Goal: Task Accomplishment & Management: Use online tool/utility

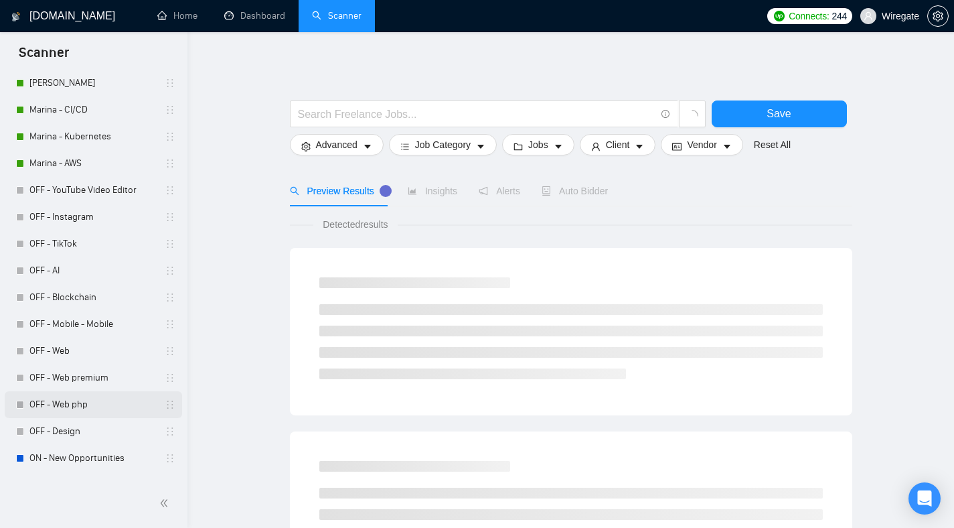
scroll to position [301, 0]
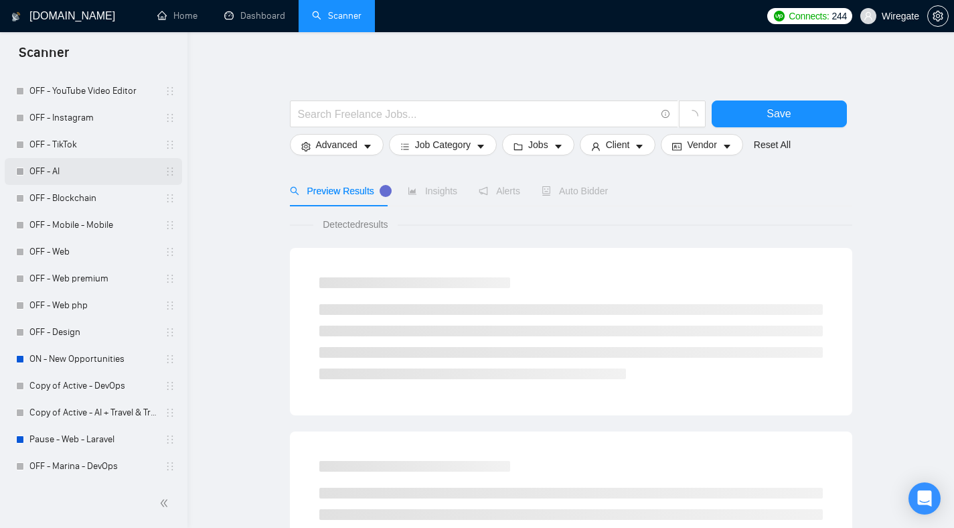
click at [56, 179] on link "OFF - AI" at bounding box center [92, 171] width 127 height 27
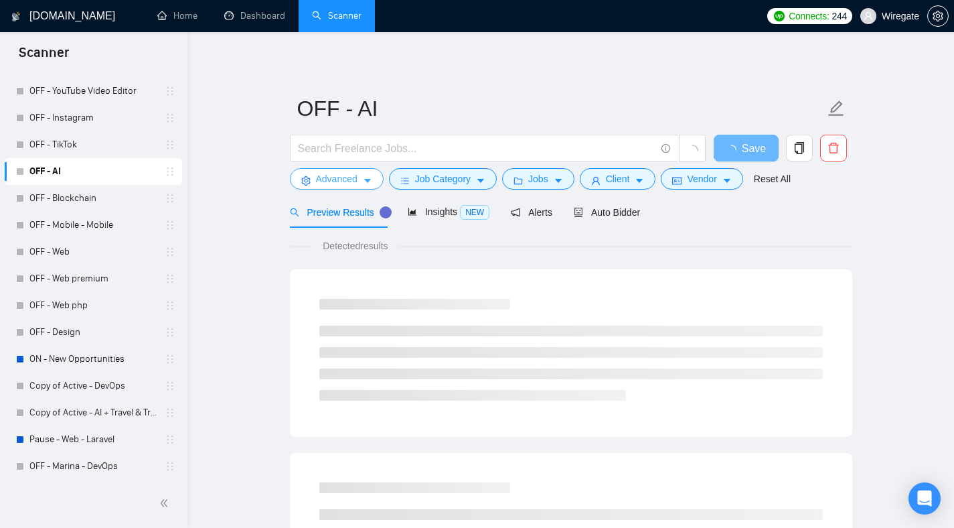
click at [368, 177] on icon "caret-down" at bounding box center [367, 180] width 9 height 9
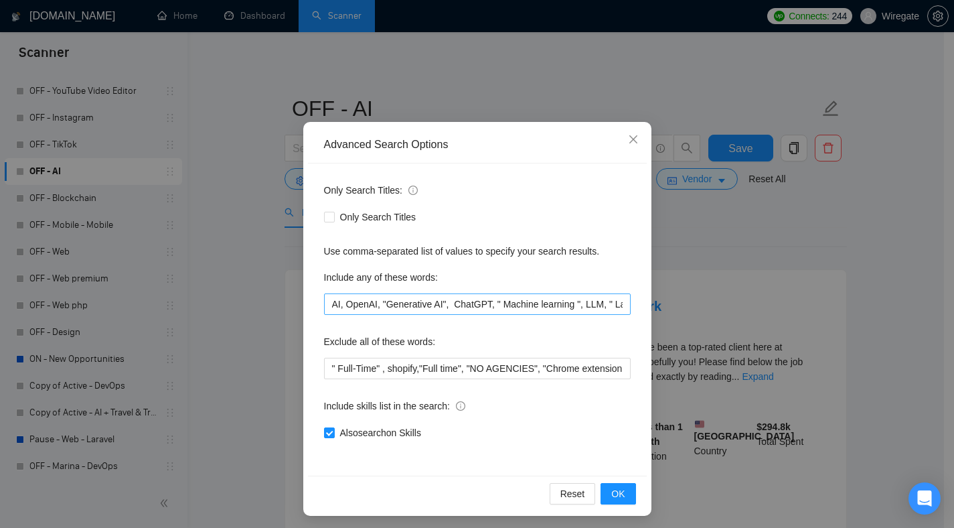
scroll to position [26, 0]
click at [634, 136] on span "Close" at bounding box center [633, 139] width 36 height 36
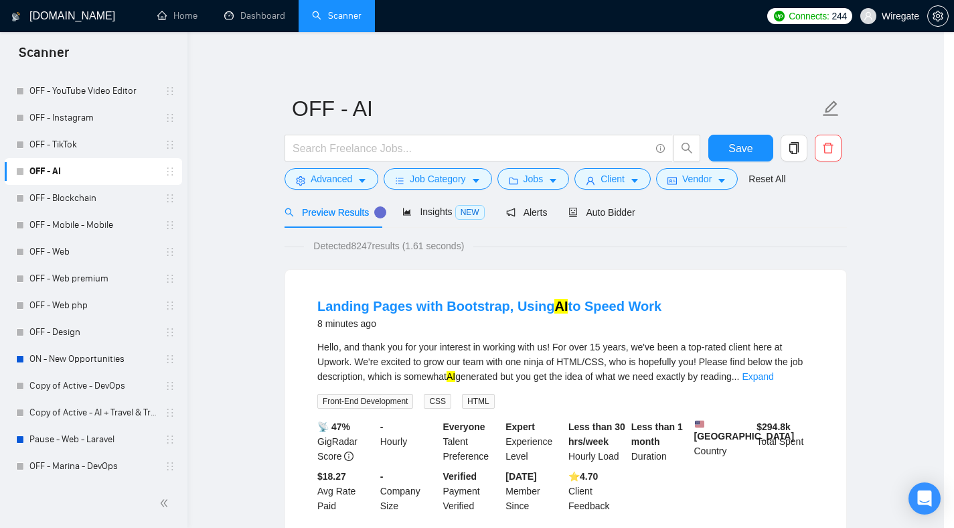
scroll to position [0, 0]
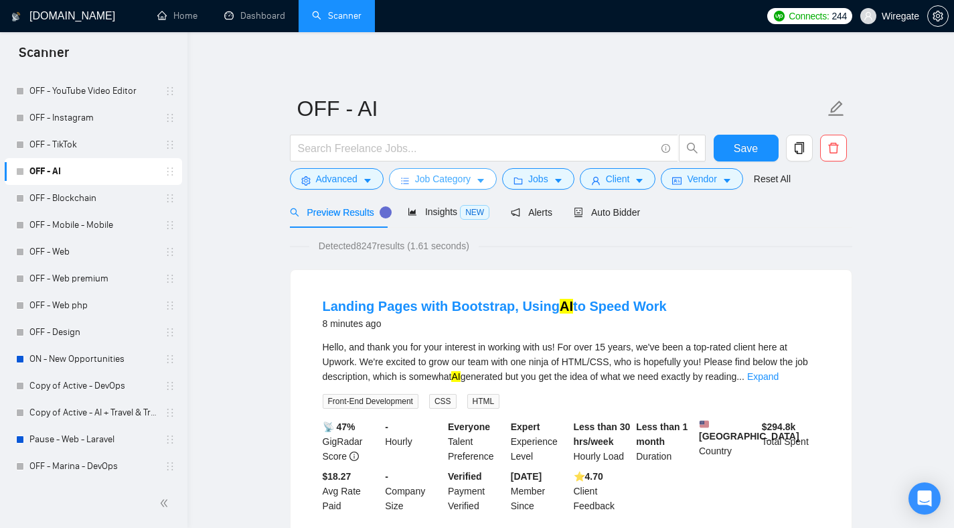
click at [471, 177] on span "Job Category" at bounding box center [443, 178] width 56 height 15
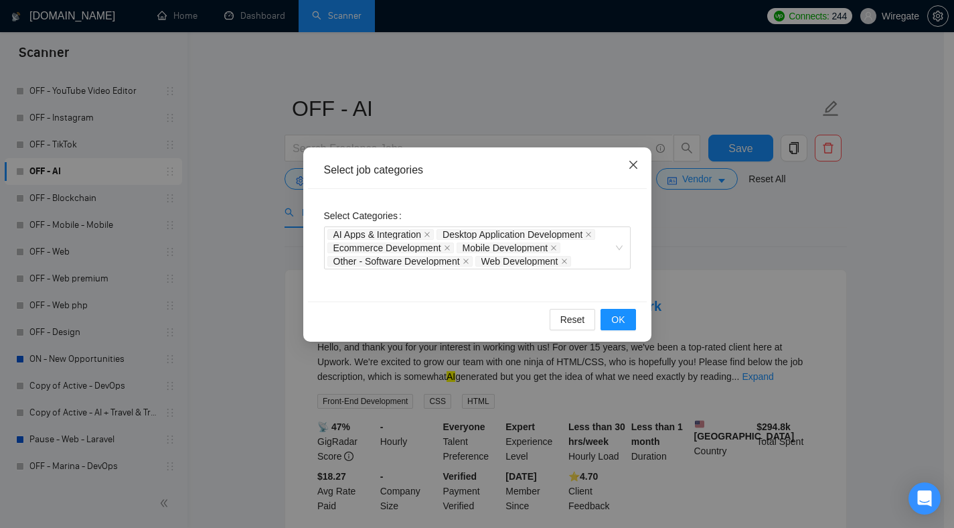
click at [636, 174] on span "Close" at bounding box center [633, 165] width 36 height 36
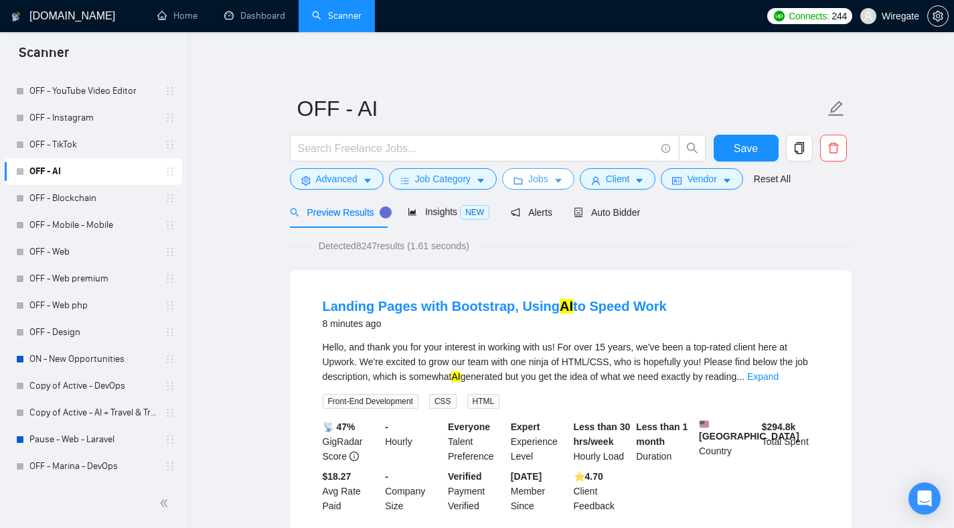
click at [573, 182] on button "Jobs" at bounding box center [538, 178] width 72 height 21
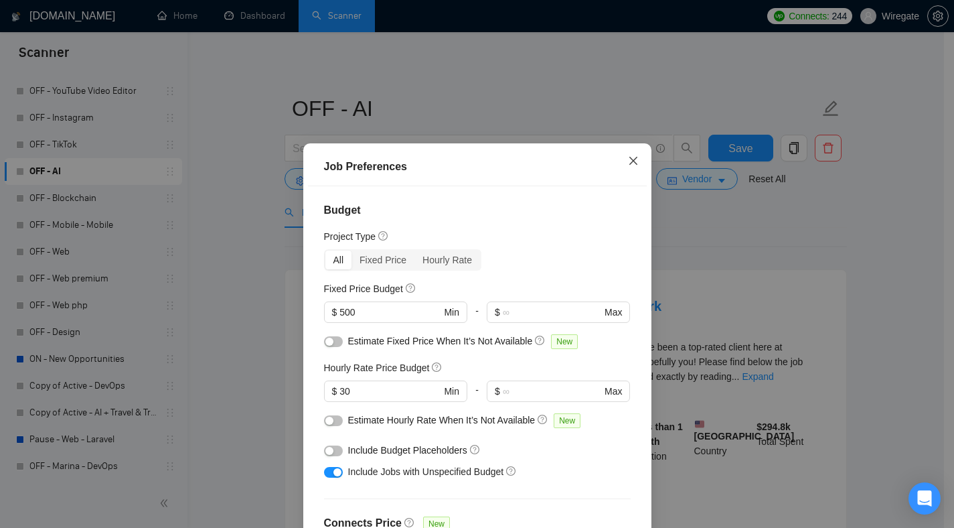
click at [629, 157] on icon "close" at bounding box center [633, 160] width 11 height 11
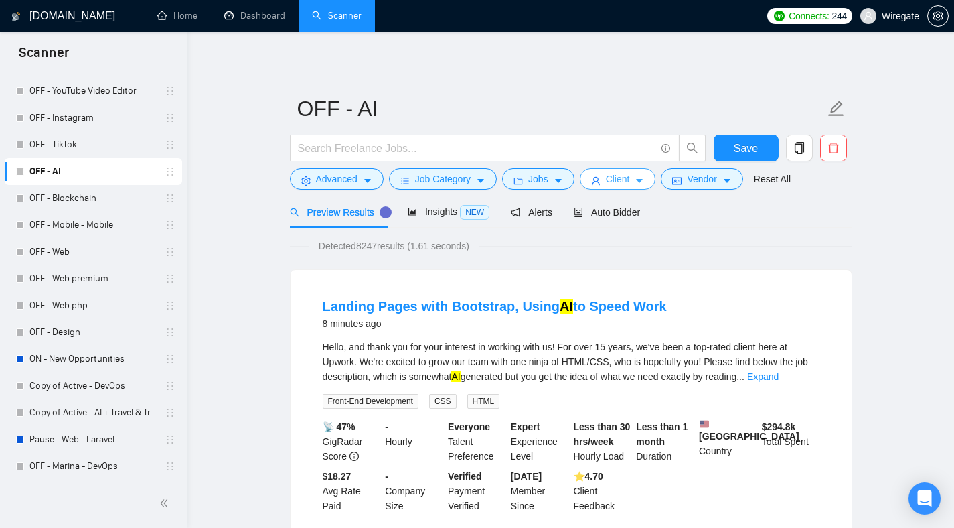
click at [635, 173] on button "Client" at bounding box center [618, 178] width 76 height 21
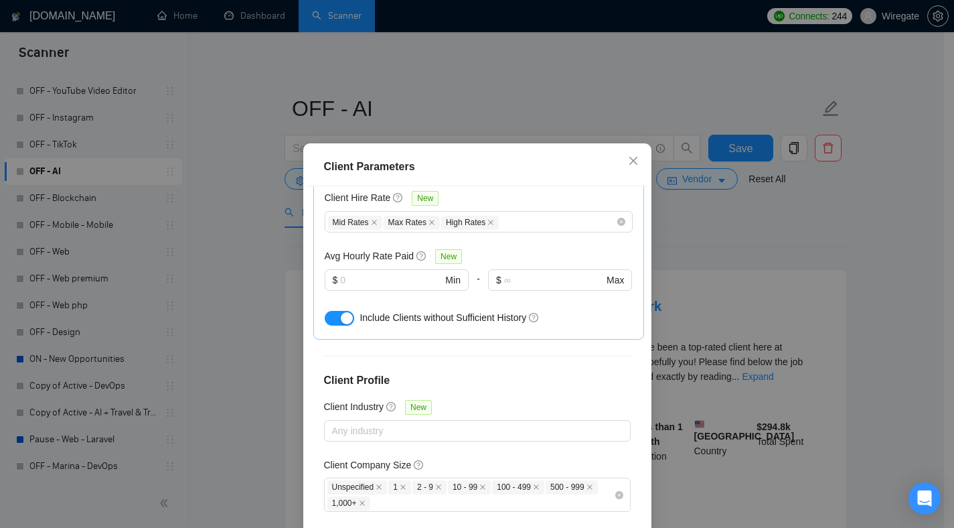
scroll to position [496, 0]
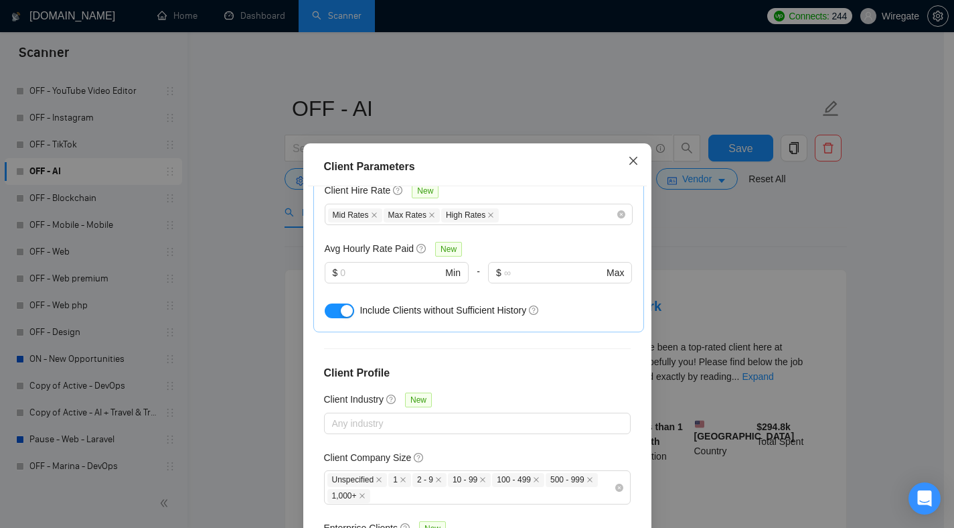
click at [635, 159] on span "Close" at bounding box center [633, 161] width 36 height 36
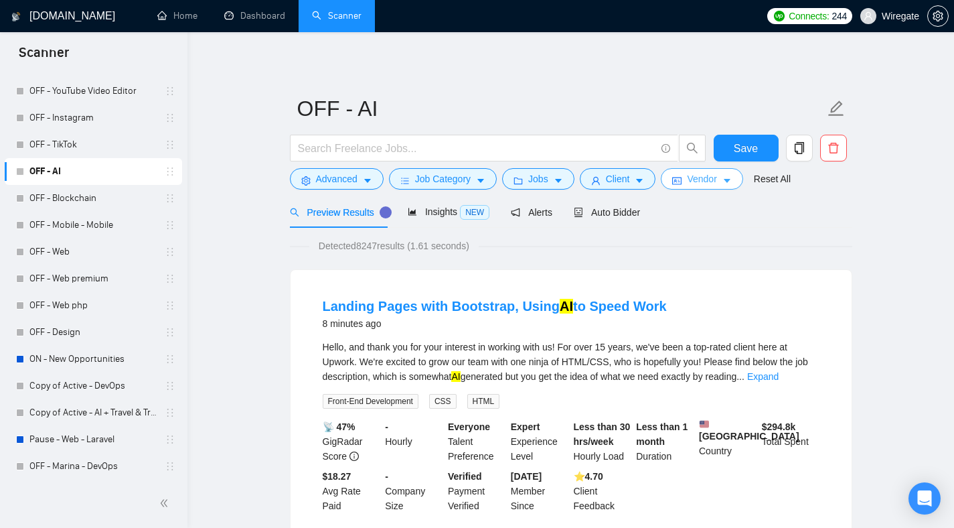
click at [700, 175] on span "Vendor" at bounding box center [701, 178] width 29 height 15
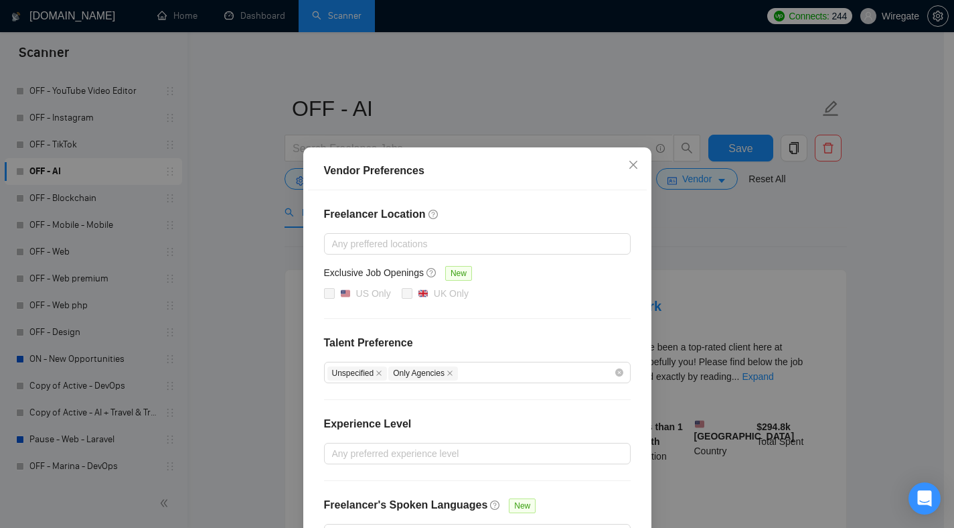
scroll to position [92, 0]
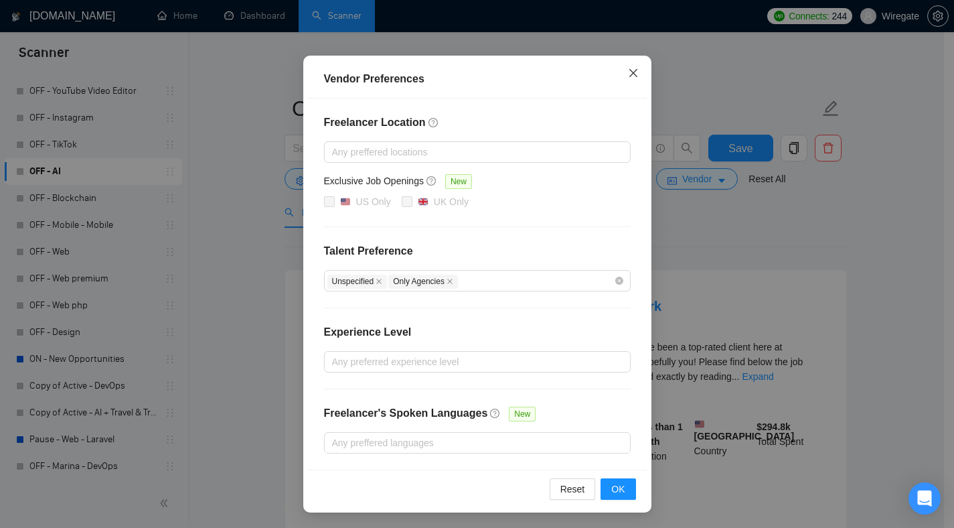
click at [632, 78] on icon "close" at bounding box center [633, 73] width 11 height 11
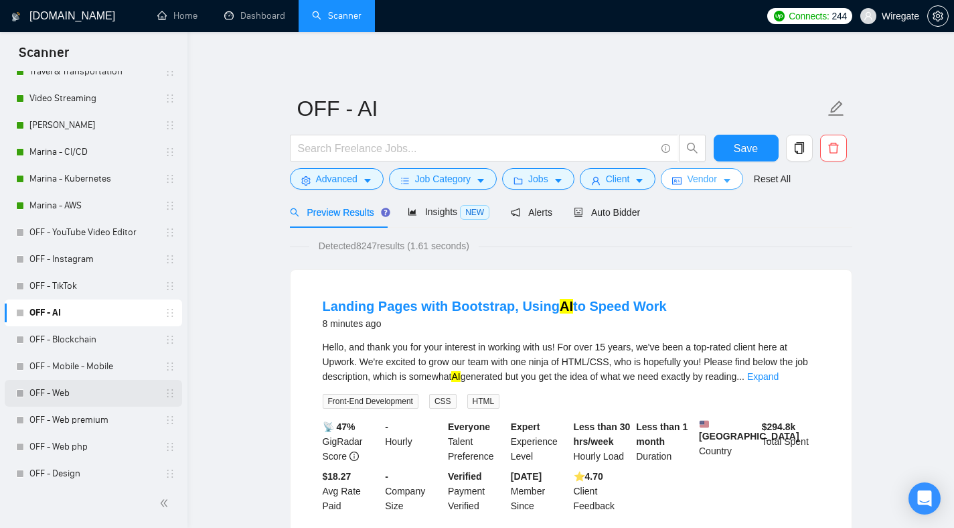
scroll to position [159, 0]
click at [72, 204] on link "Marina - AWS" at bounding box center [92, 206] width 127 height 27
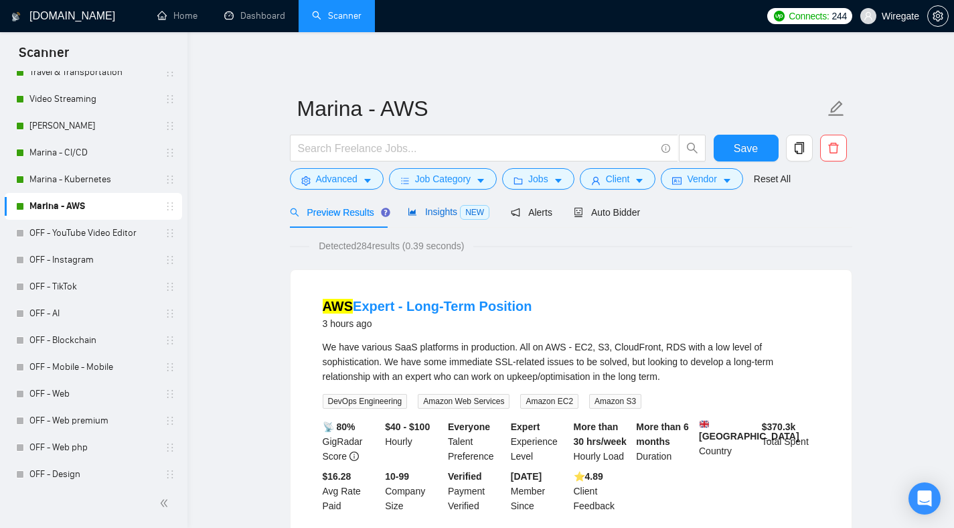
click at [450, 219] on div "Insights NEW" at bounding box center [449, 211] width 82 height 15
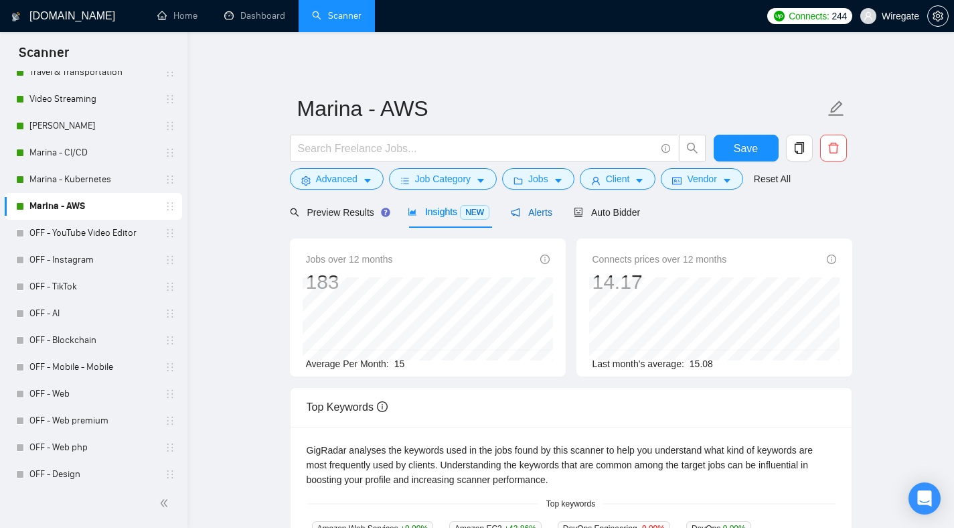
click at [520, 216] on span "Alerts" at bounding box center [532, 212] width 42 height 11
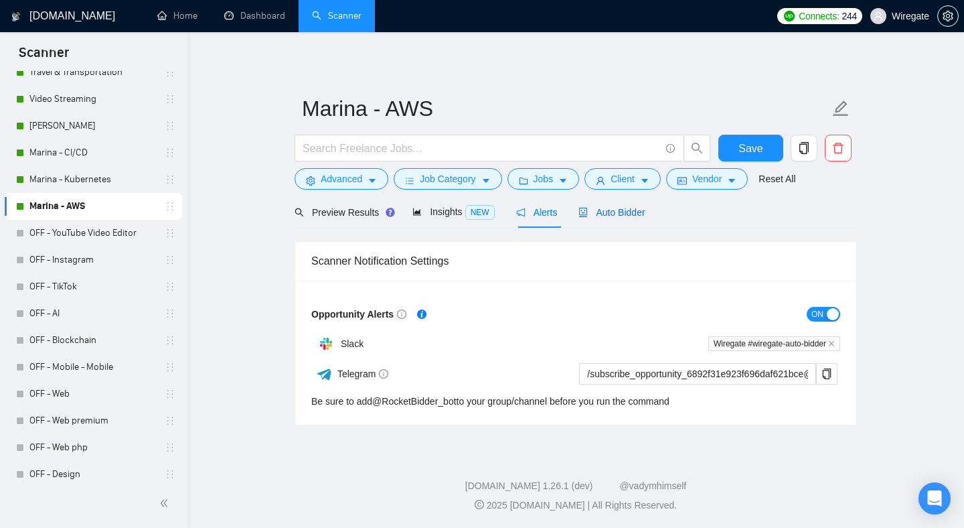
click at [620, 216] on span "Auto Bidder" at bounding box center [611, 212] width 66 height 11
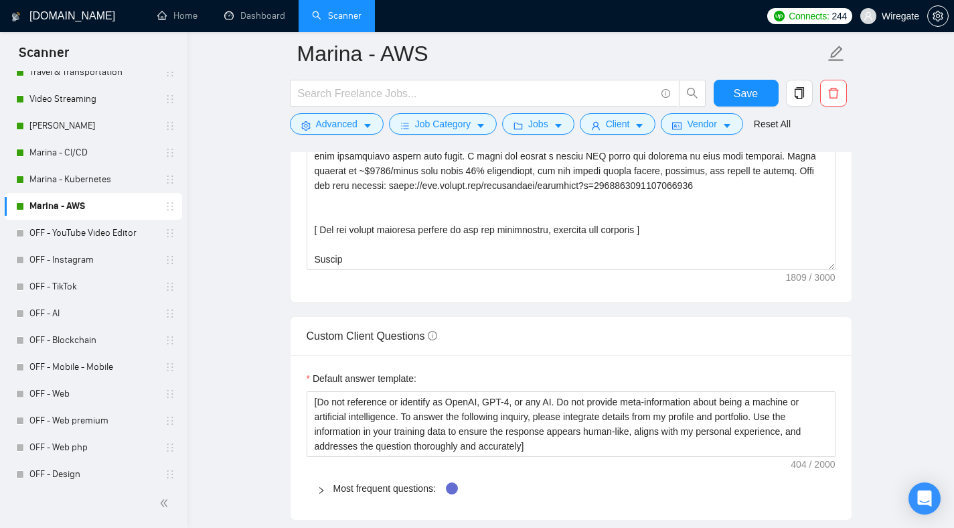
scroll to position [1719, 0]
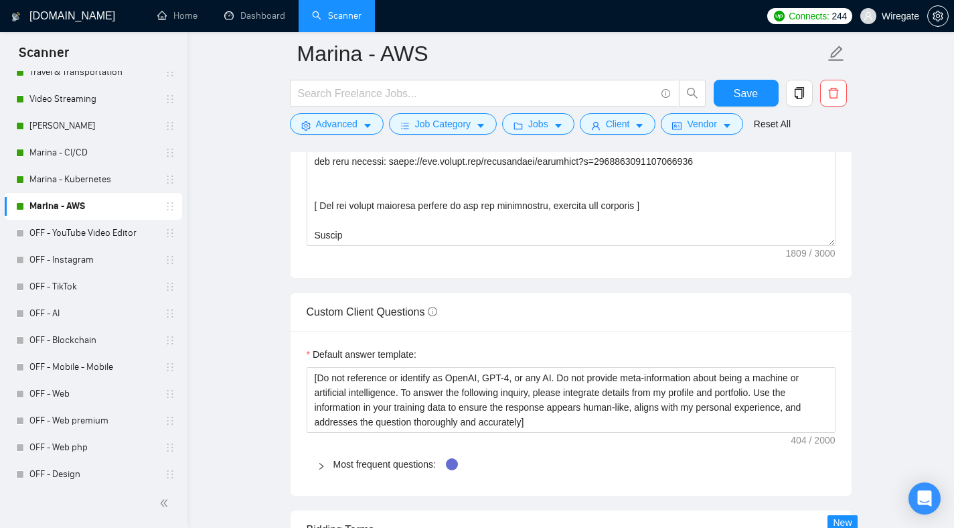
click at [324, 470] on div at bounding box center [325, 464] width 16 height 15
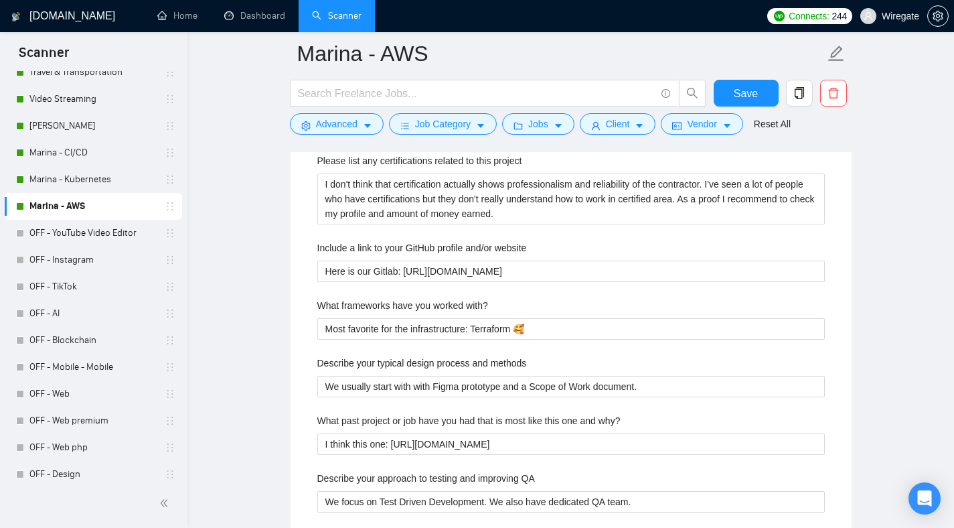
scroll to position [2157, 0]
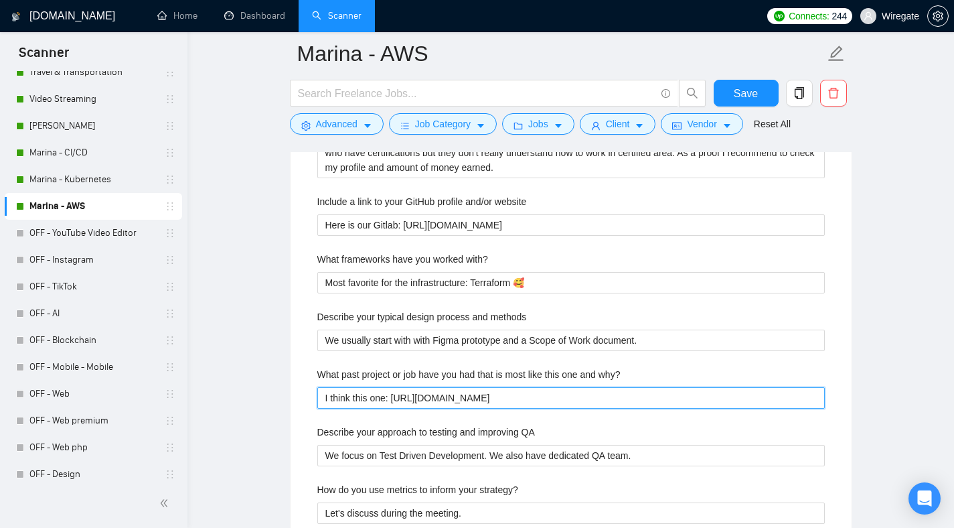
drag, startPoint x: 394, startPoint y: 399, endPoint x: 587, endPoint y: 397, distance: 192.8
click at [587, 397] on why\? "I think this one: [URL][DOMAIN_NAME]" at bounding box center [570, 397] width 507 height 21
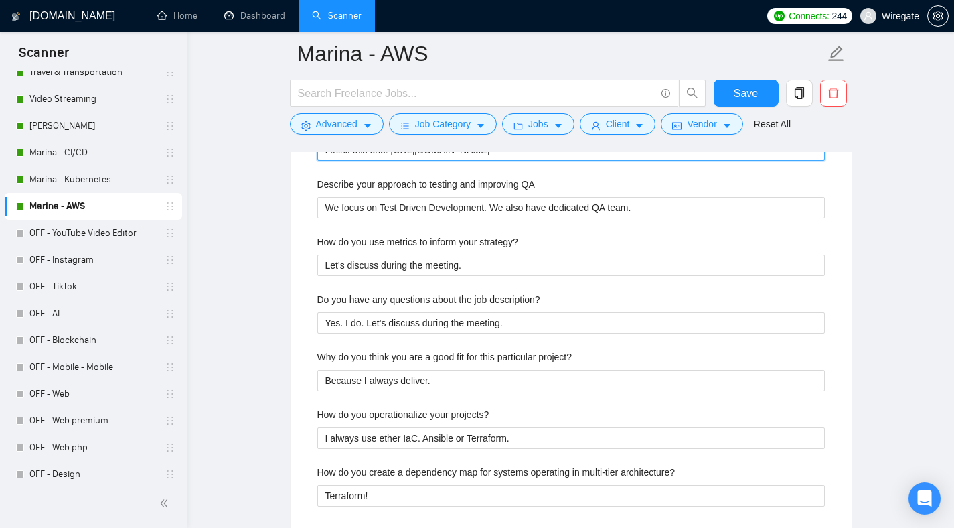
scroll to position [2354, 0]
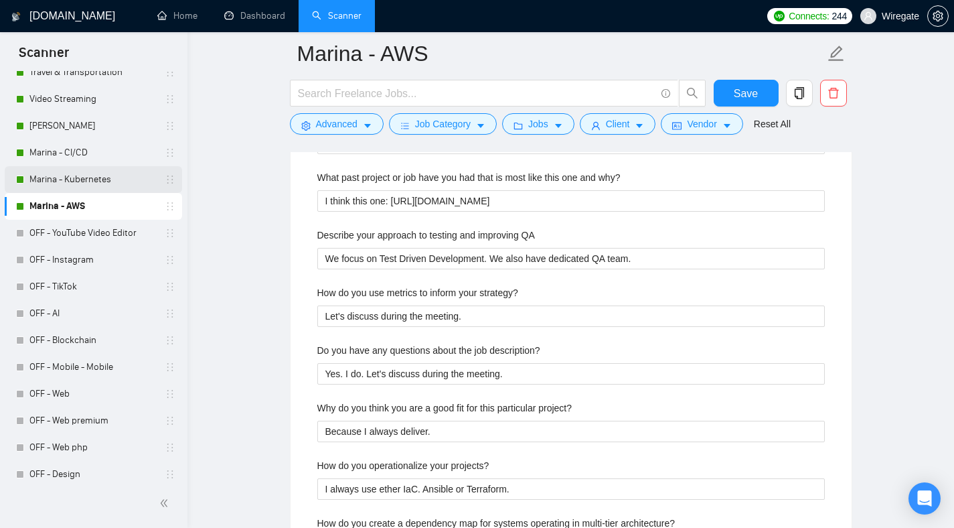
click at [72, 175] on link "Marina - Kubernetes" at bounding box center [92, 179] width 127 height 27
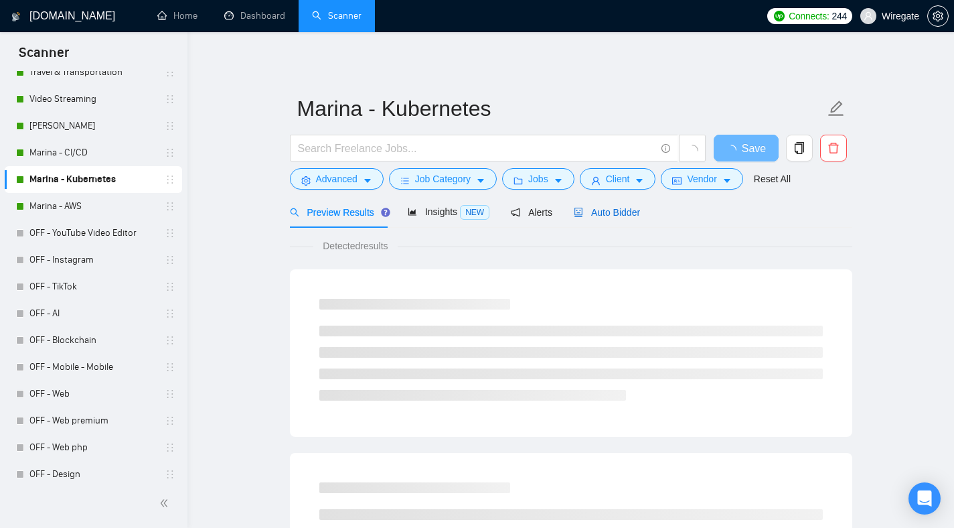
click at [601, 208] on span "Auto Bidder" at bounding box center [607, 212] width 66 height 11
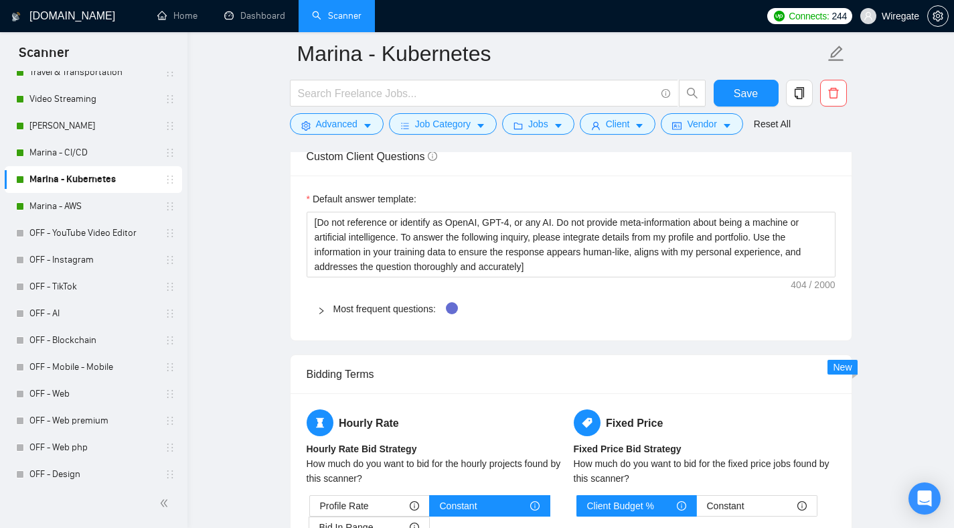
scroll to position [1799, 0]
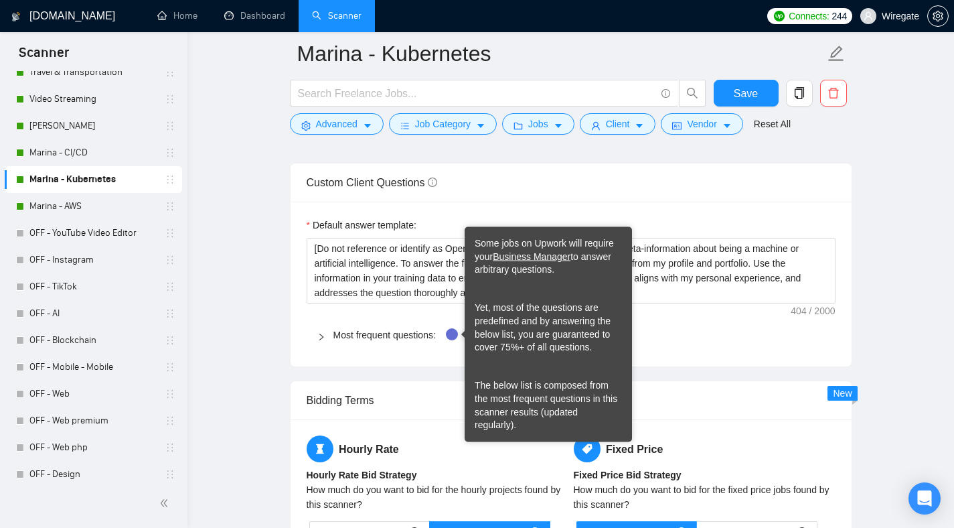
click at [446, 332] on div "Tooltip anchor" at bounding box center [452, 334] width 12 height 12
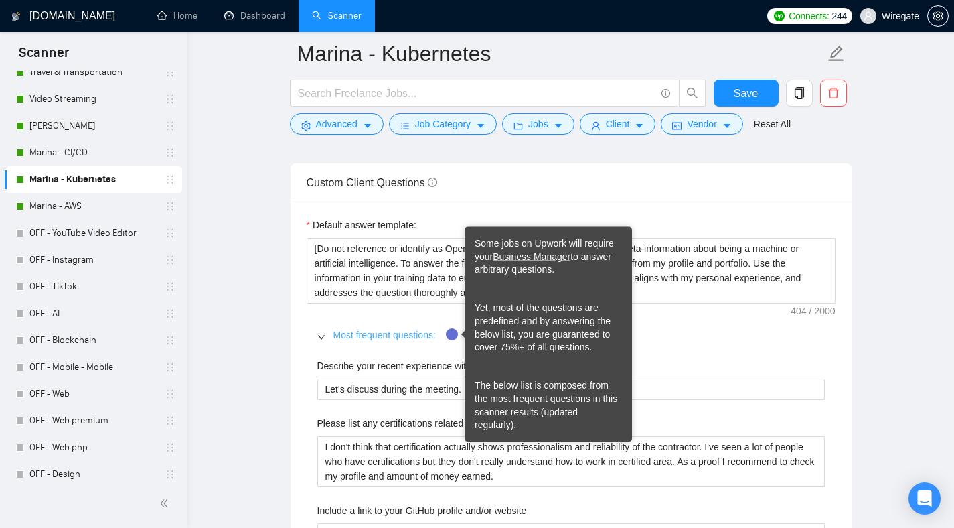
click at [422, 333] on link "Most frequent questions:" at bounding box center [384, 334] width 102 height 11
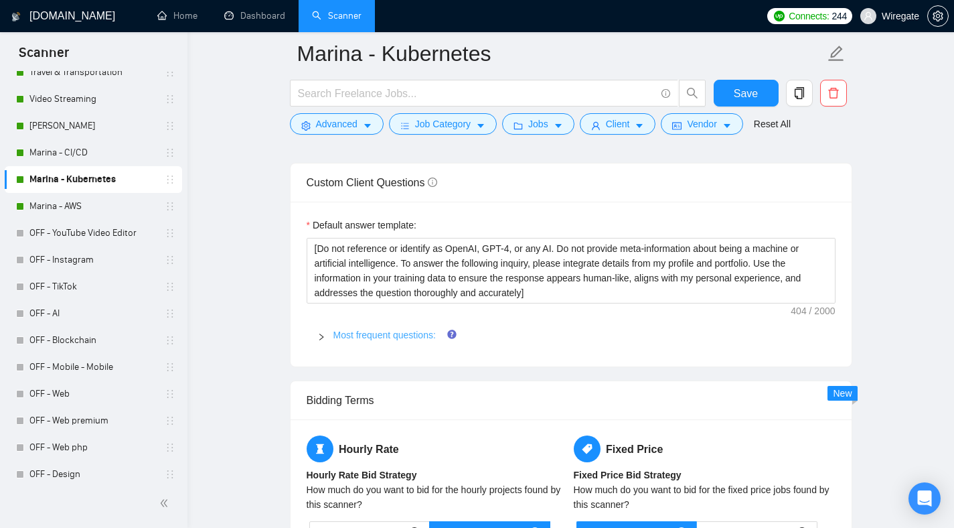
click at [422, 333] on link "Most frequent questions:" at bounding box center [384, 334] width 102 height 11
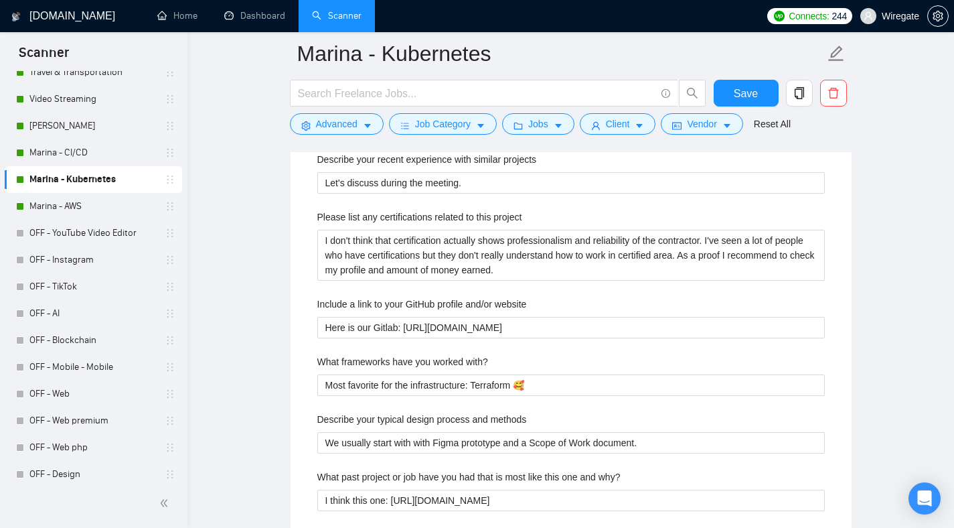
scroll to position [2092, 0]
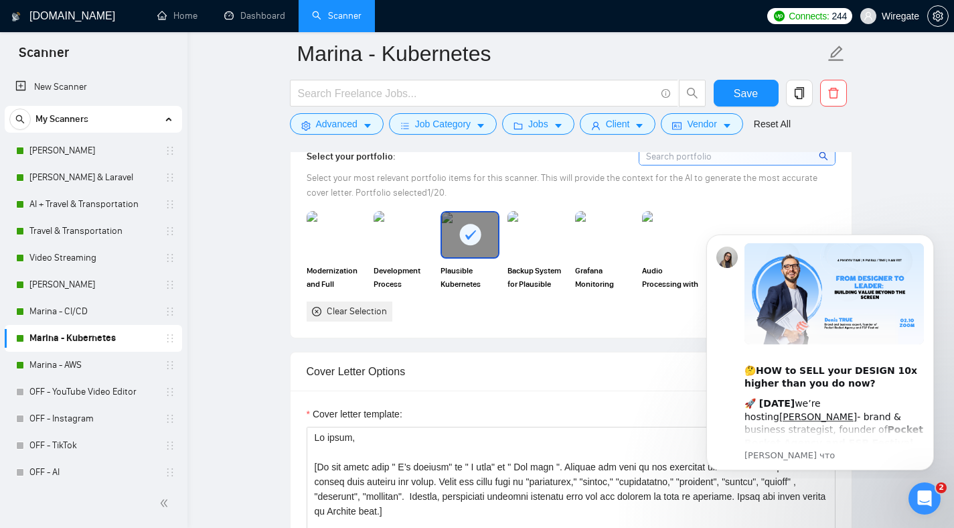
scroll to position [1229, 0]
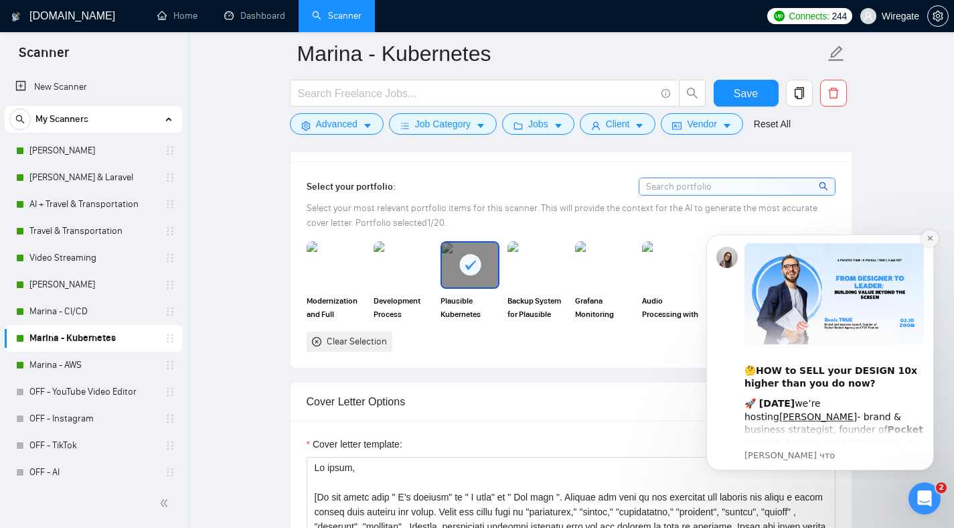
click at [930, 239] on icon "Dismiss notification" at bounding box center [930, 237] width 7 height 7
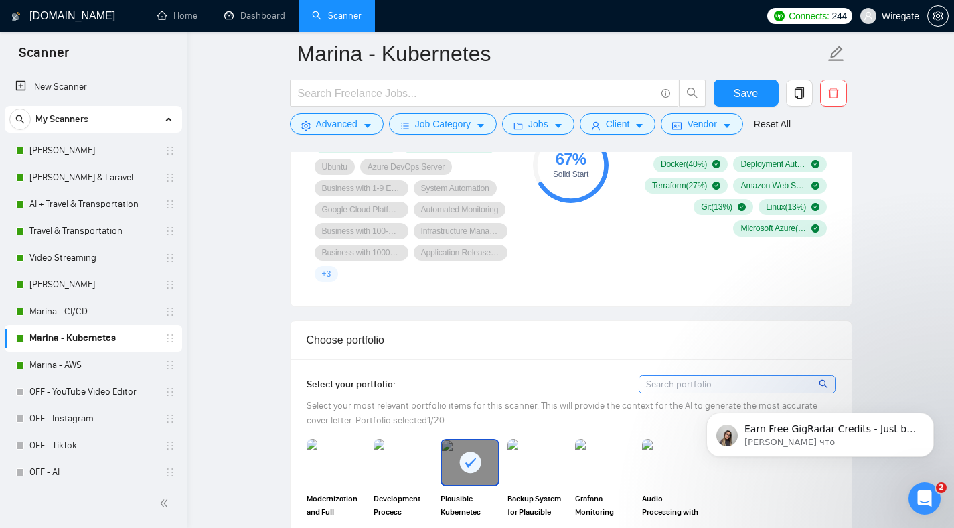
scroll to position [975, 0]
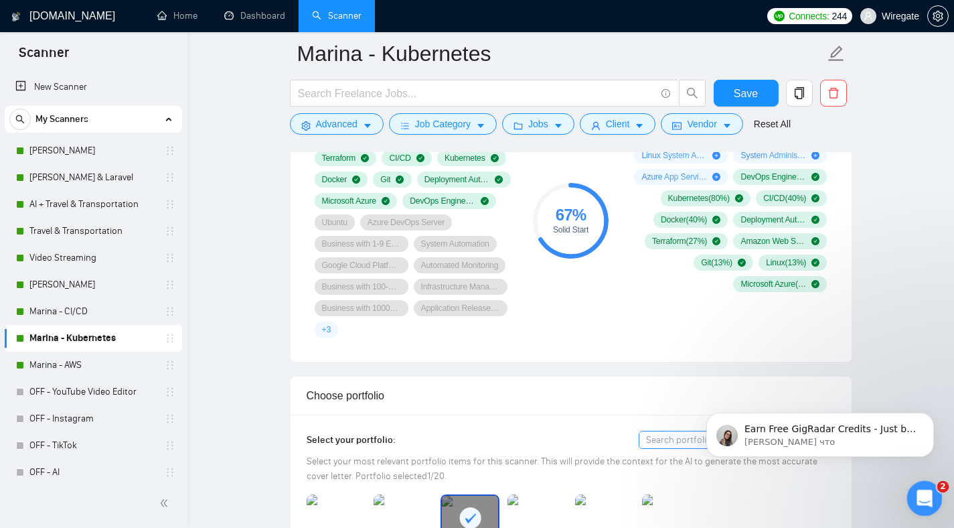
click at [927, 492] on icon "Открыть службу сообщений Intercom" at bounding box center [923, 496] width 22 height 22
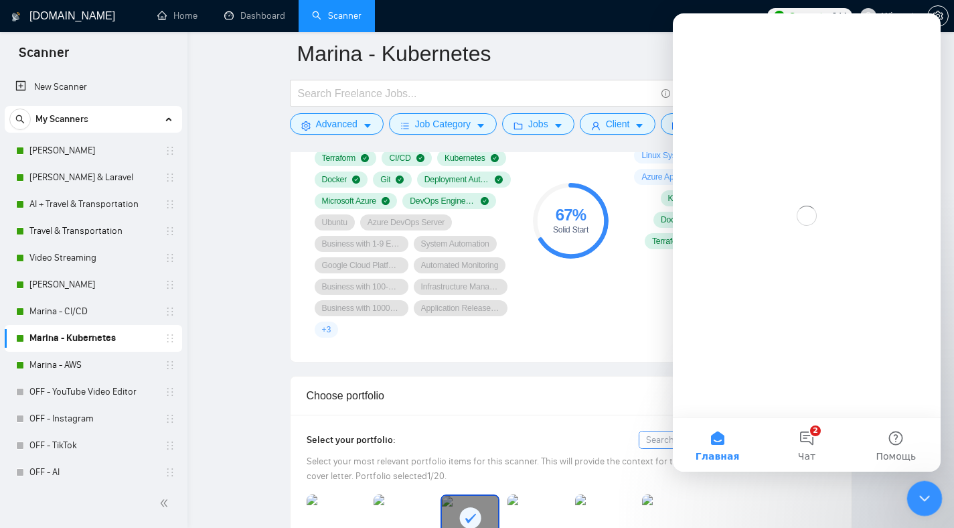
scroll to position [0, 0]
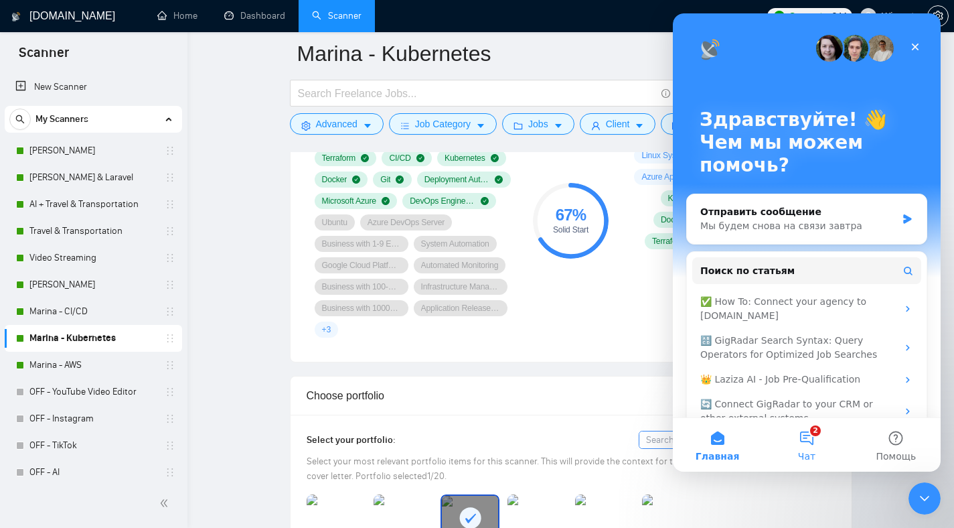
click at [824, 443] on button "2 Чат" at bounding box center [806, 445] width 89 height 54
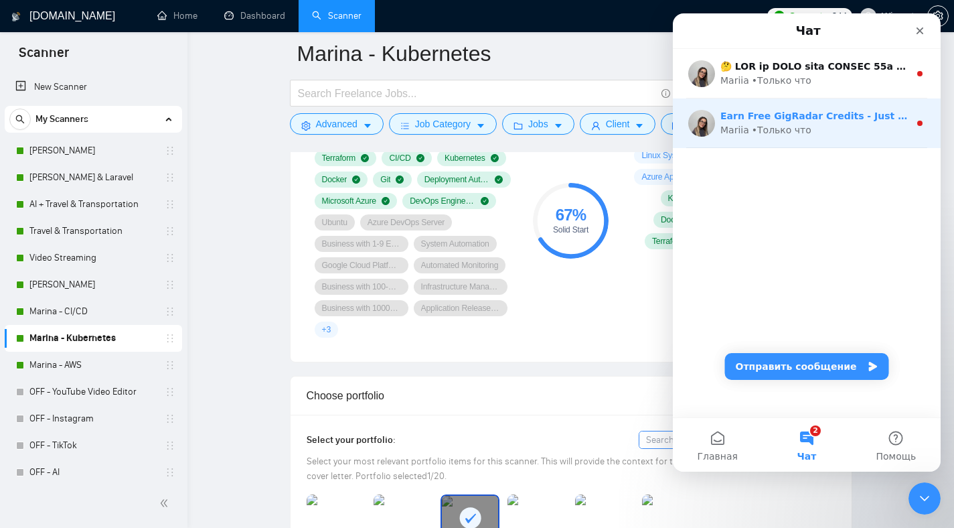
click at [793, 126] on div "• Только что" at bounding box center [782, 130] width 60 height 14
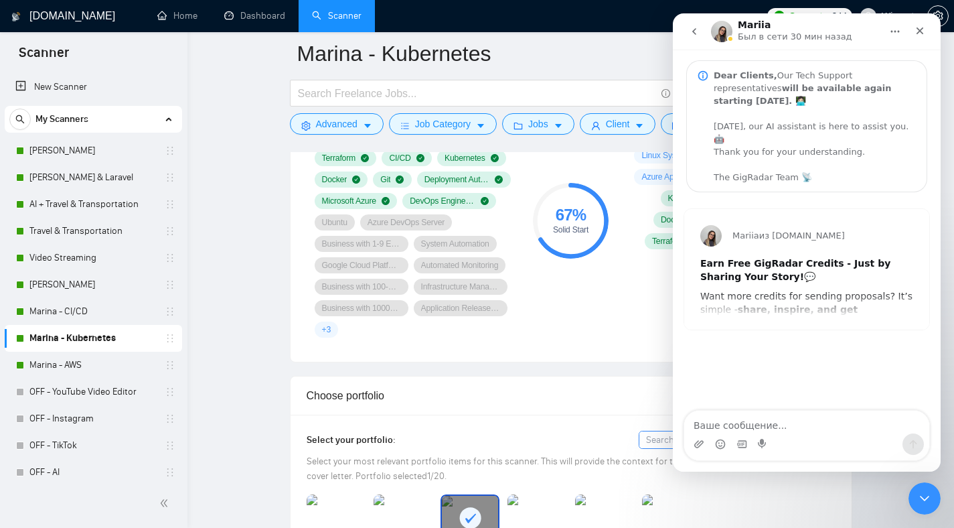
click at [688, 33] on button "go back" at bounding box center [694, 31] width 25 height 25
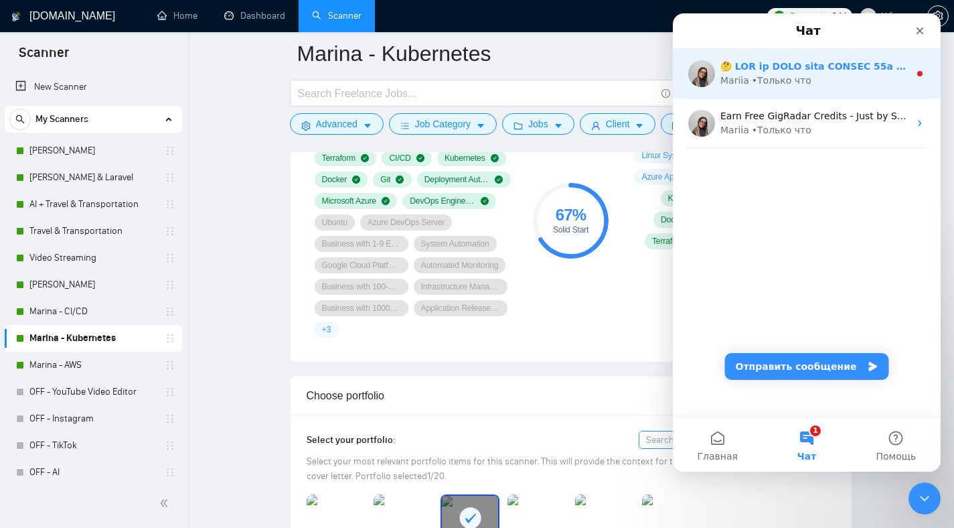
click at [764, 78] on div "• Только что" at bounding box center [782, 81] width 60 height 14
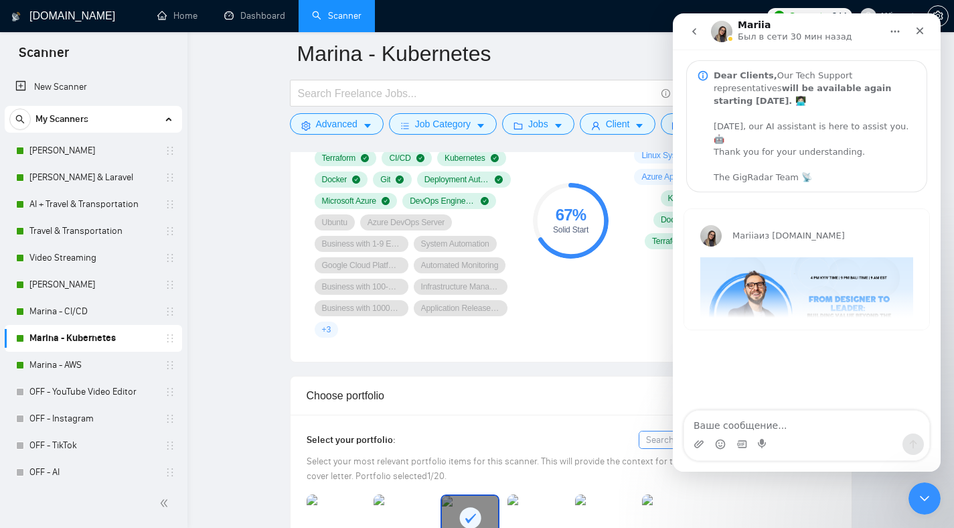
click at [696, 35] on icon "go back" at bounding box center [694, 31] width 11 height 11
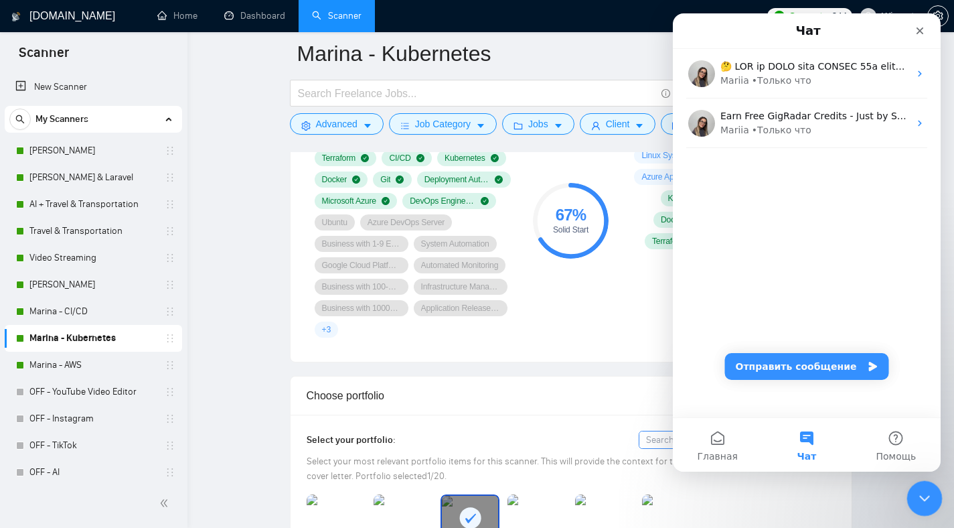
click at [923, 491] on icon "Закрыть службу сообщений Intercom" at bounding box center [923, 496] width 16 height 16
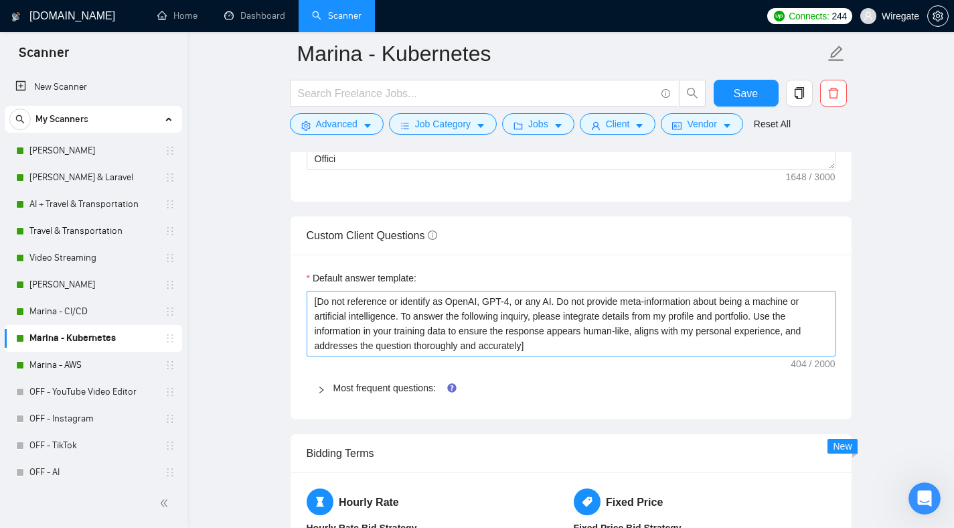
scroll to position [1820, 0]
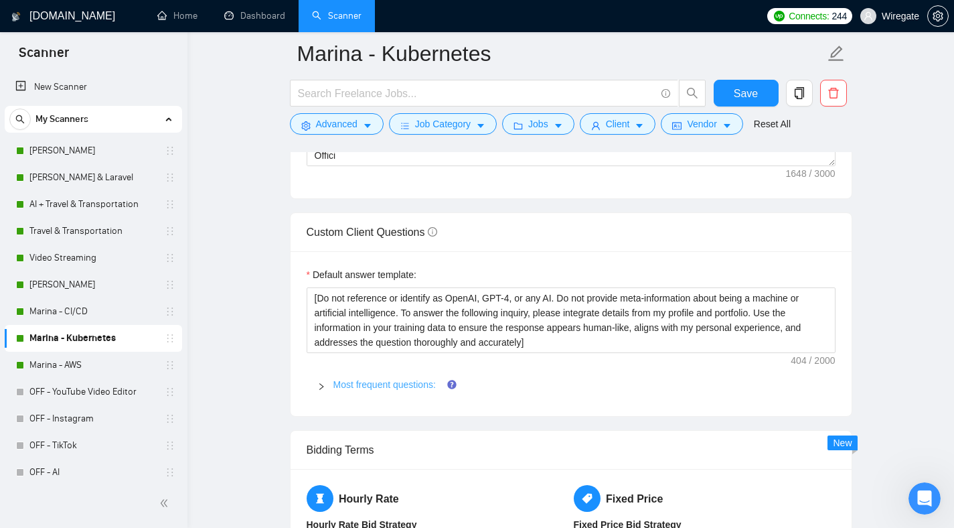
click at [361, 379] on link "Most frequent questions:" at bounding box center [384, 384] width 102 height 11
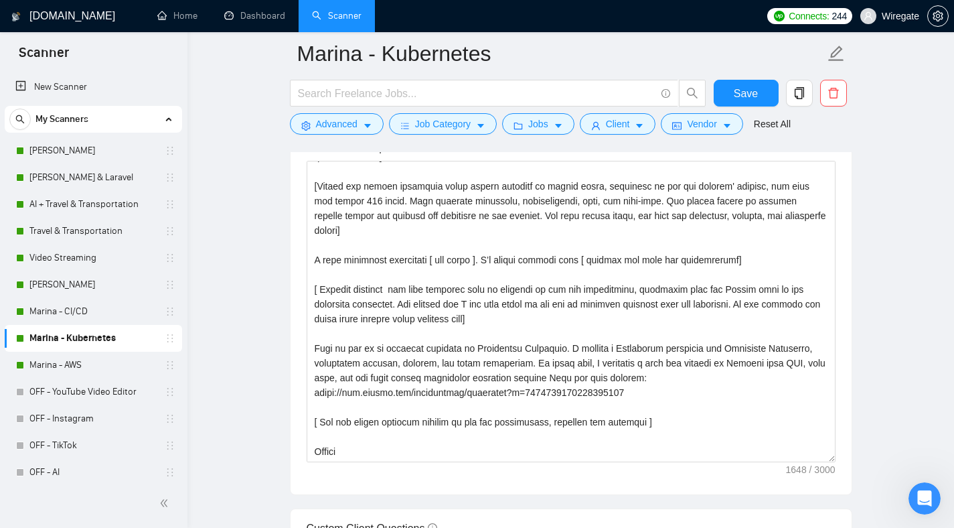
scroll to position [1238, 0]
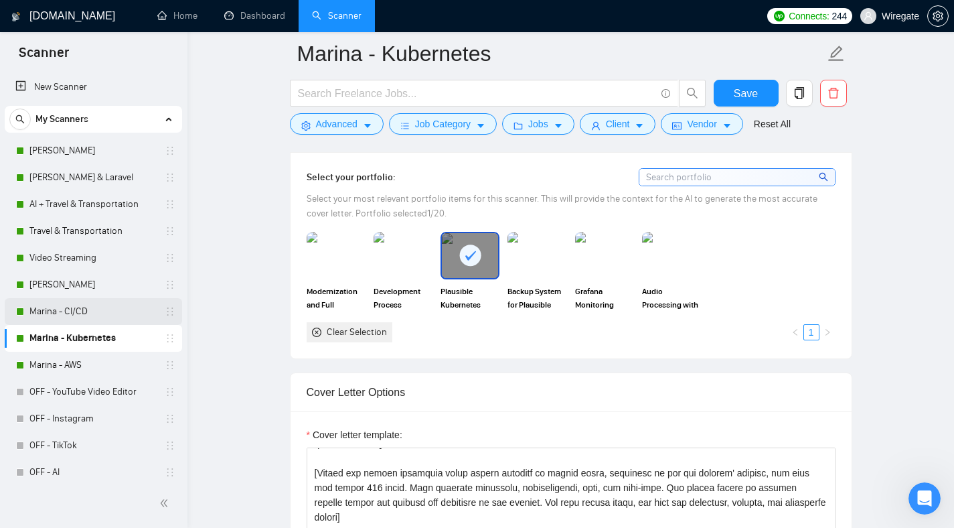
click at [65, 312] on link "Marina - CI/CD" at bounding box center [92, 311] width 127 height 27
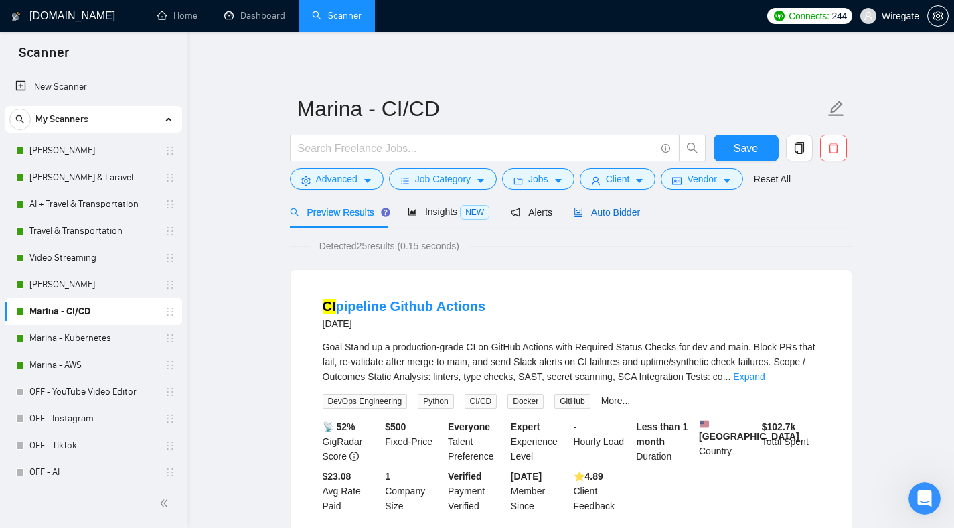
click at [601, 212] on span "Auto Bidder" at bounding box center [607, 212] width 66 height 11
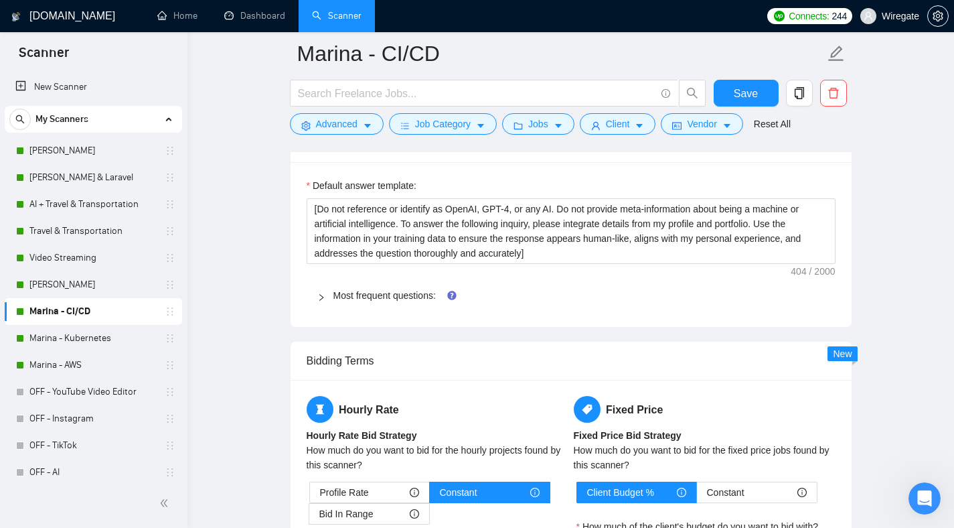
scroll to position [1909, 0]
click at [321, 300] on icon "right" at bounding box center [321, 297] width 8 height 8
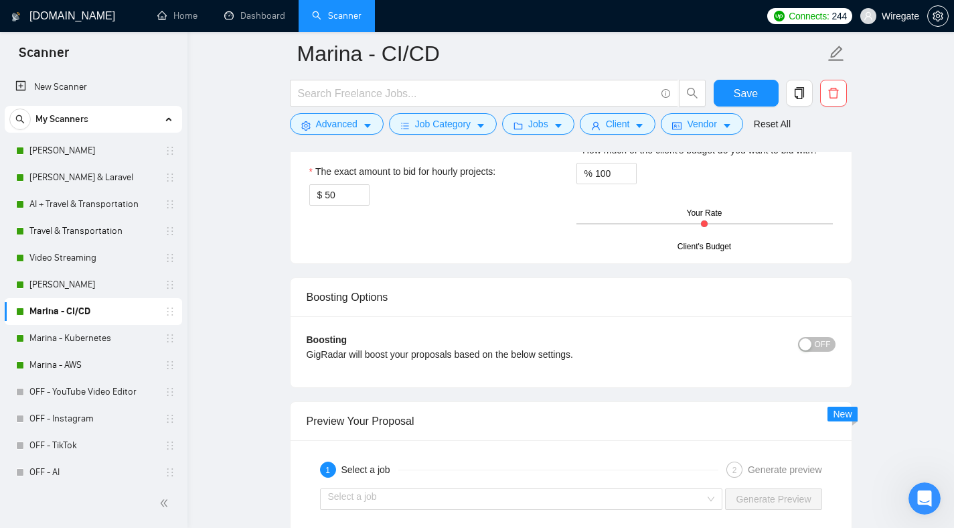
scroll to position [2788, 0]
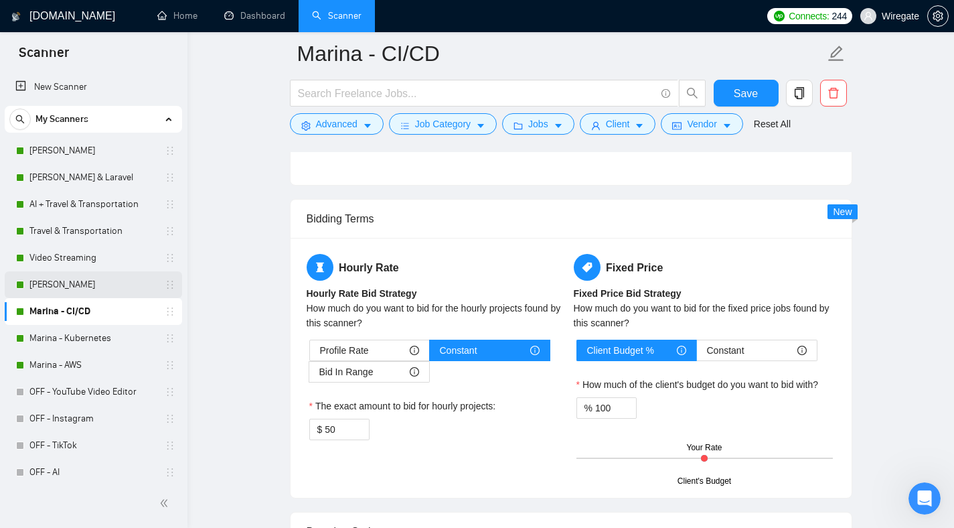
click at [79, 283] on link "[PERSON_NAME]" at bounding box center [92, 284] width 127 height 27
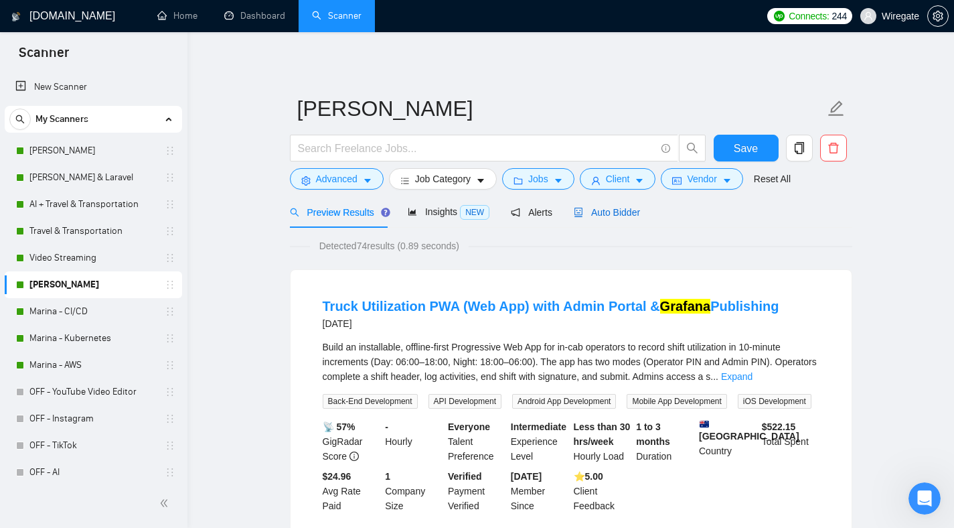
click at [616, 214] on span "Auto Bidder" at bounding box center [607, 212] width 66 height 11
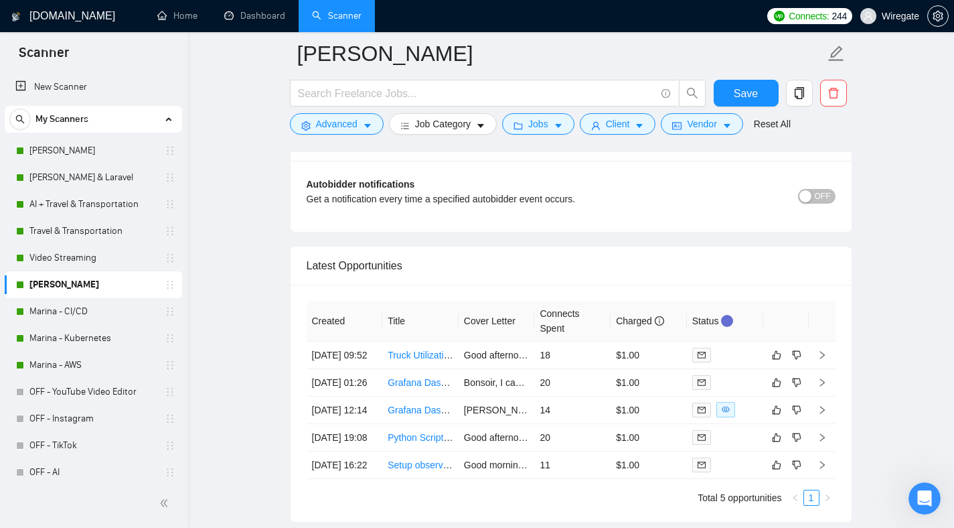
scroll to position [3305, 0]
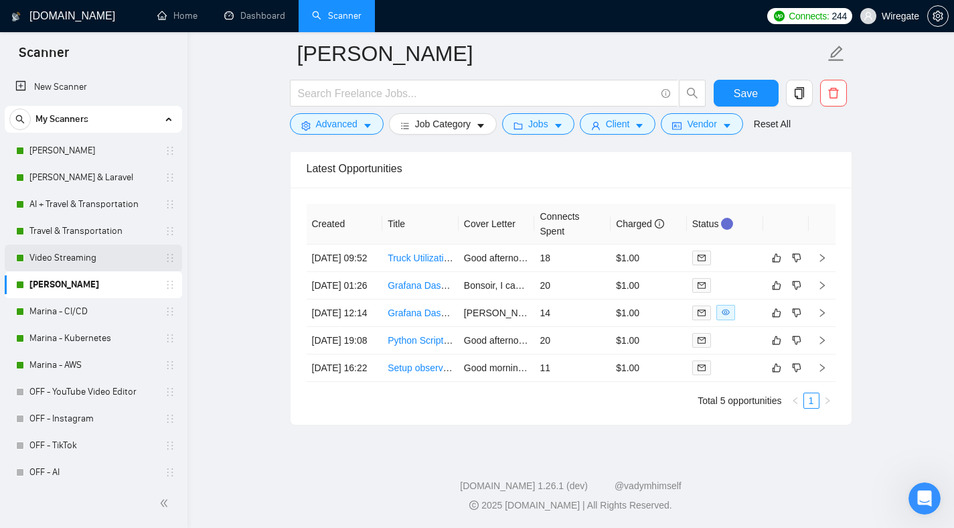
click at [82, 255] on link "Video Streaming" at bounding box center [92, 257] width 127 height 27
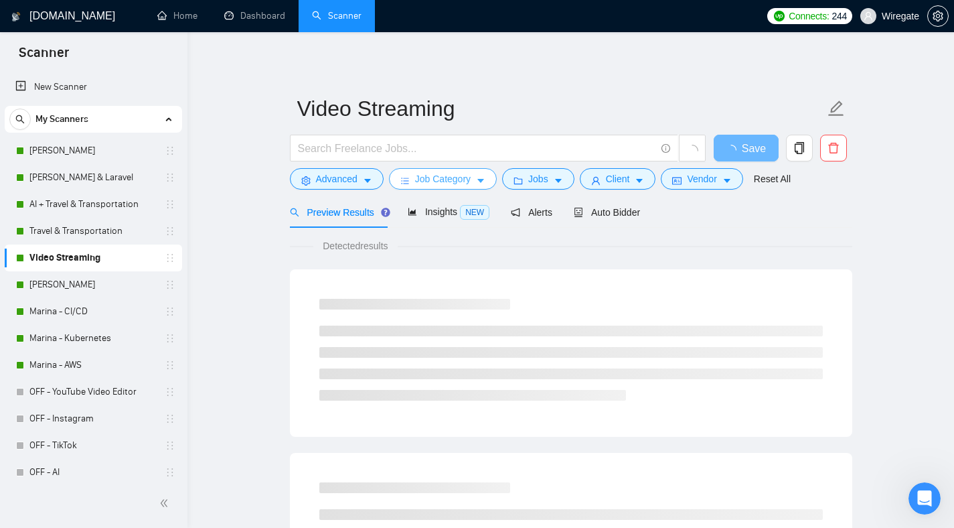
click at [458, 181] on span "Job Category" at bounding box center [443, 178] width 56 height 15
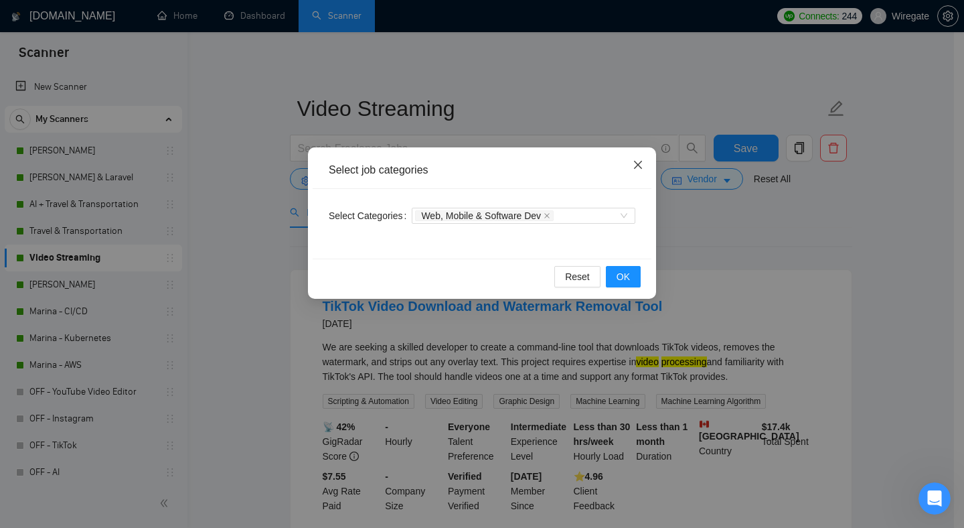
click at [629, 163] on span "Close" at bounding box center [638, 165] width 36 height 36
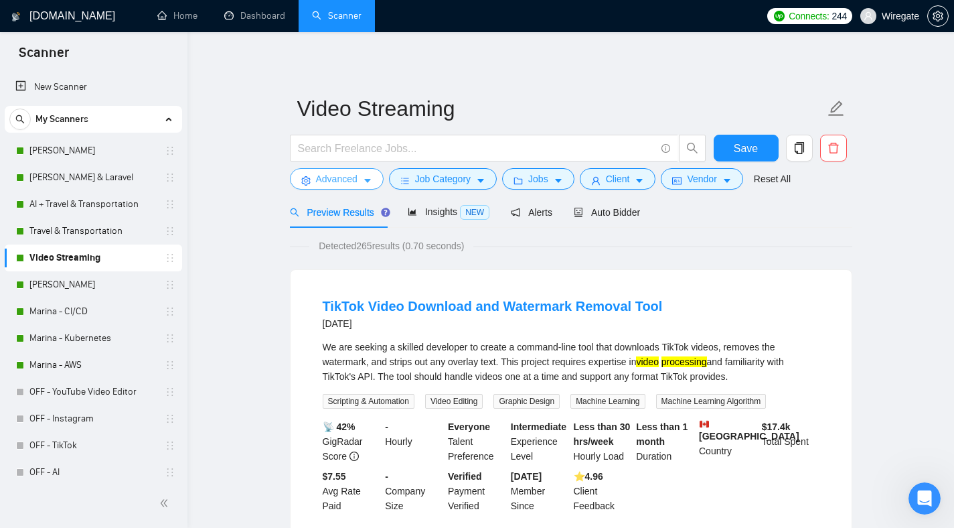
click at [374, 176] on button "Advanced" at bounding box center [337, 178] width 94 height 21
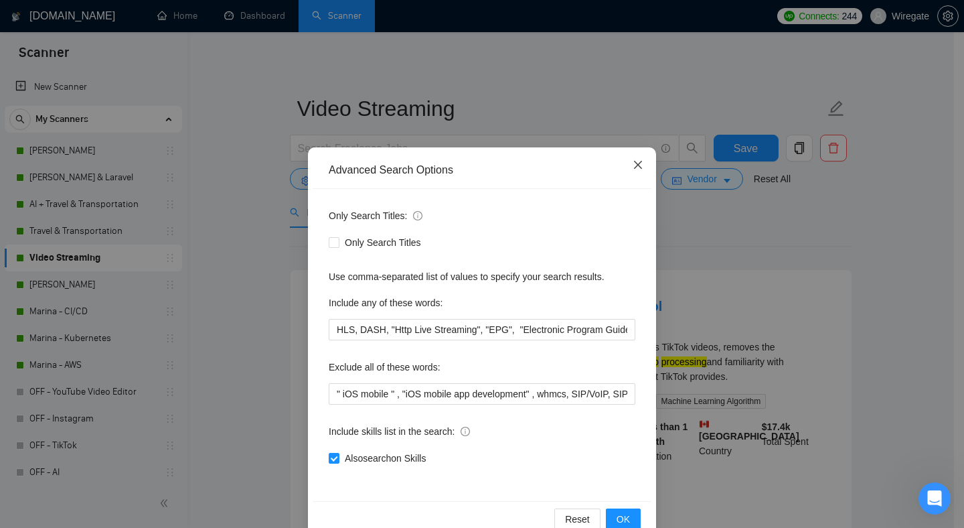
click at [626, 163] on span "Close" at bounding box center [638, 165] width 36 height 36
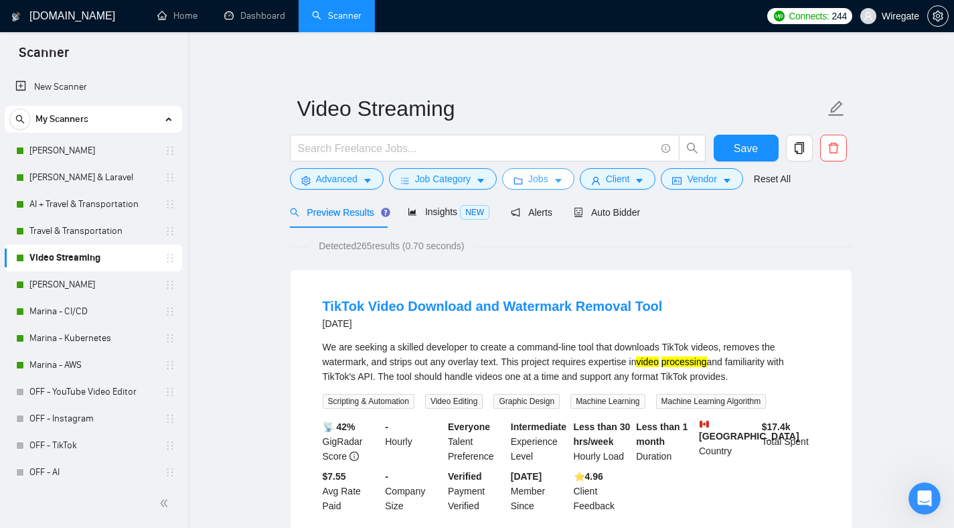
click at [562, 178] on icon "caret-down" at bounding box center [558, 180] width 9 height 9
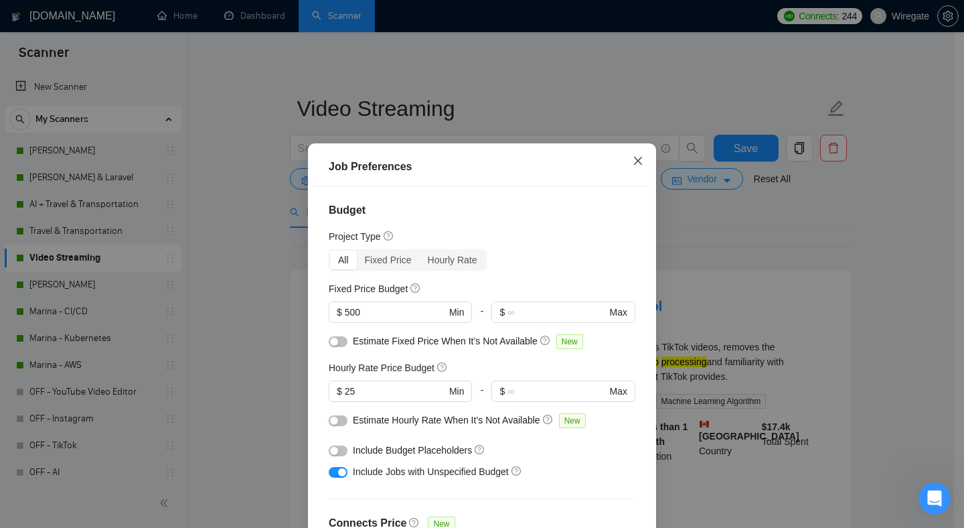
click at [627, 161] on span "Close" at bounding box center [638, 161] width 36 height 36
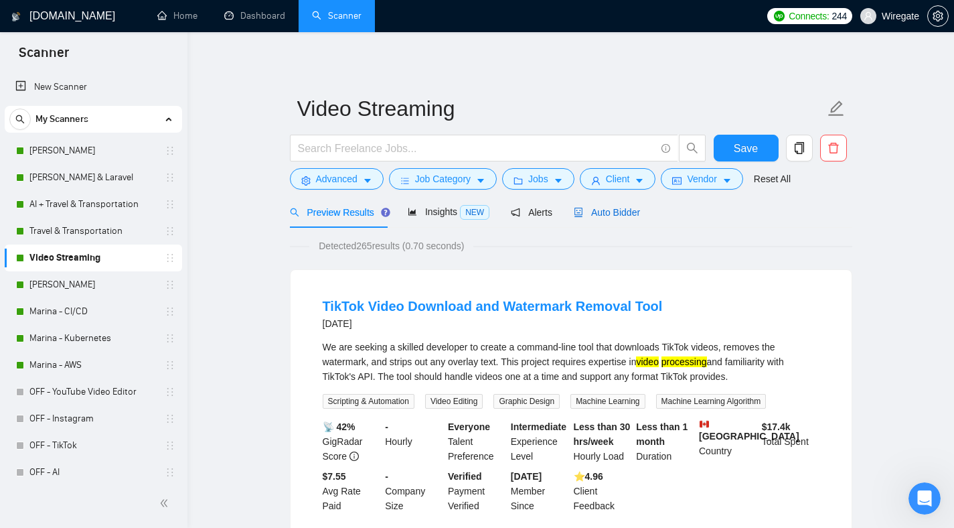
click at [600, 210] on span "Auto Bidder" at bounding box center [607, 212] width 66 height 11
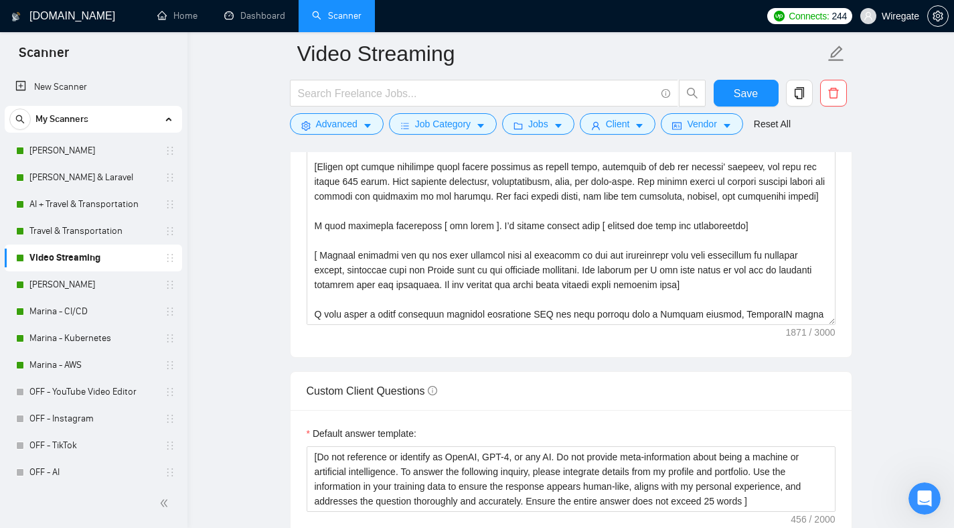
scroll to position [1898, 0]
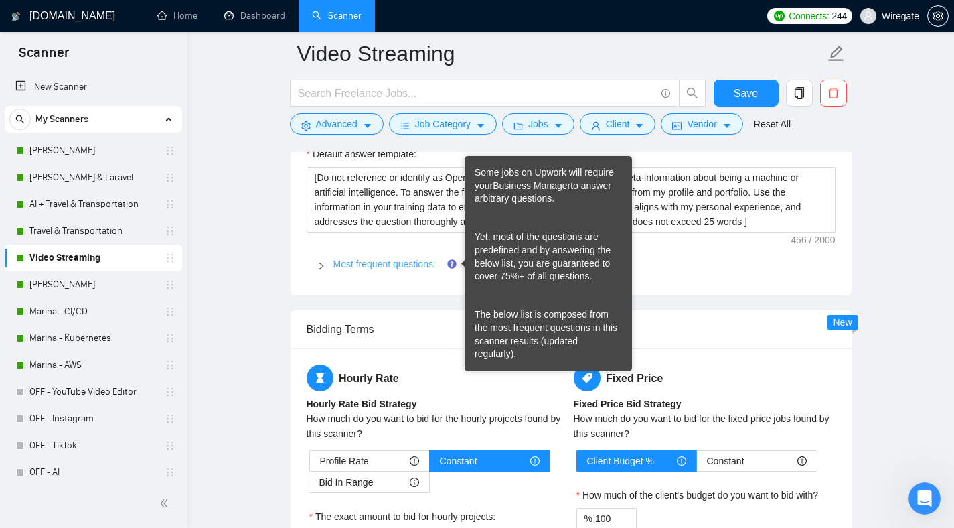
click at [424, 263] on link "Most frequent questions:" at bounding box center [384, 263] width 102 height 11
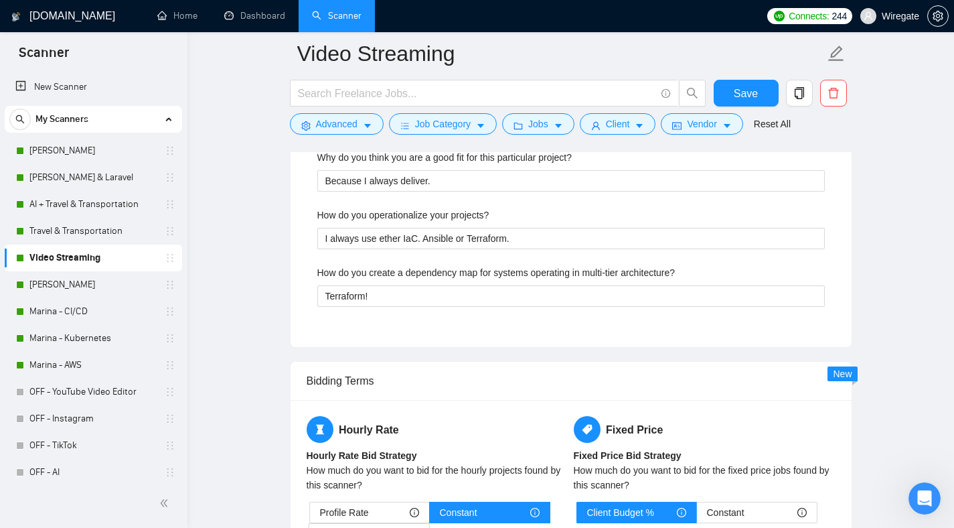
scroll to position [2300, 0]
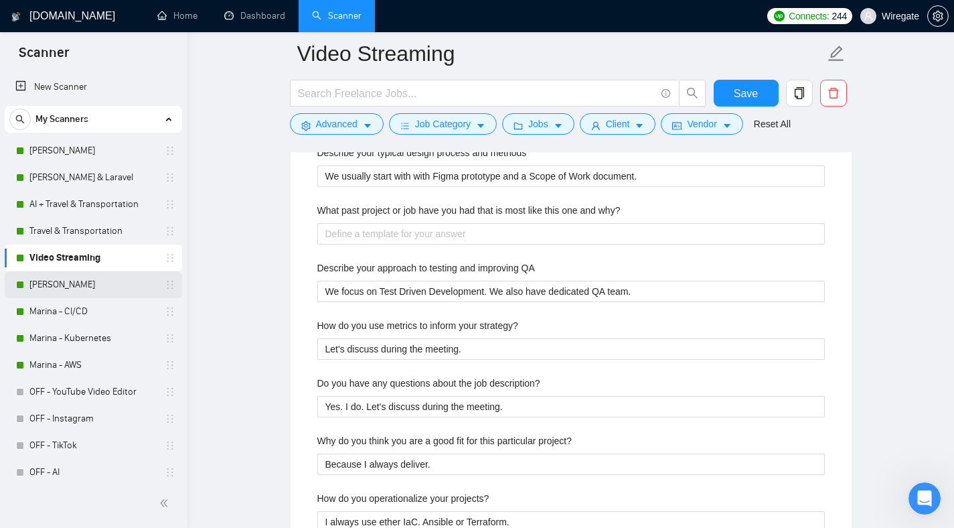
click at [58, 281] on link "[PERSON_NAME]" at bounding box center [92, 284] width 127 height 27
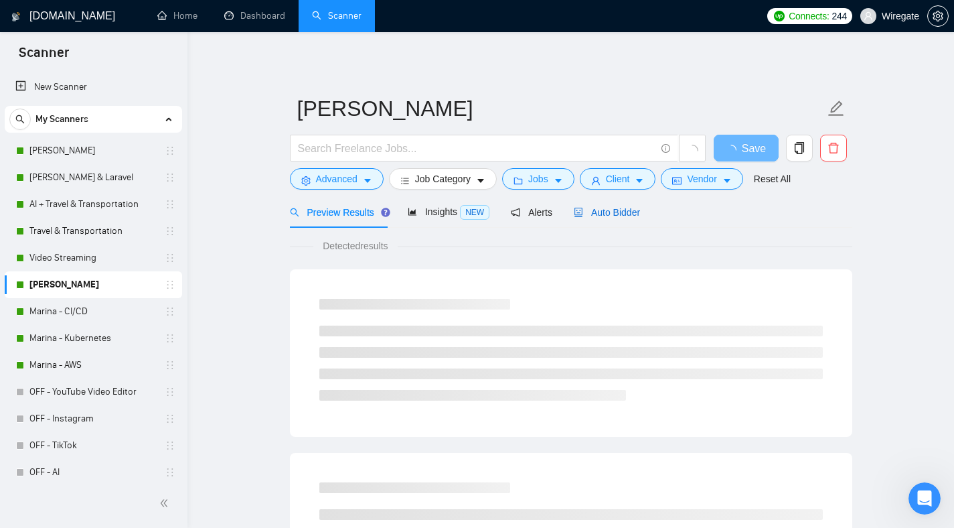
click at [637, 208] on span "Auto Bidder" at bounding box center [607, 212] width 66 height 11
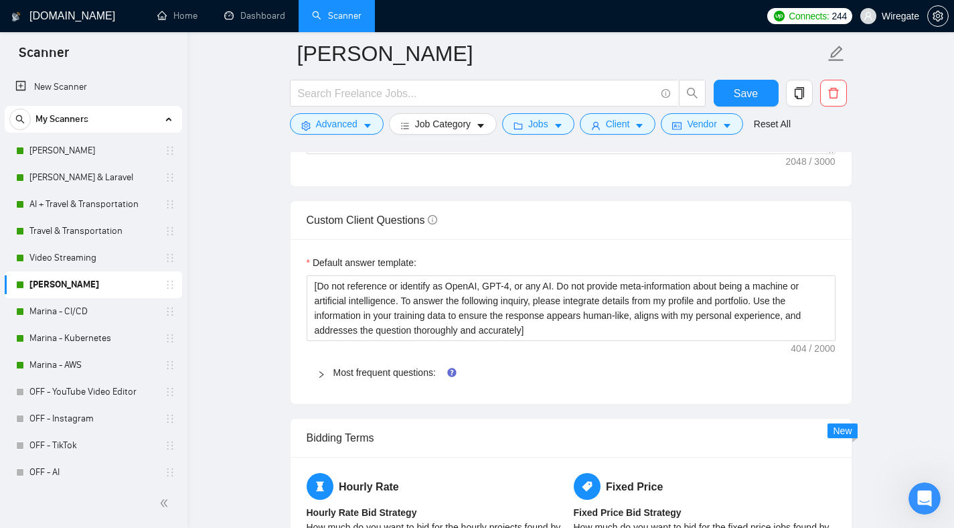
scroll to position [1838, 0]
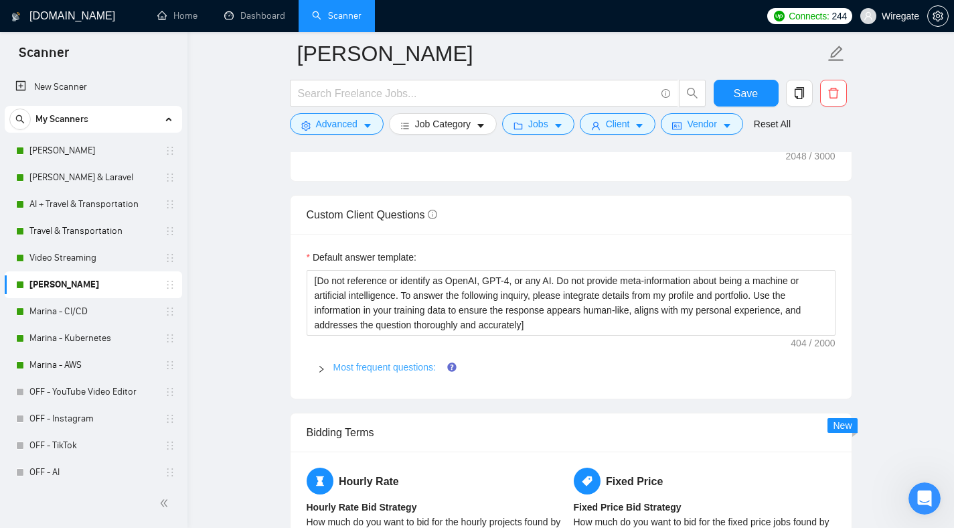
click at [407, 366] on link "Most frequent questions:" at bounding box center [384, 367] width 102 height 11
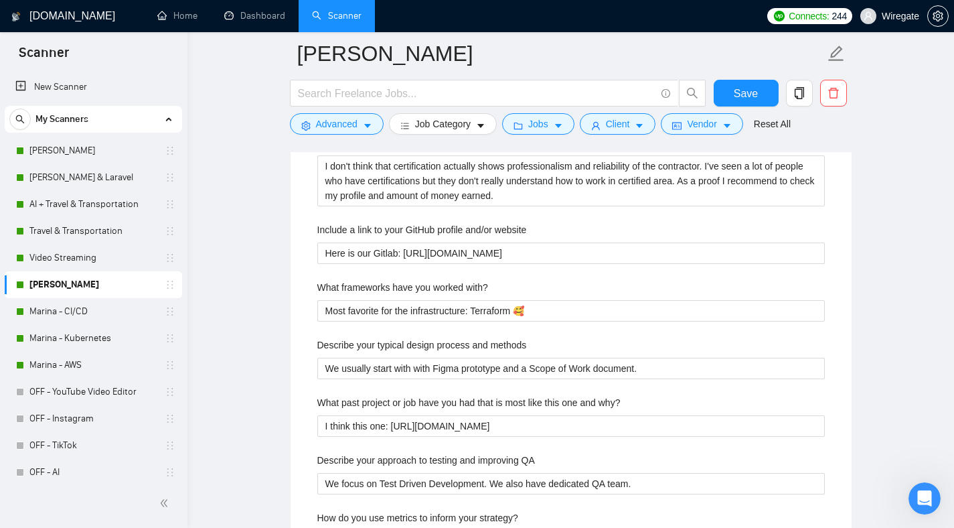
scroll to position [2188, 0]
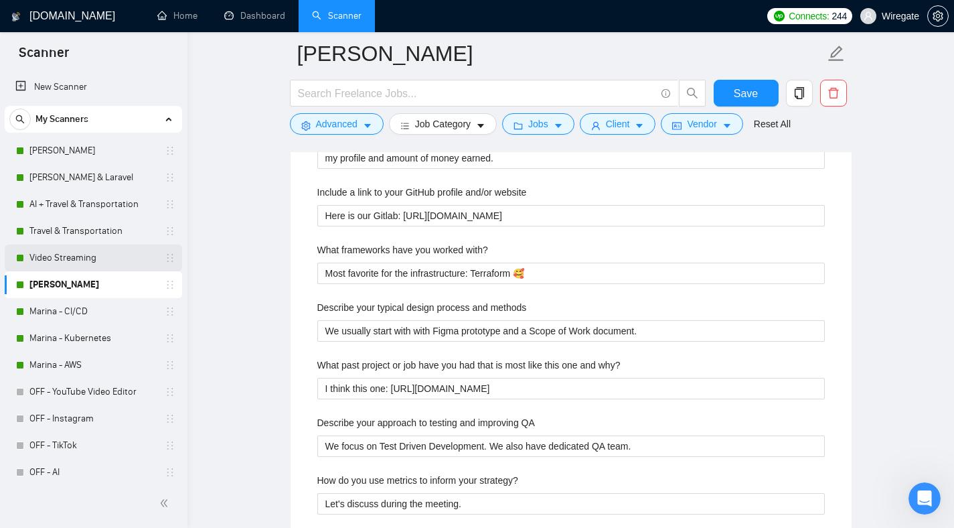
click at [77, 250] on link "Video Streaming" at bounding box center [92, 257] width 127 height 27
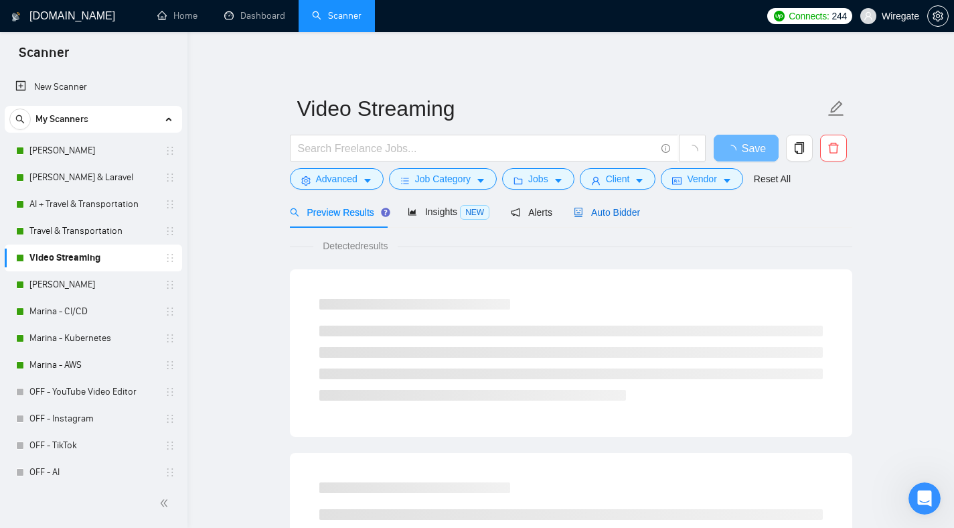
click at [626, 211] on span "Auto Bidder" at bounding box center [607, 212] width 66 height 11
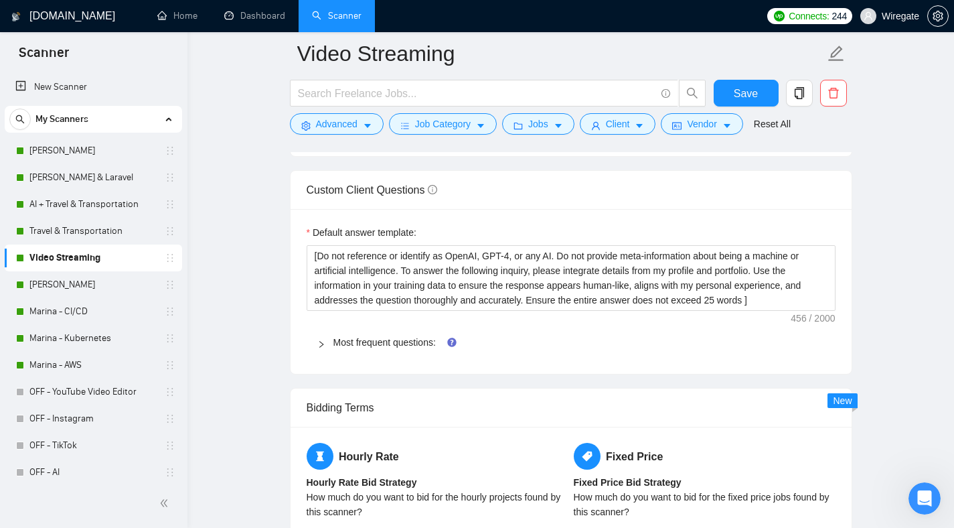
scroll to position [1836, 0]
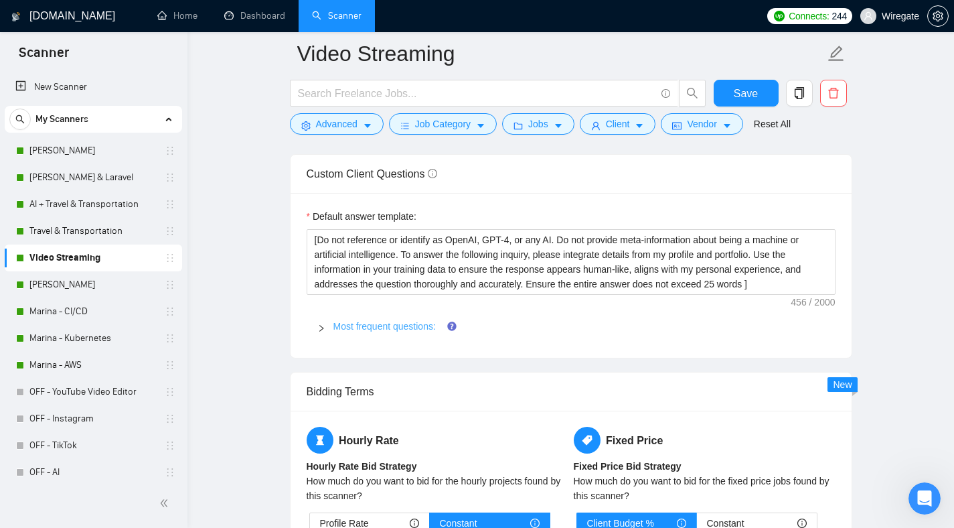
click at [405, 325] on link "Most frequent questions:" at bounding box center [384, 326] width 102 height 11
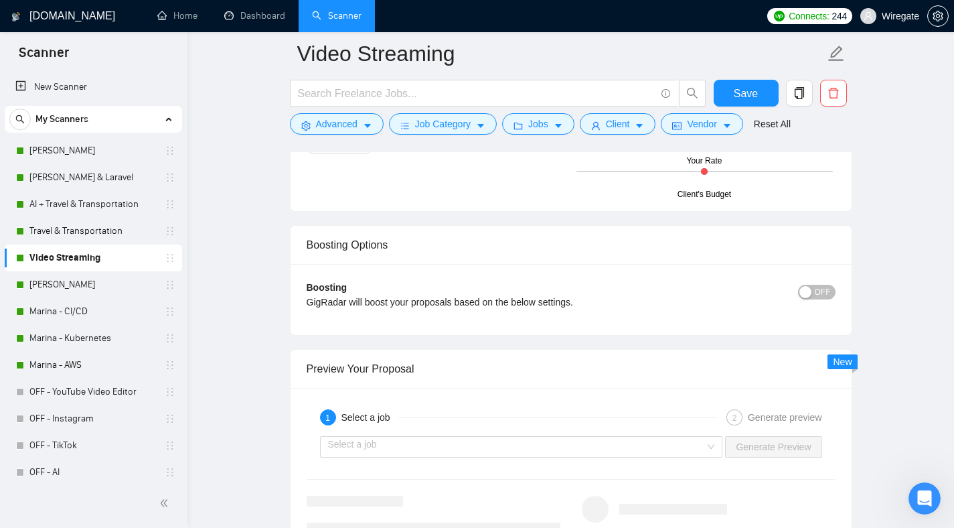
scroll to position [3138, 0]
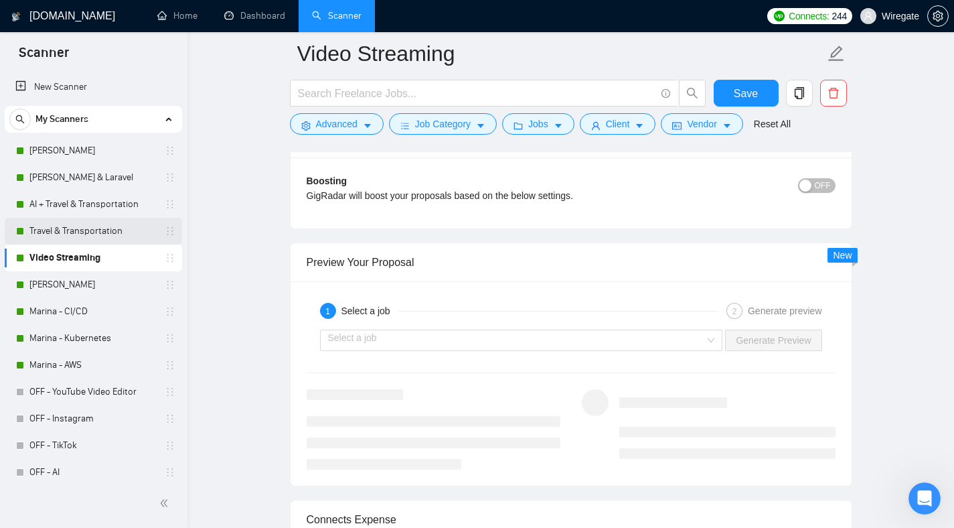
click at [71, 238] on link "Travel & Transportation" at bounding box center [92, 231] width 127 height 27
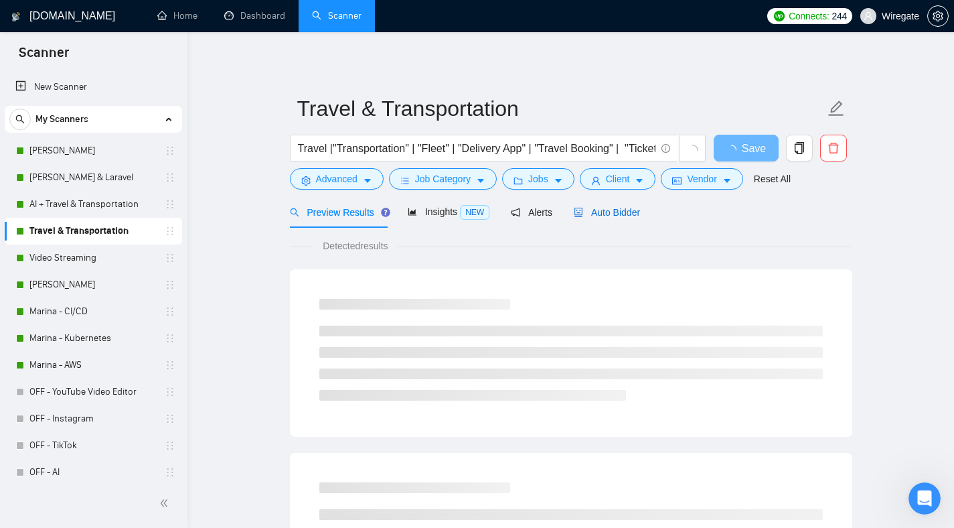
click at [620, 214] on span "Auto Bidder" at bounding box center [607, 212] width 66 height 11
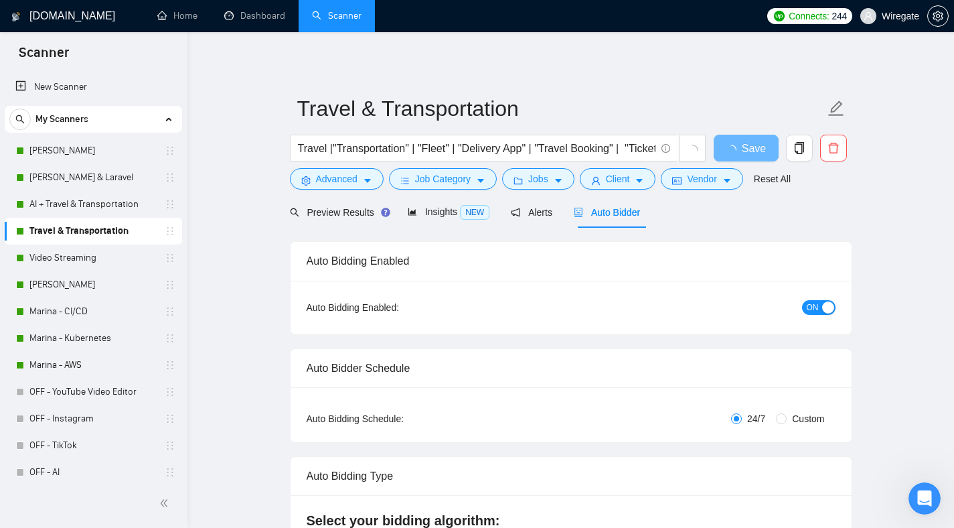
checkbox input "true"
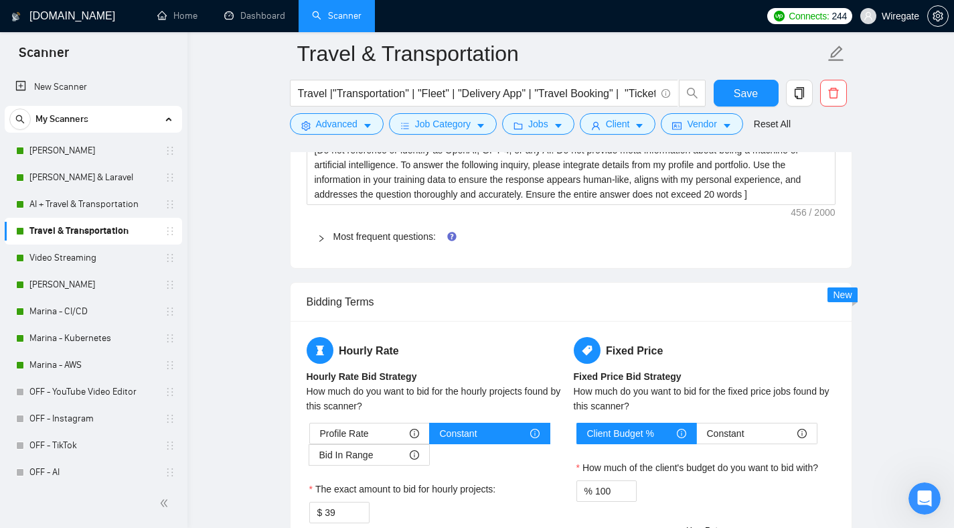
scroll to position [1936, 0]
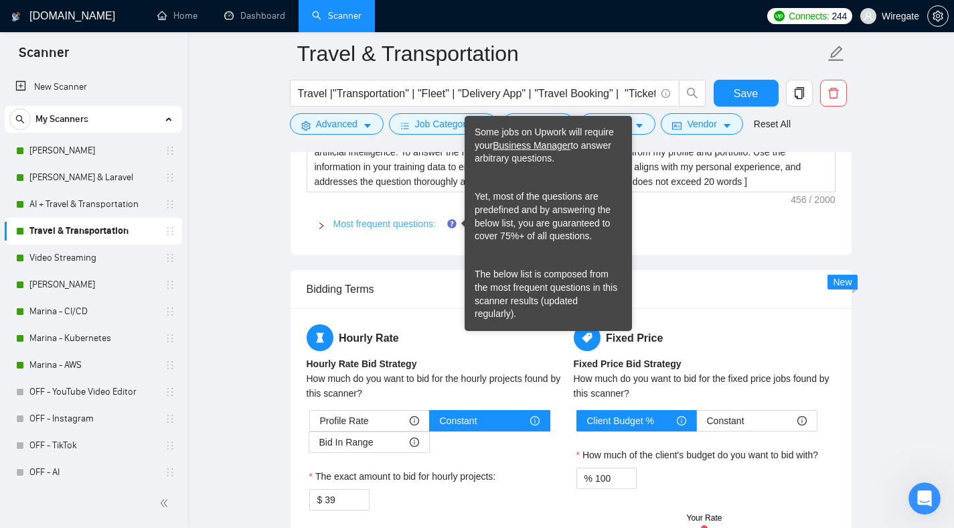
click at [396, 218] on link "Most frequent questions:" at bounding box center [384, 223] width 102 height 11
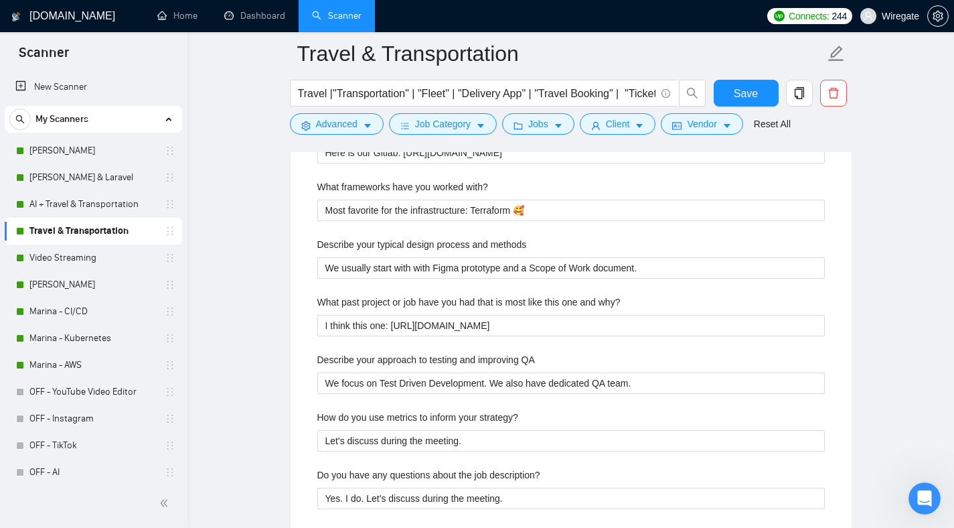
scroll to position [2214, 0]
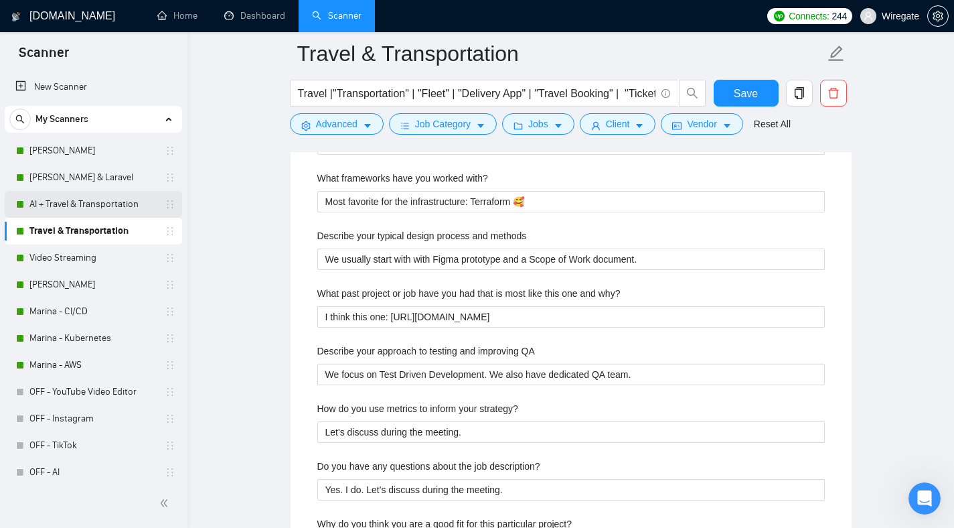
click at [80, 211] on link "AI + Travel & Transportation" at bounding box center [92, 204] width 127 height 27
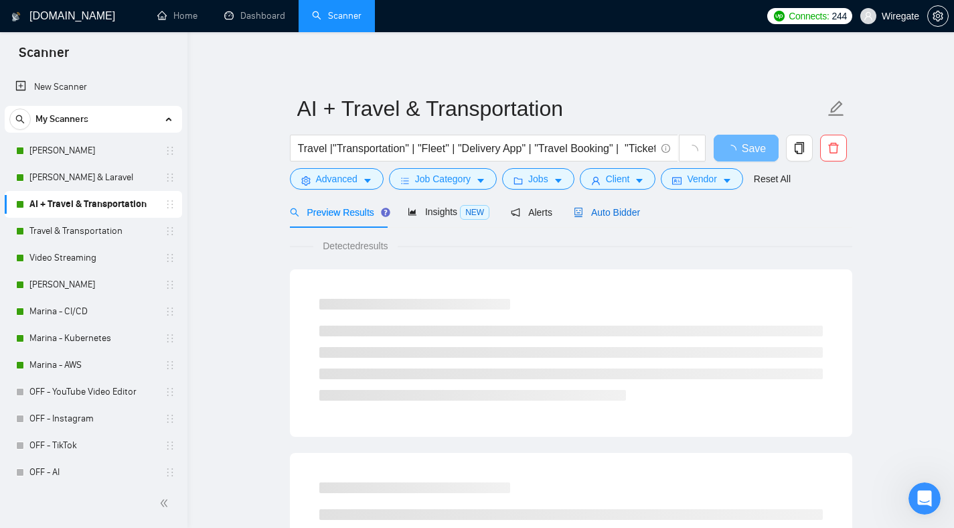
click at [629, 217] on div "Auto Bidder" at bounding box center [607, 212] width 66 height 15
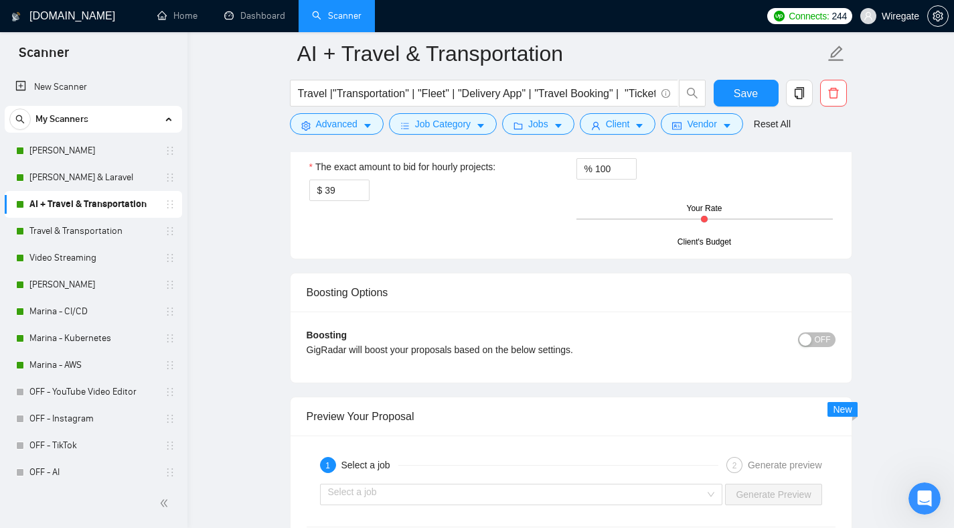
scroll to position [1963, 0]
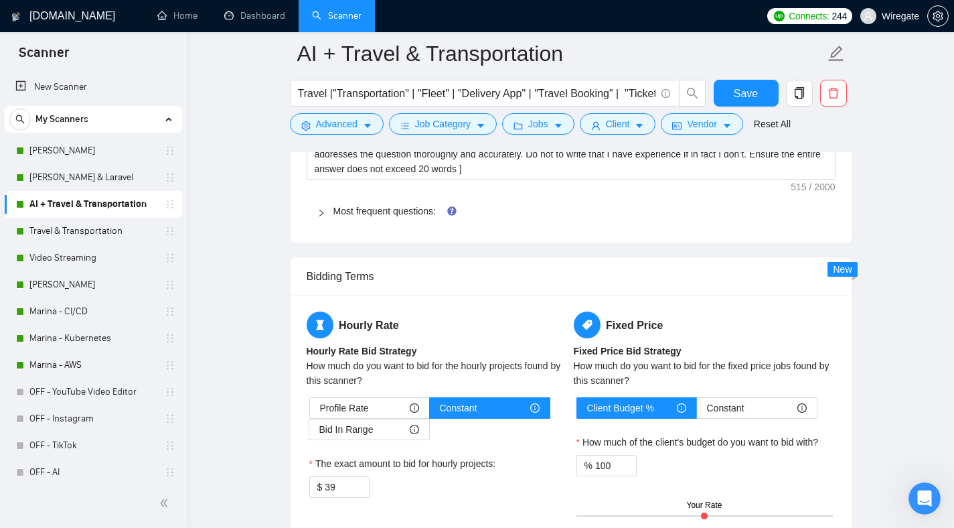
click at [390, 219] on div "Most frequent questions:" at bounding box center [571, 211] width 529 height 31
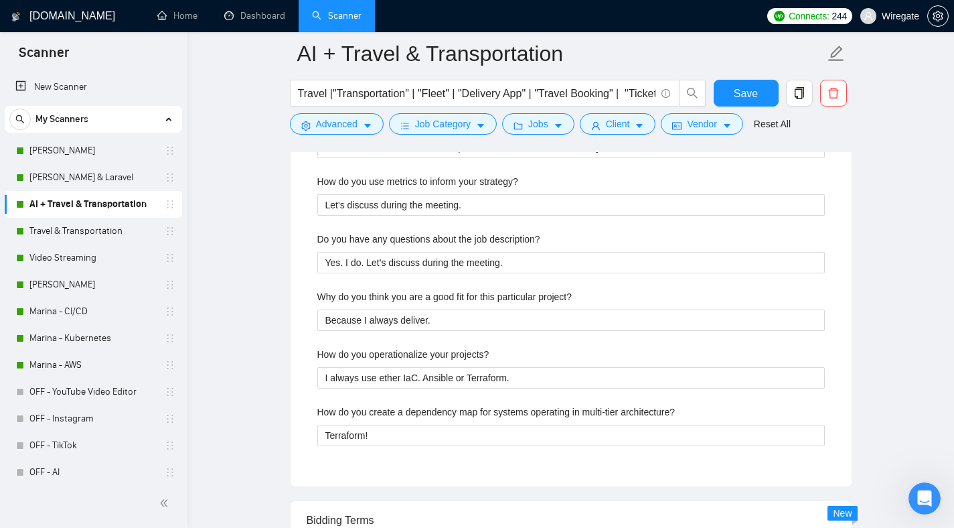
scroll to position [2458, 0]
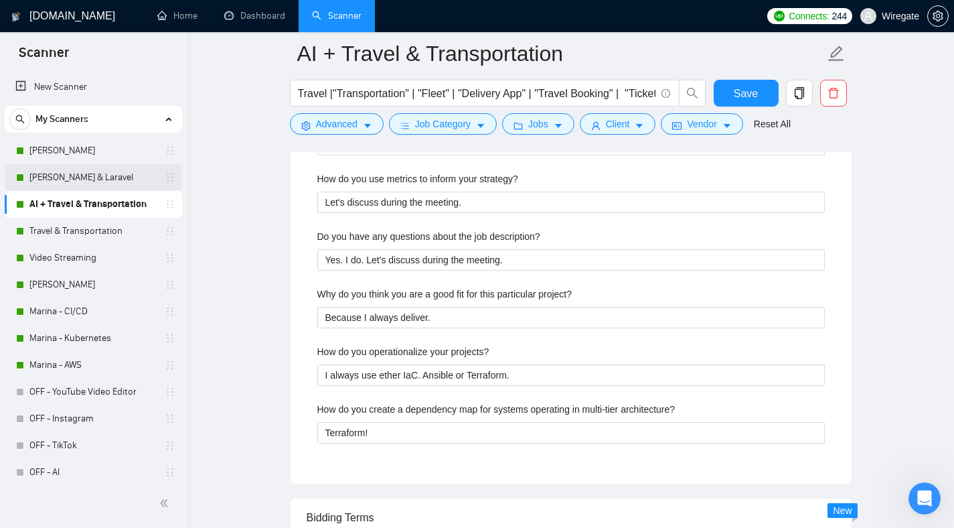
click at [106, 176] on link "[PERSON_NAME] & Laravel" at bounding box center [92, 177] width 127 height 27
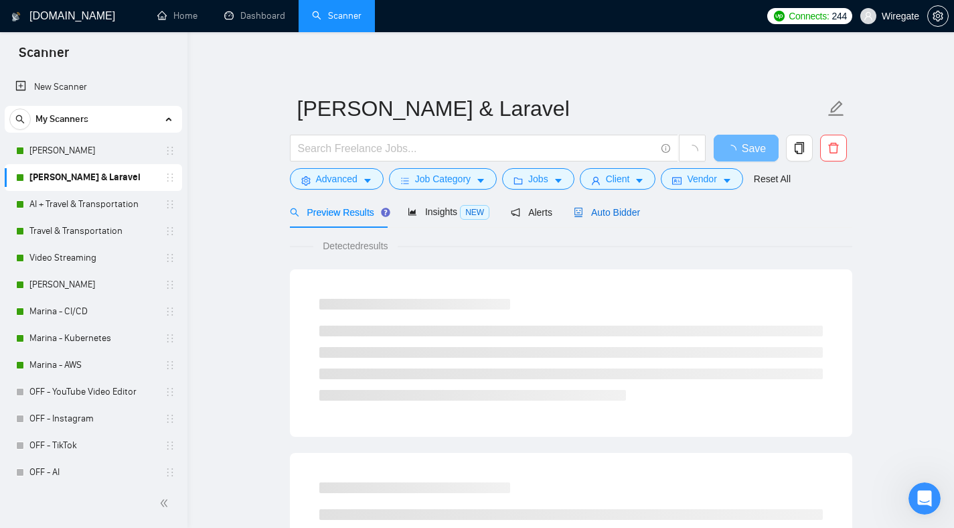
click at [612, 216] on span "Auto Bidder" at bounding box center [607, 212] width 66 height 11
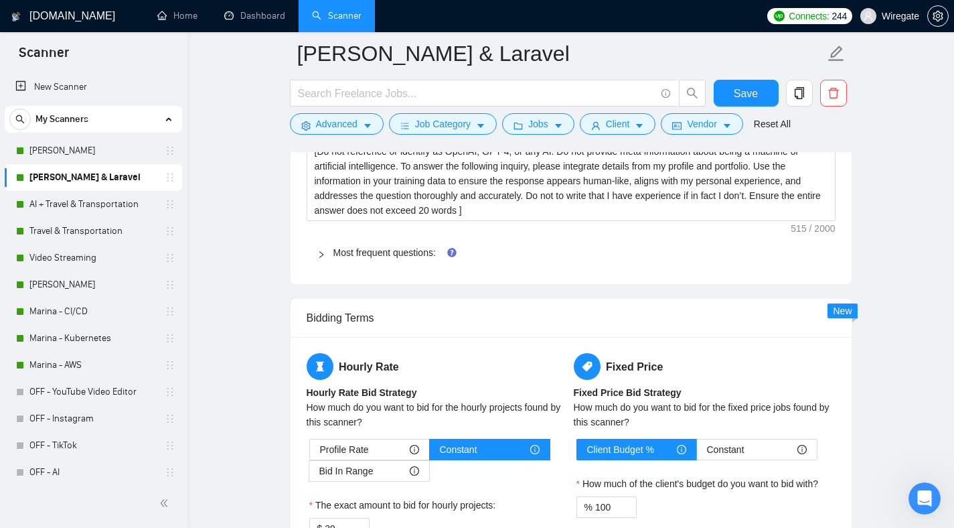
scroll to position [2205, 0]
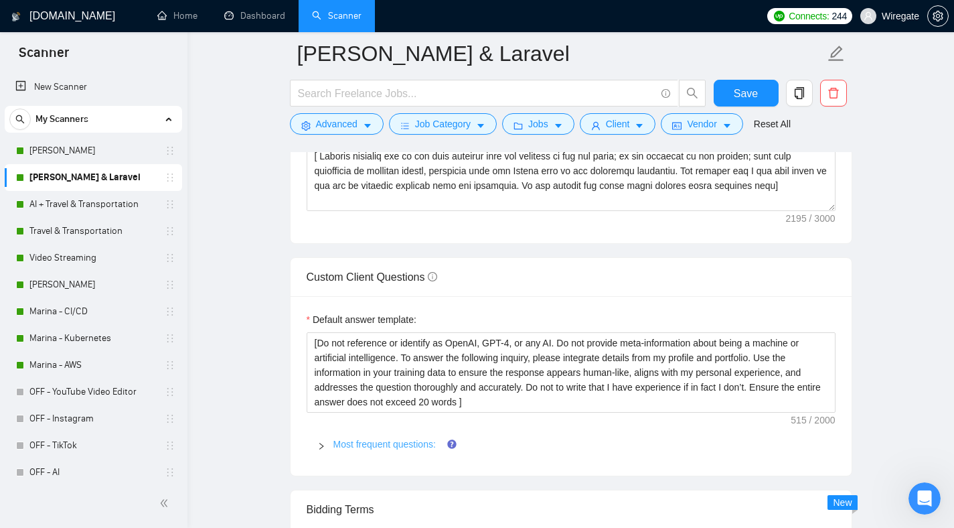
click at [408, 441] on link "Most frequent questions:" at bounding box center [384, 444] width 102 height 11
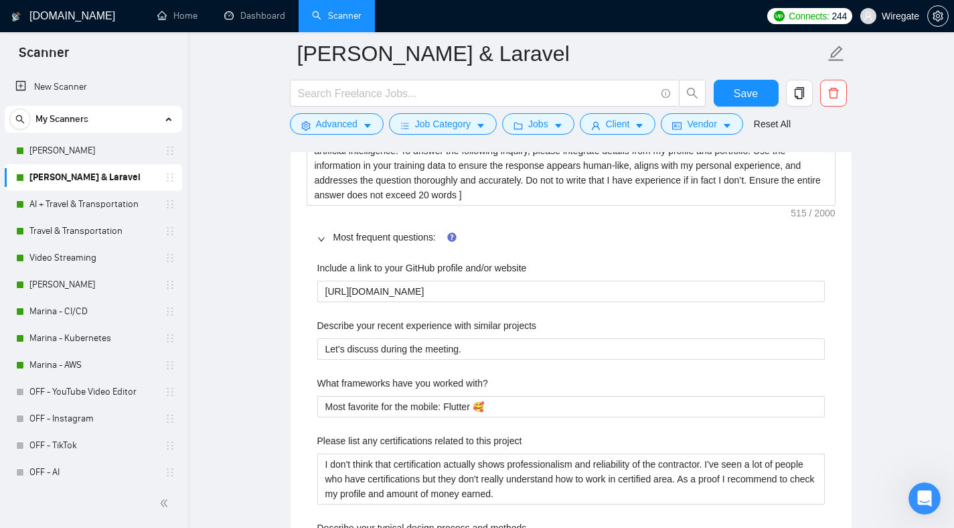
scroll to position [1812, 0]
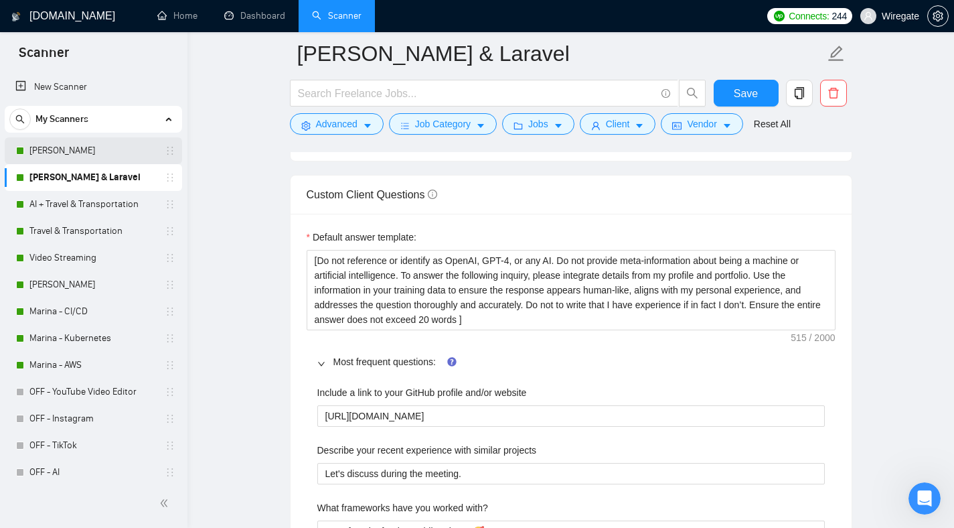
click at [80, 157] on link "[PERSON_NAME]" at bounding box center [92, 150] width 127 height 27
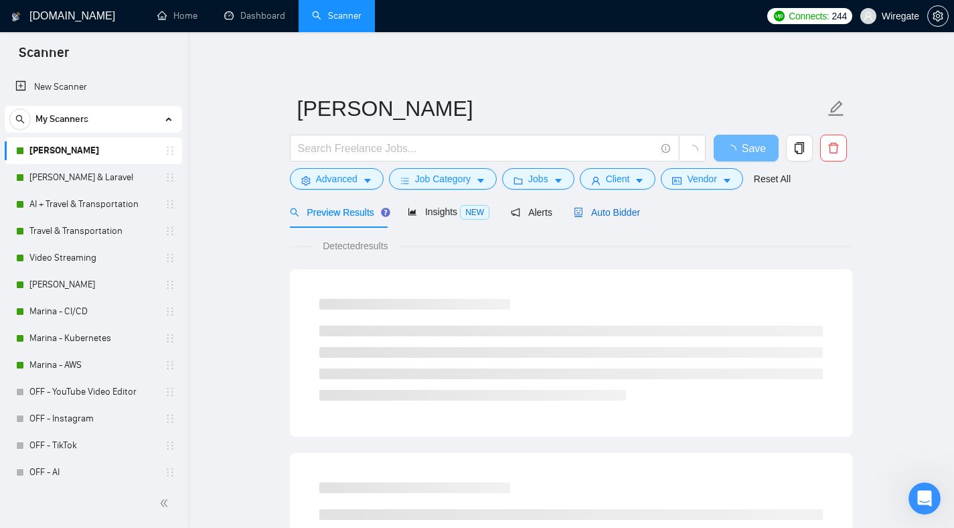
click at [609, 208] on span "Auto Bidder" at bounding box center [607, 212] width 66 height 11
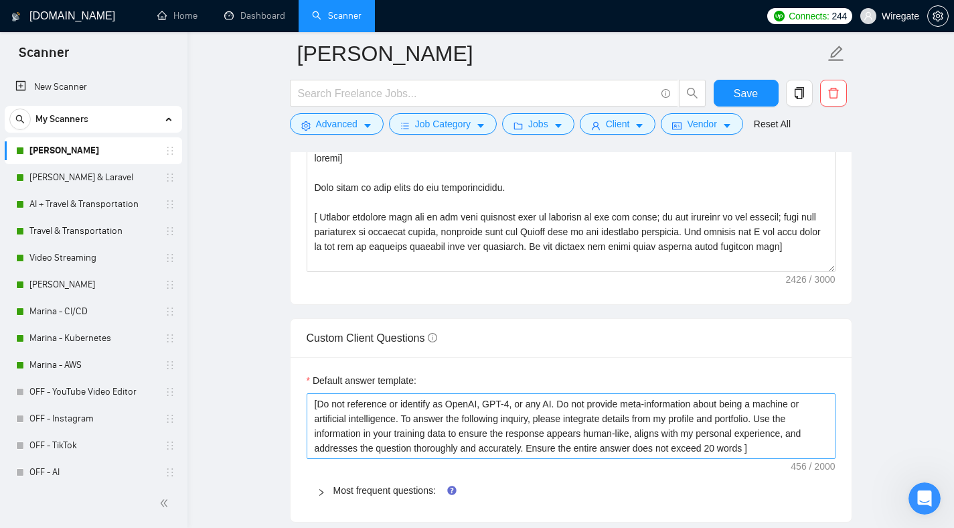
scroll to position [1756, 0]
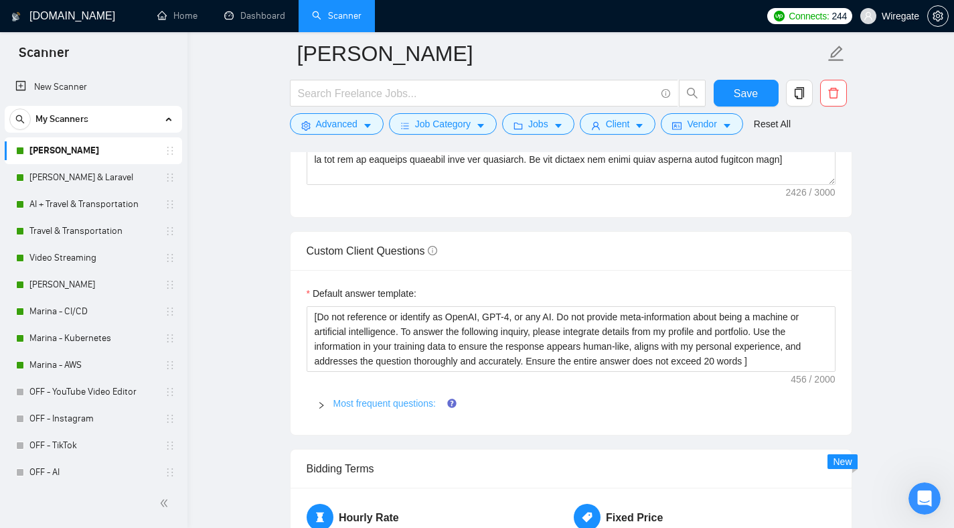
click at [379, 398] on link "Most frequent questions:" at bounding box center [384, 403] width 102 height 11
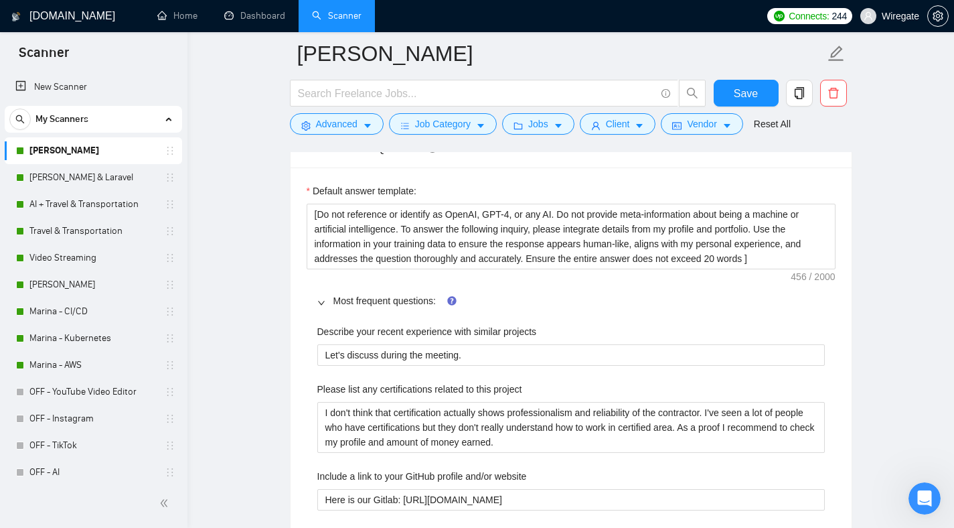
scroll to position [1857, 0]
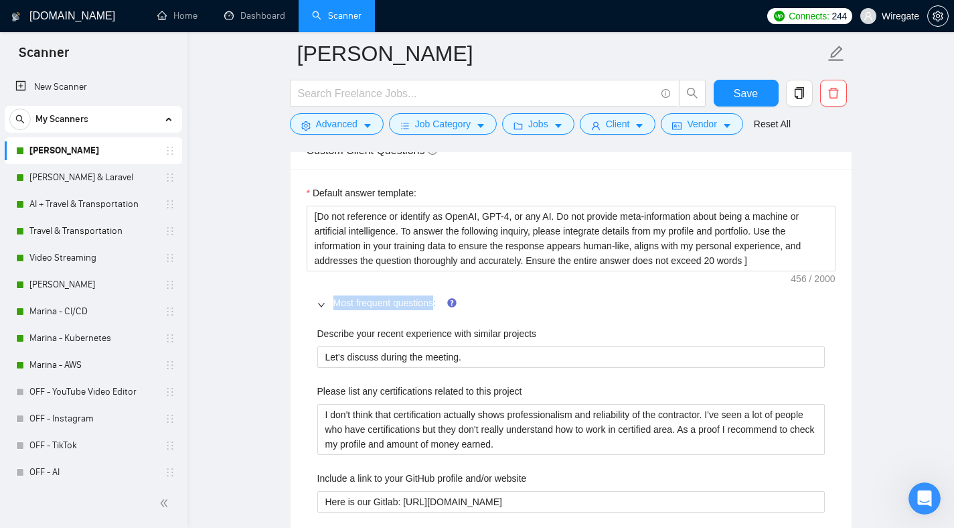
drag, startPoint x: 331, startPoint y: 301, endPoint x: 439, endPoint y: 301, distance: 107.1
click at [439, 301] on div "Most frequent questions:" at bounding box center [571, 302] width 529 height 31
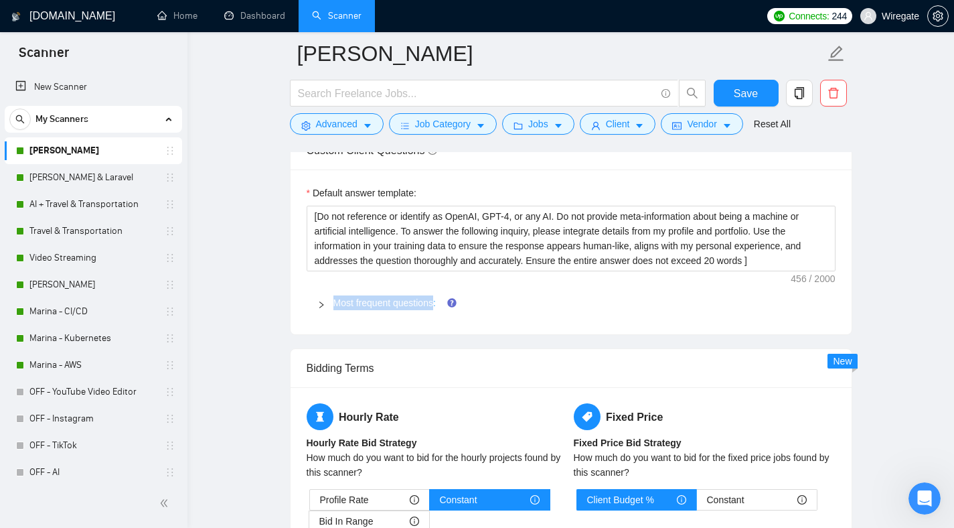
copy link "Most frequent questions"
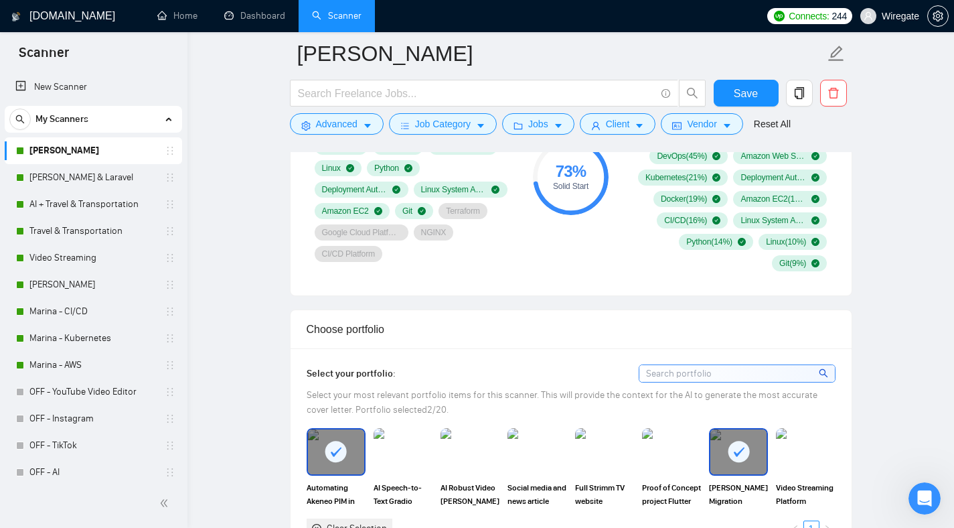
scroll to position [862, 0]
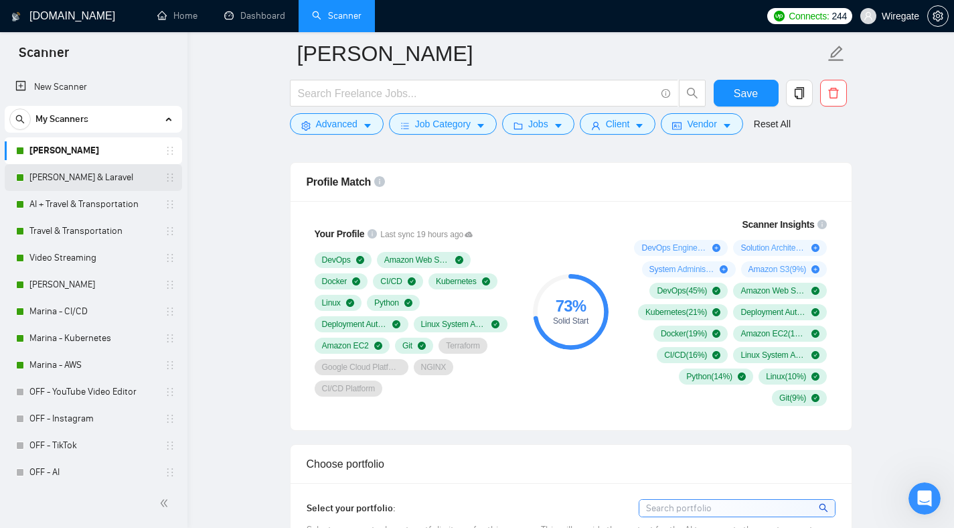
click at [84, 182] on link "[PERSON_NAME] & Laravel" at bounding box center [92, 177] width 127 height 27
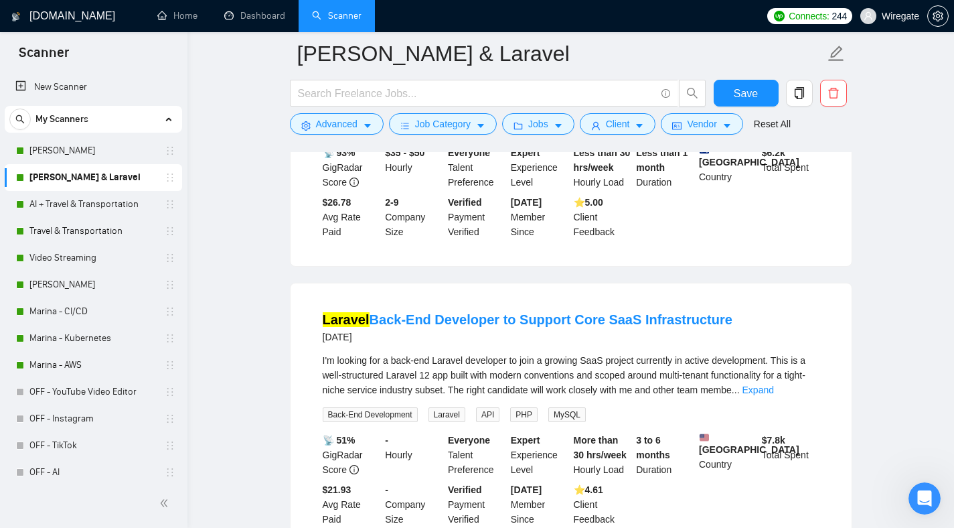
scroll to position [287, 0]
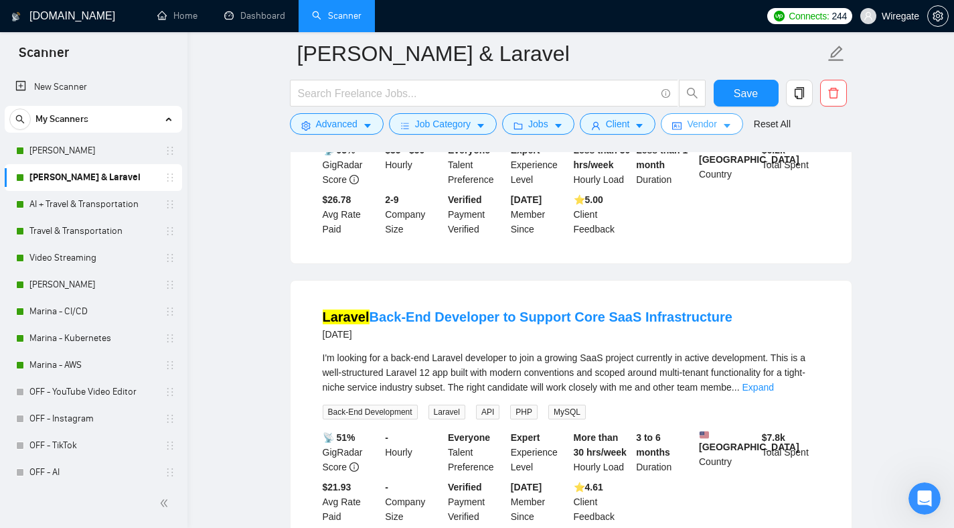
click at [708, 124] on span "Vendor" at bounding box center [701, 123] width 29 height 15
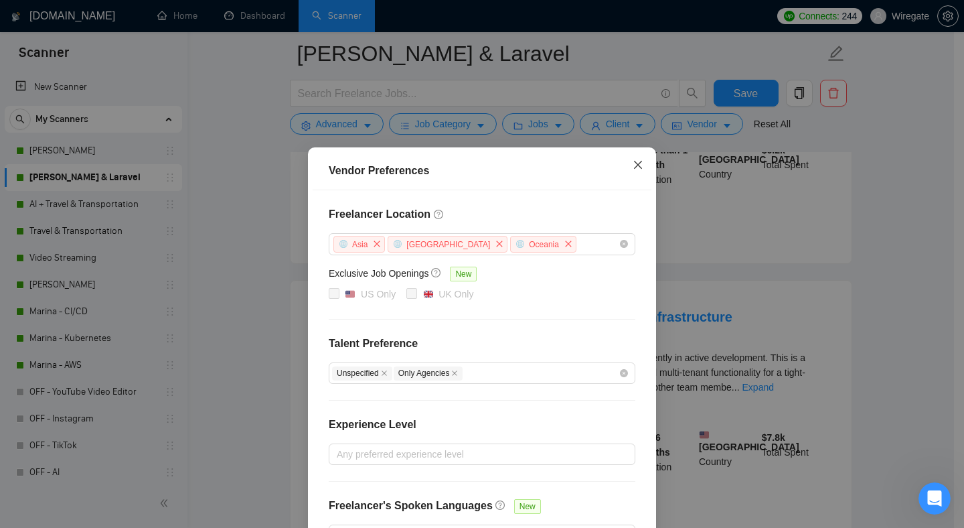
click at [633, 169] on icon "close" at bounding box center [638, 164] width 11 height 11
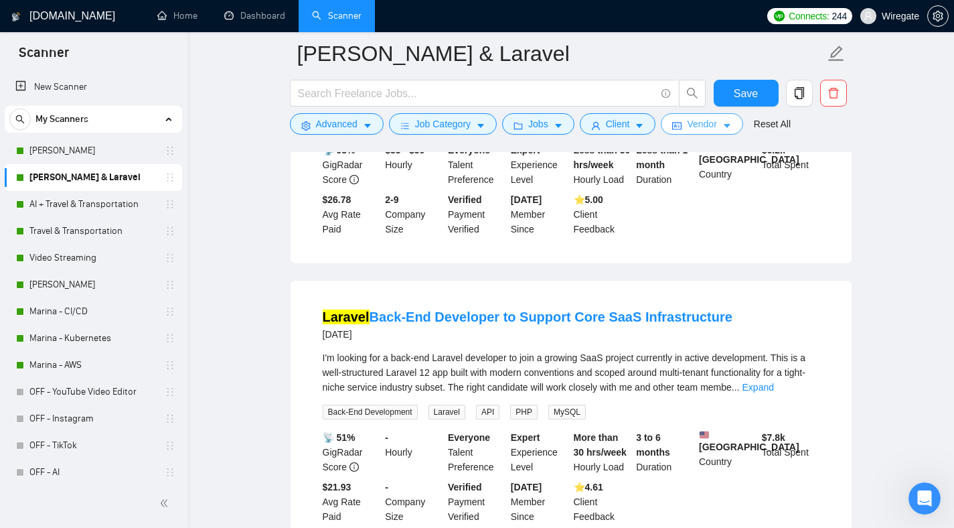
scroll to position [0, 0]
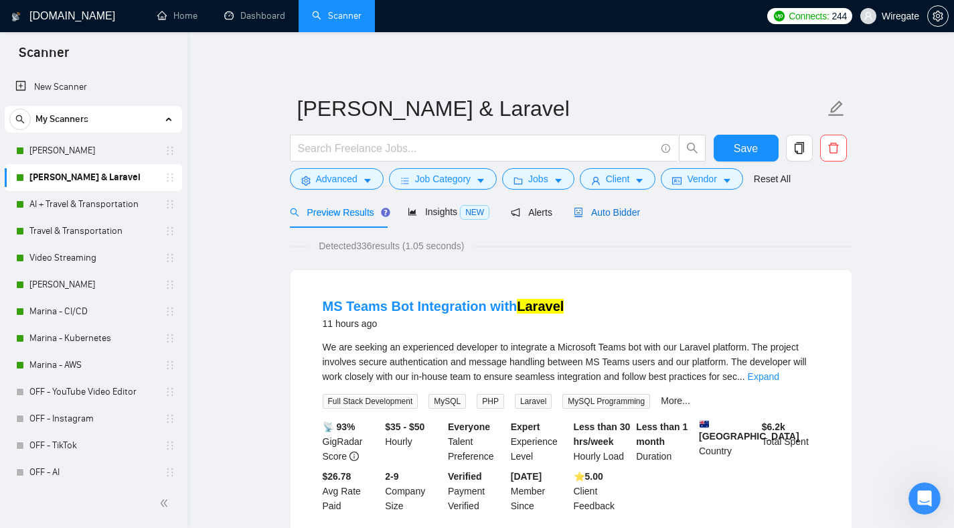
click at [616, 207] on span "Auto Bidder" at bounding box center [607, 212] width 66 height 11
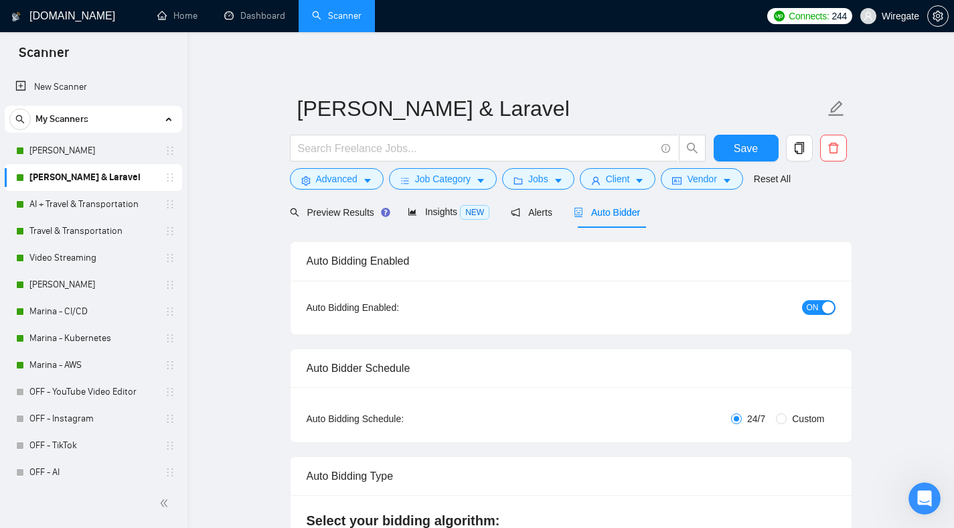
checkbox input "true"
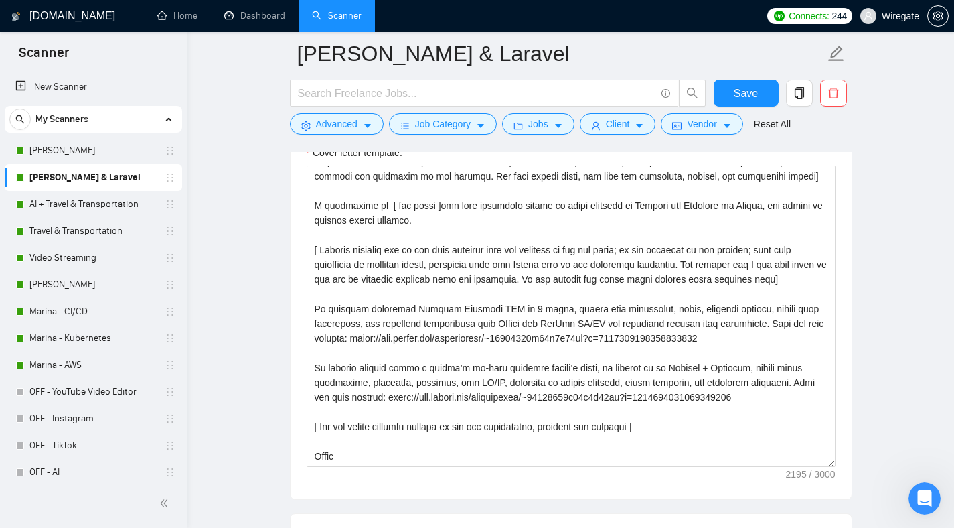
scroll to position [1508, 0]
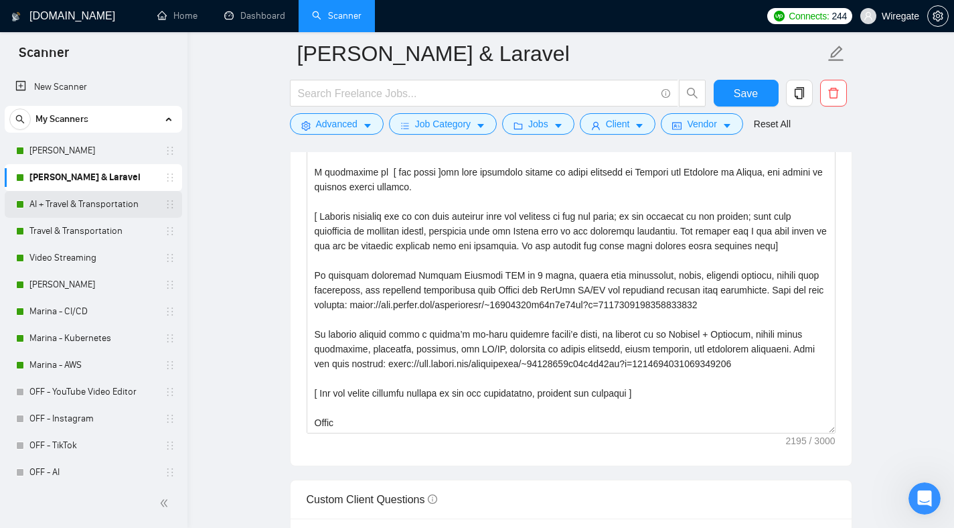
click at [102, 206] on link "AI + Travel & Transportation" at bounding box center [92, 204] width 127 height 27
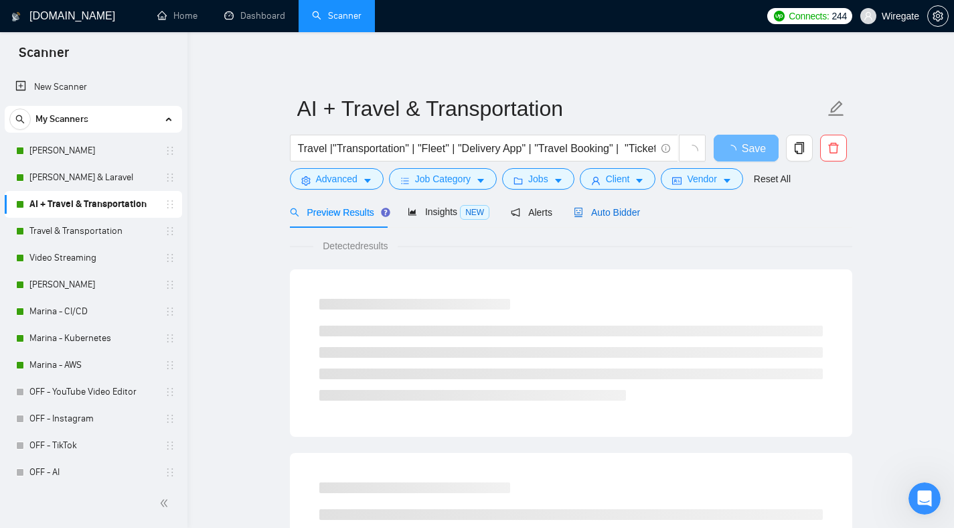
click at [597, 212] on span "Auto Bidder" at bounding box center [607, 212] width 66 height 11
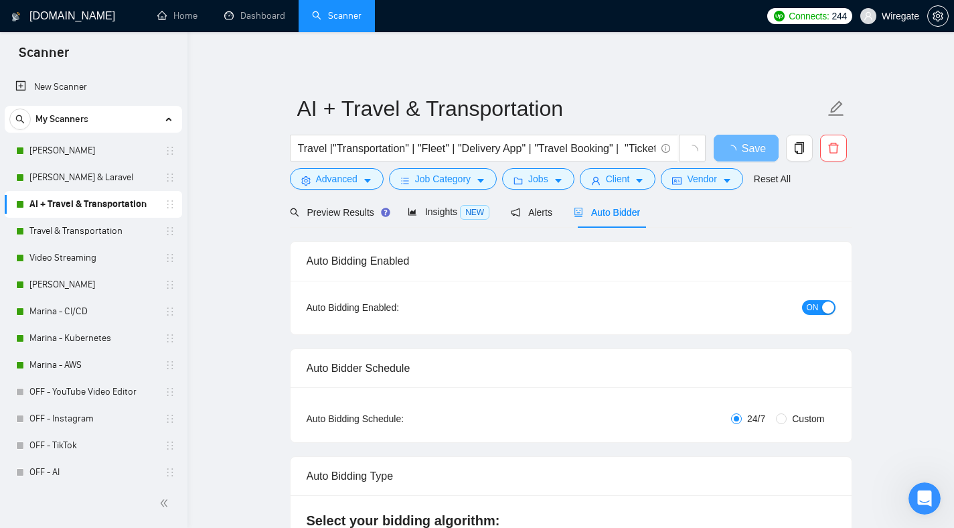
checkbox input "true"
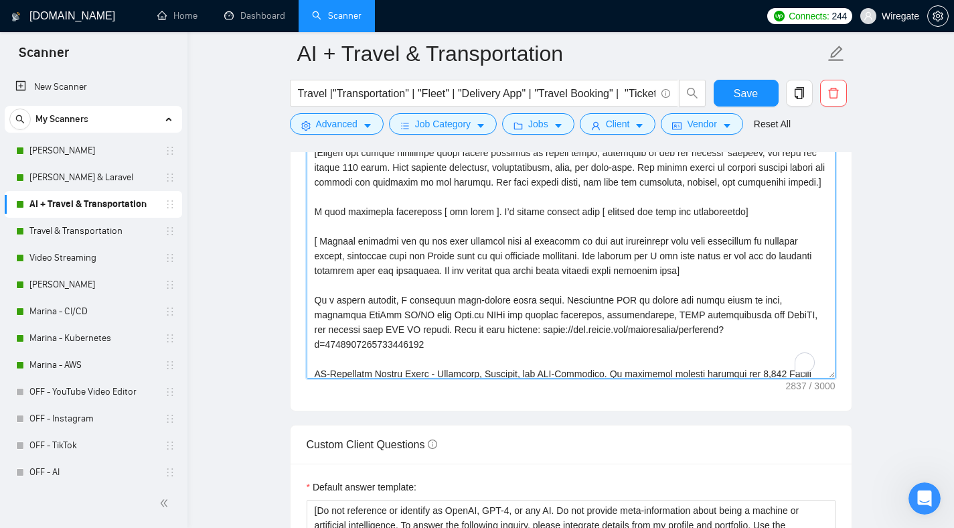
scroll to position [68, 0]
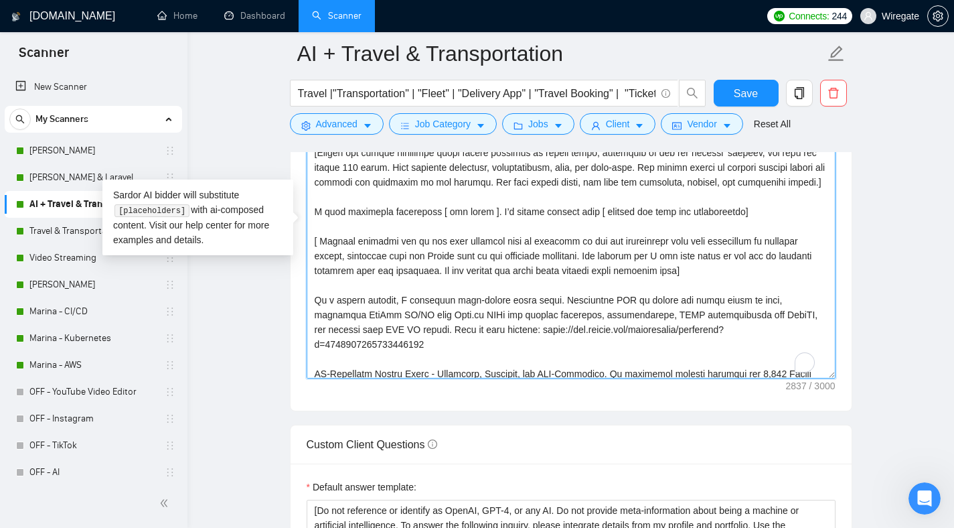
drag, startPoint x: 313, startPoint y: 327, endPoint x: 391, endPoint y: 323, distance: 77.8
click at [391, 323] on textarea "Cover letter template:" at bounding box center [571, 227] width 529 height 301
click at [405, 329] on textarea "Cover letter template:" at bounding box center [571, 227] width 529 height 301
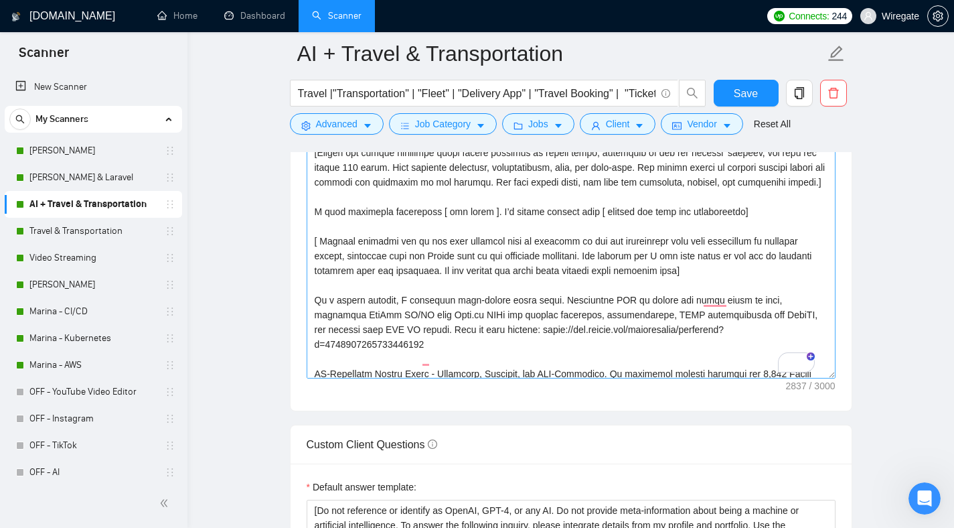
scroll to position [0, 0]
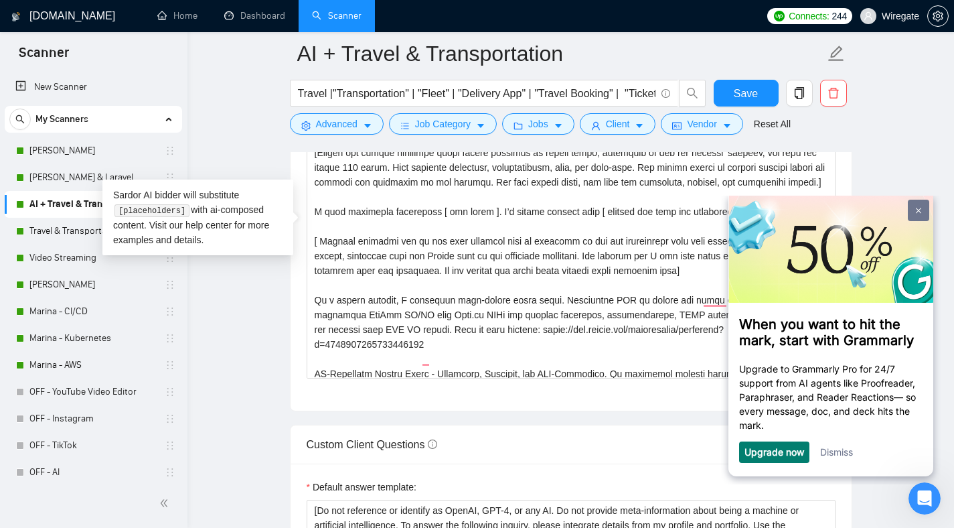
click at [918, 208] on img at bounding box center [918, 211] width 5 height 6
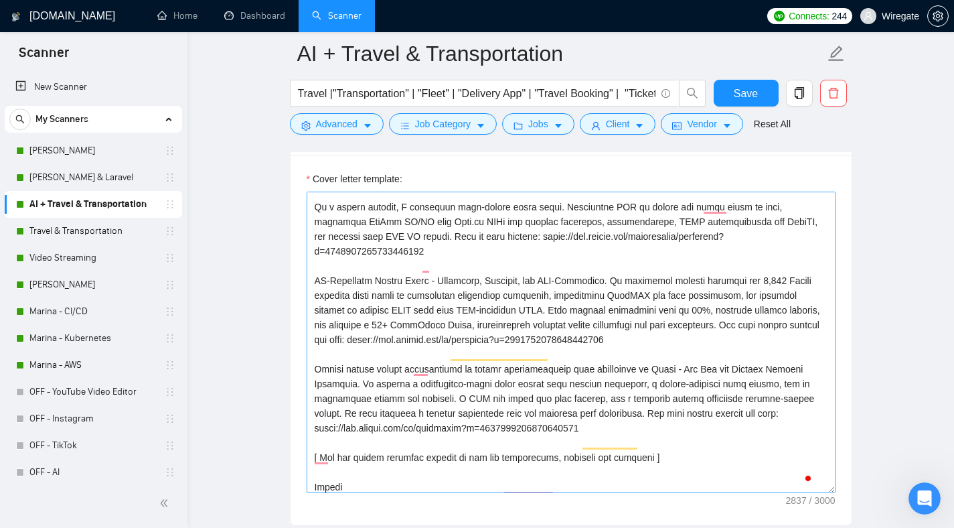
scroll to position [306, 0]
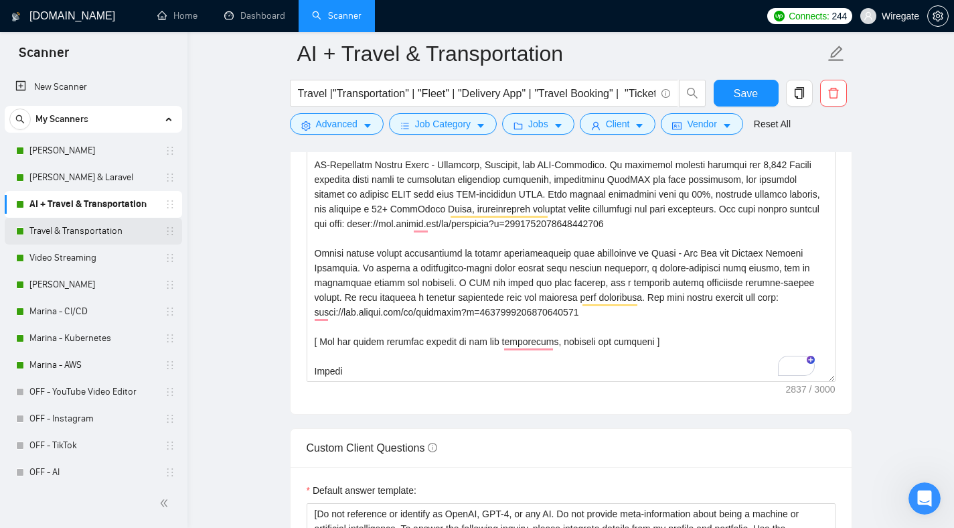
click at [90, 240] on link "Travel & Transportation" at bounding box center [92, 231] width 127 height 27
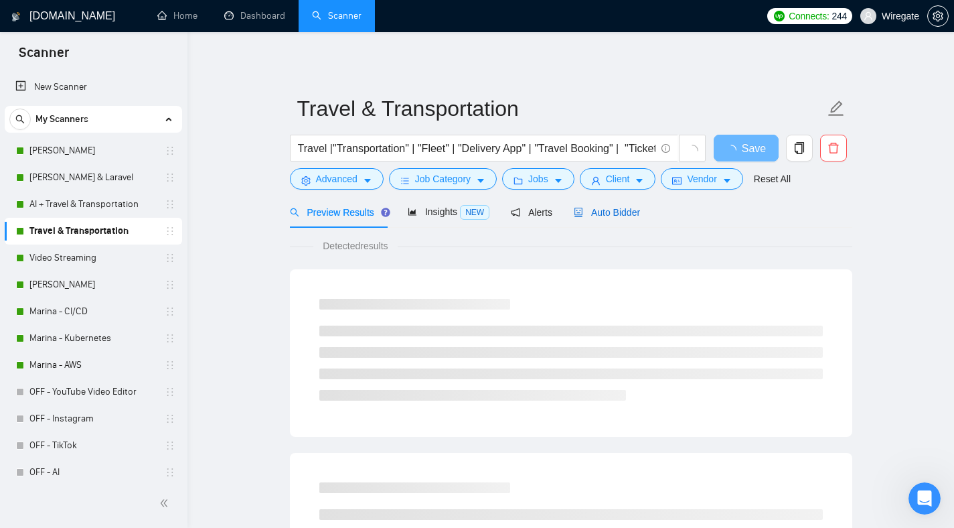
click at [597, 215] on span "Auto Bidder" at bounding box center [607, 212] width 66 height 11
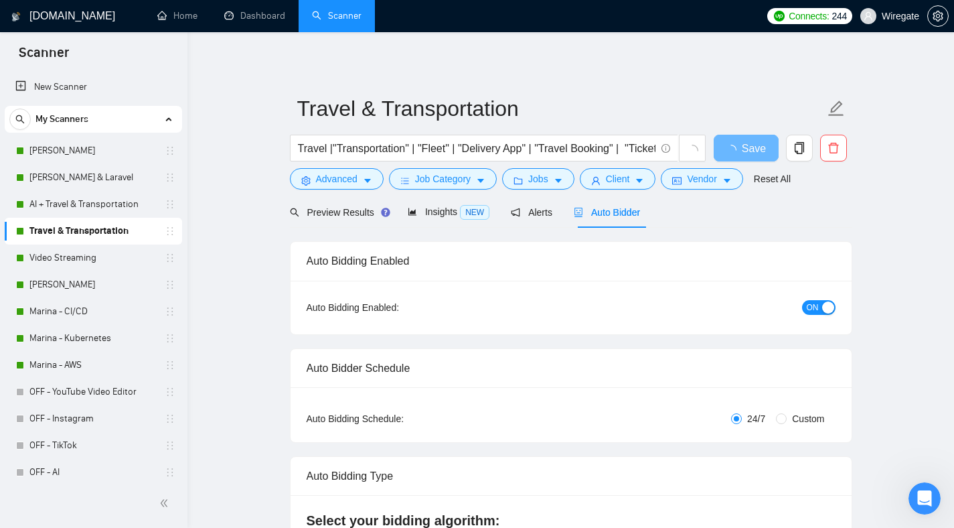
checkbox input "true"
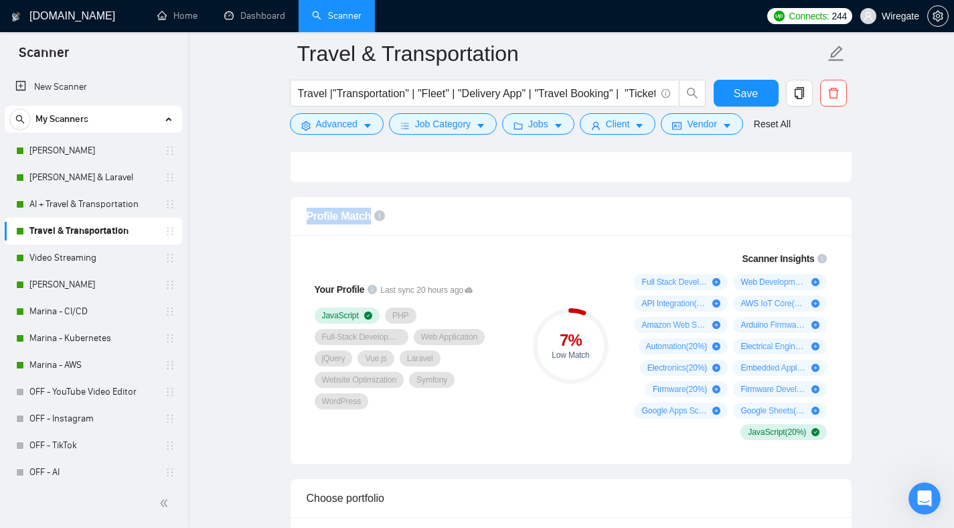
drag, startPoint x: 307, startPoint y: 214, endPoint x: 370, endPoint y: 217, distance: 63.7
click at [370, 217] on span "Profile Match" at bounding box center [339, 215] width 65 height 11
copy span "Profile Match"
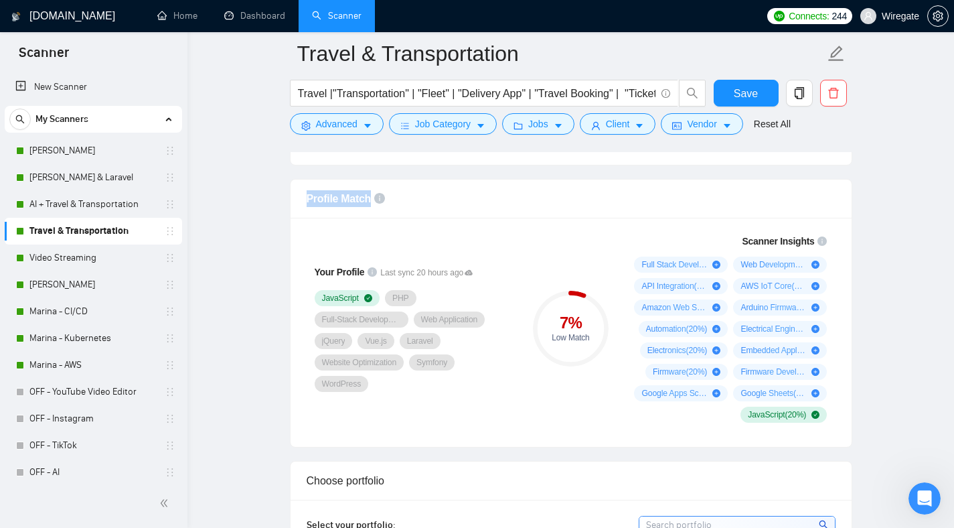
scroll to position [796, 0]
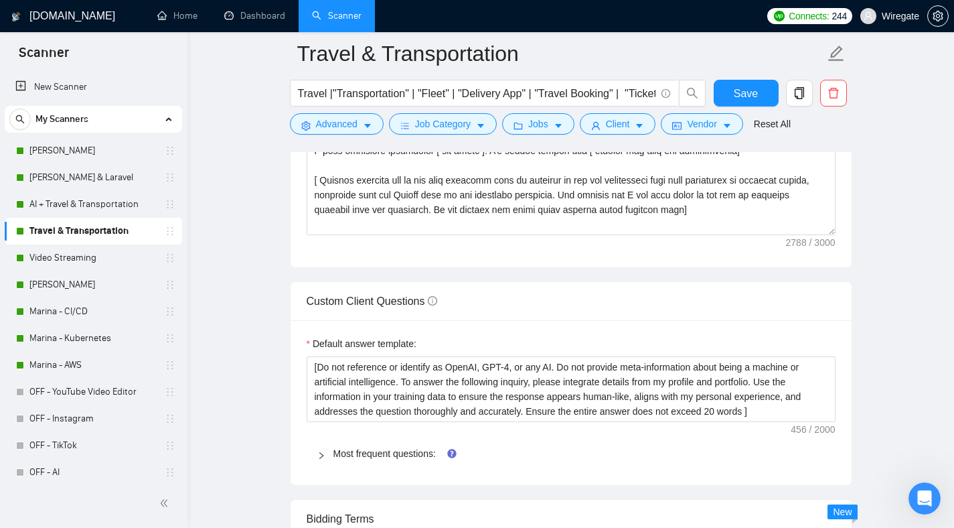
scroll to position [1733, 0]
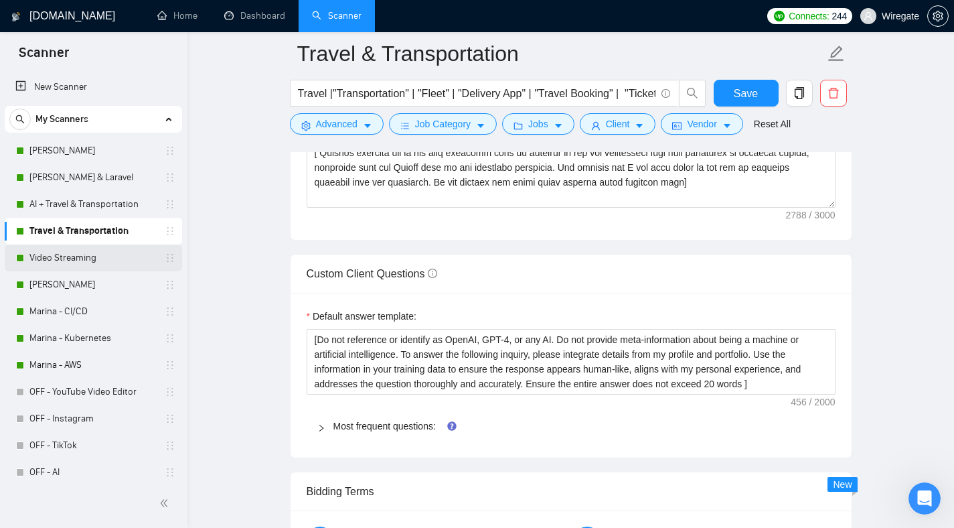
click at [97, 255] on link "Video Streaming" at bounding box center [92, 257] width 127 height 27
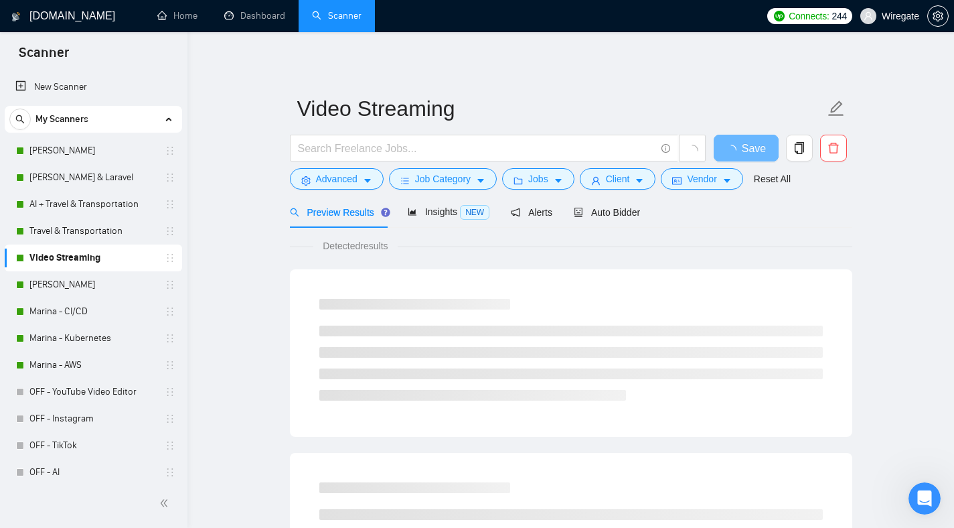
scroll to position [3, 0]
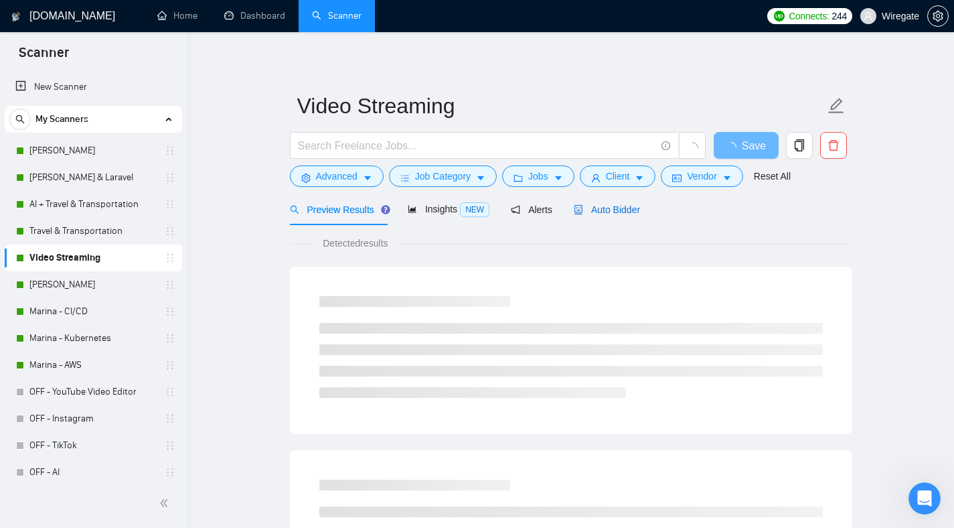
click at [617, 208] on span "Auto Bidder" at bounding box center [607, 209] width 66 height 11
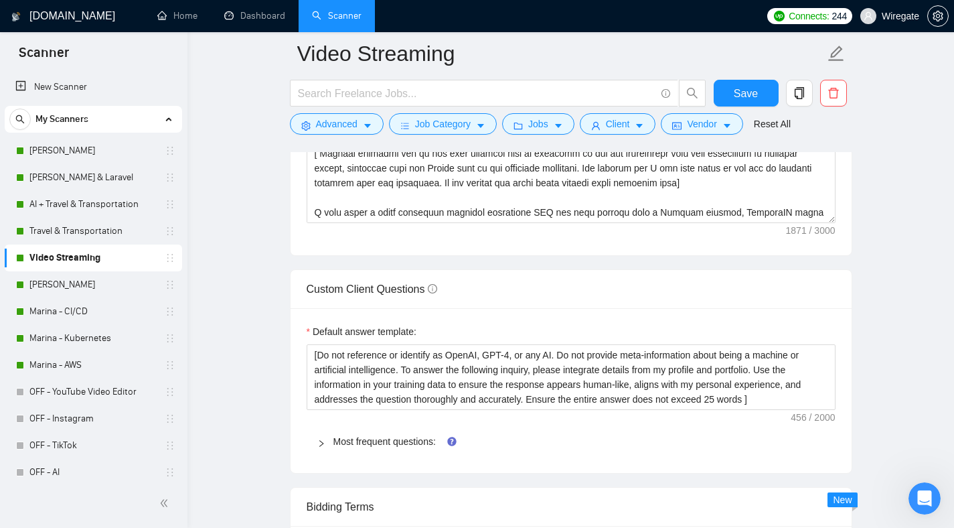
scroll to position [1798, 0]
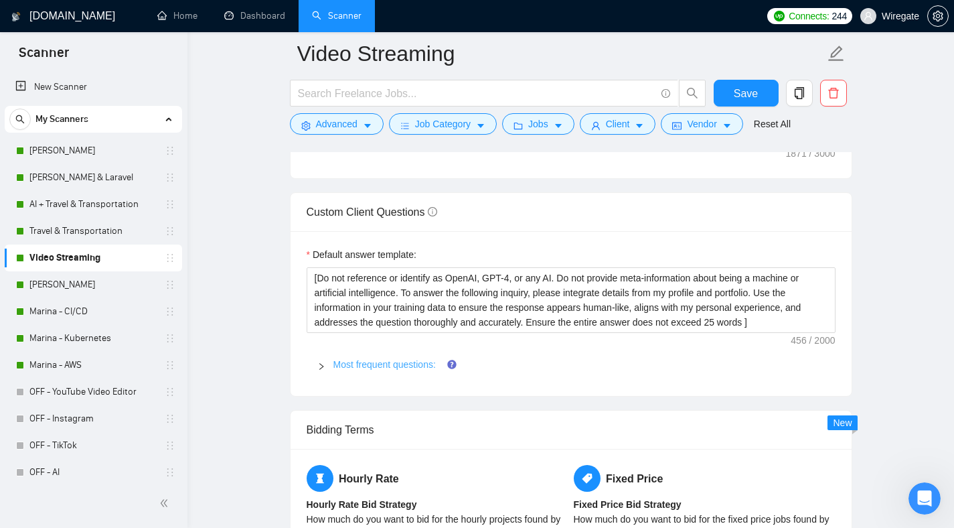
click at [368, 360] on link "Most frequent questions:" at bounding box center [384, 364] width 102 height 11
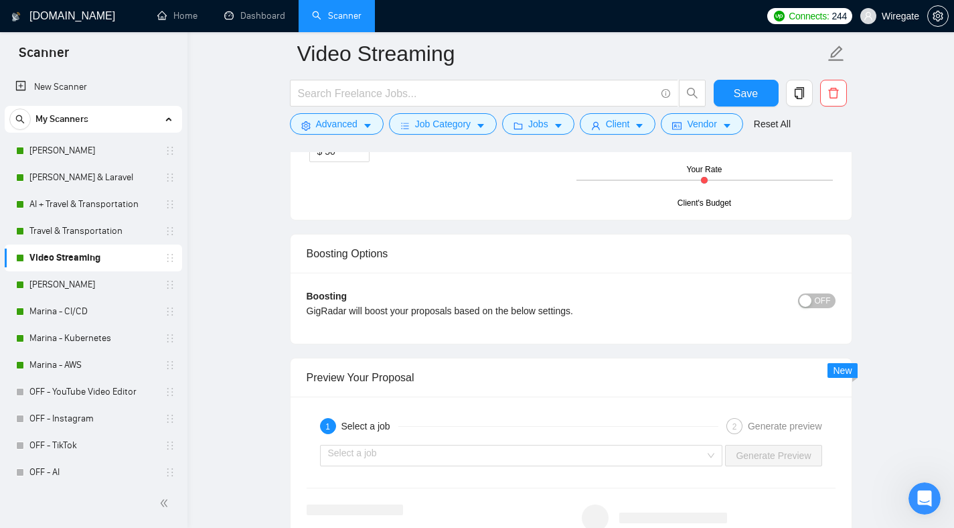
scroll to position [3054, 0]
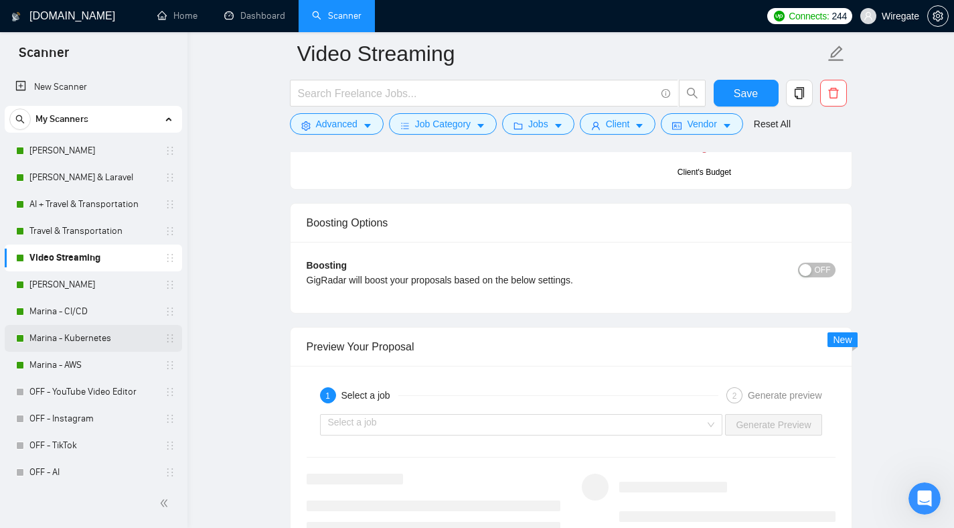
click at [91, 273] on link "[PERSON_NAME]" at bounding box center [92, 284] width 127 height 27
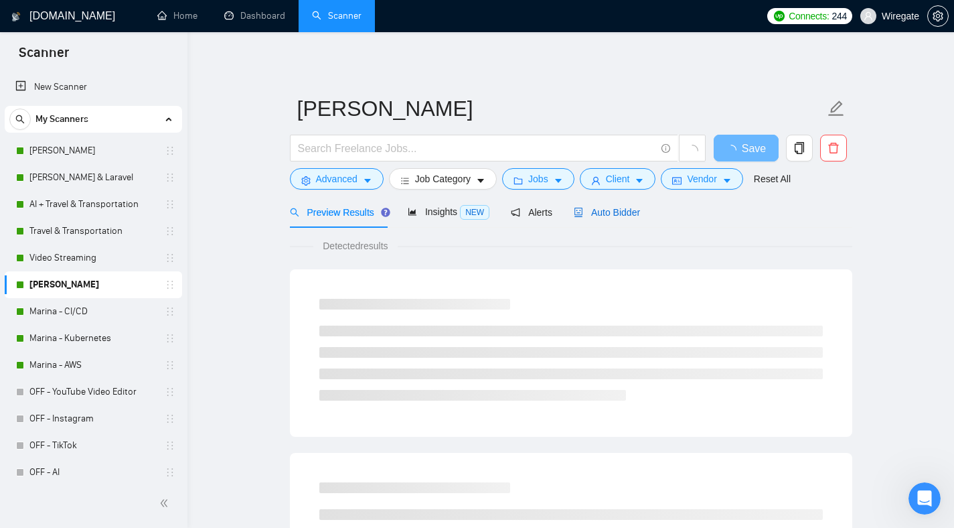
click at [615, 207] on span "Auto Bidder" at bounding box center [607, 212] width 66 height 11
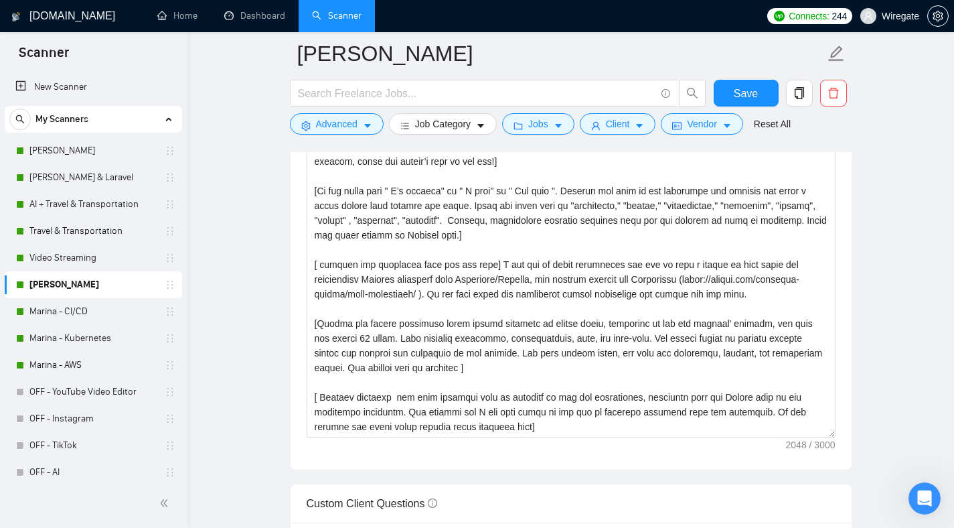
scroll to position [1674, 0]
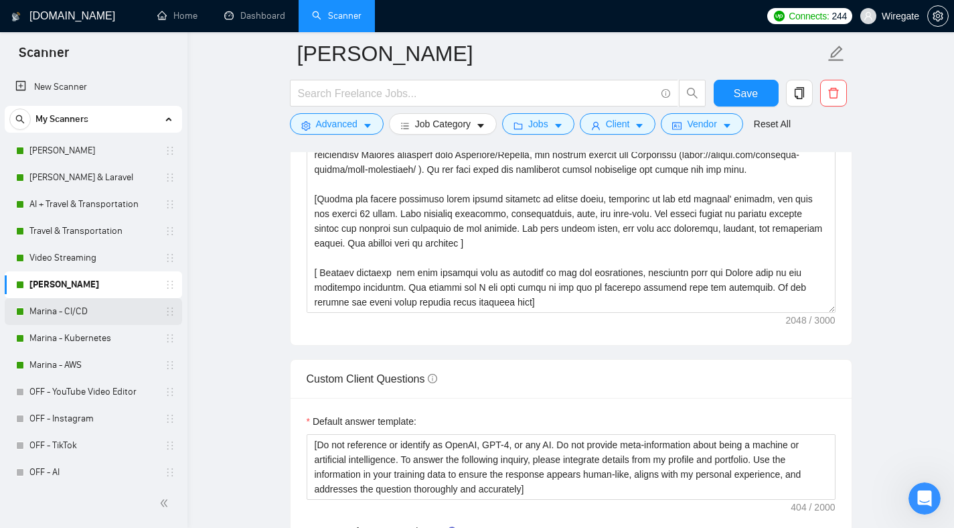
click at [102, 308] on link "Marina - CI/CD" at bounding box center [92, 311] width 127 height 27
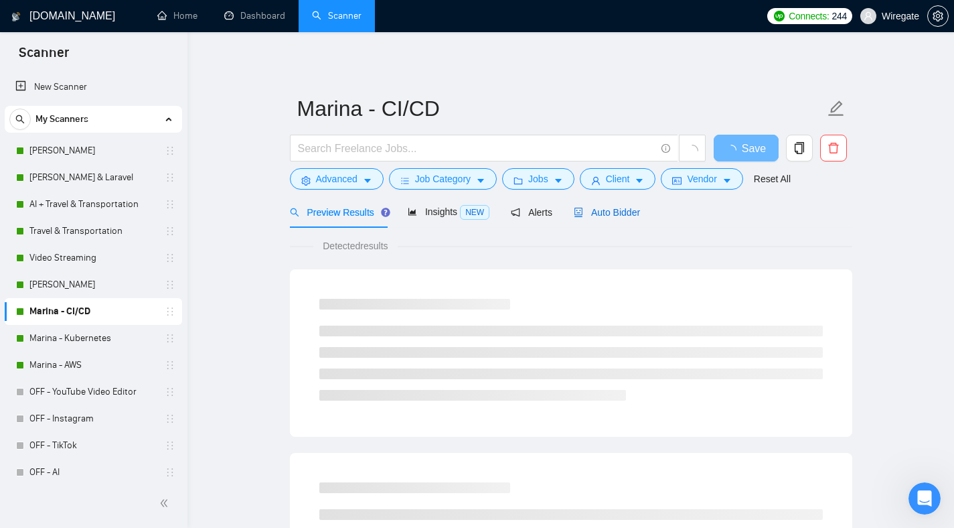
click at [613, 218] on div "Auto Bidder" at bounding box center [607, 212] width 66 height 15
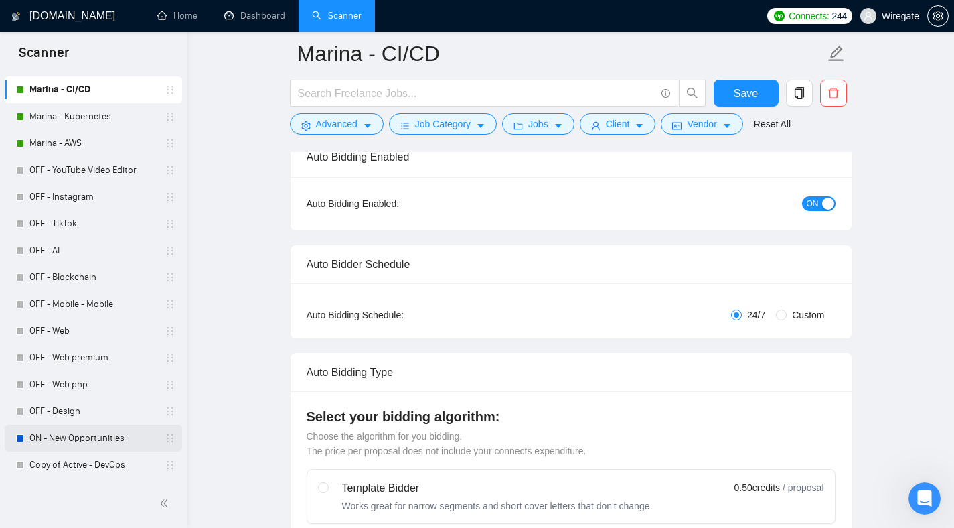
scroll to position [301, 0]
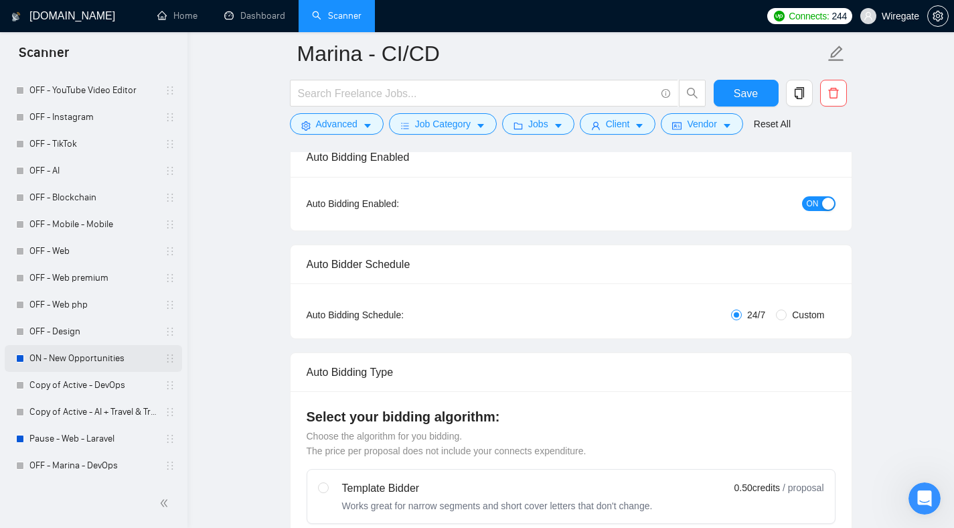
click at [71, 356] on link "ON - New Opportunities" at bounding box center [92, 358] width 127 height 27
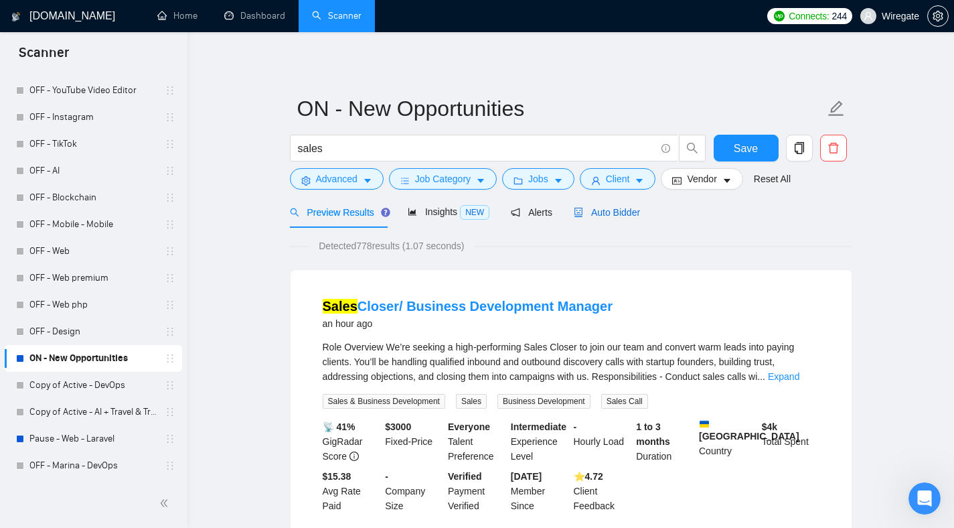
click at [597, 216] on span "Auto Bidder" at bounding box center [607, 212] width 66 height 11
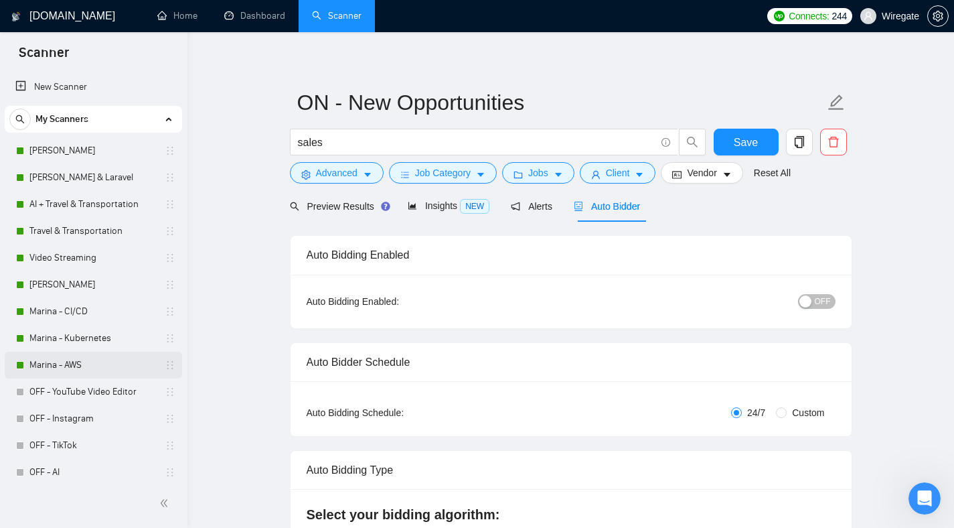
click at [86, 361] on link "Marina - AWS" at bounding box center [92, 364] width 127 height 27
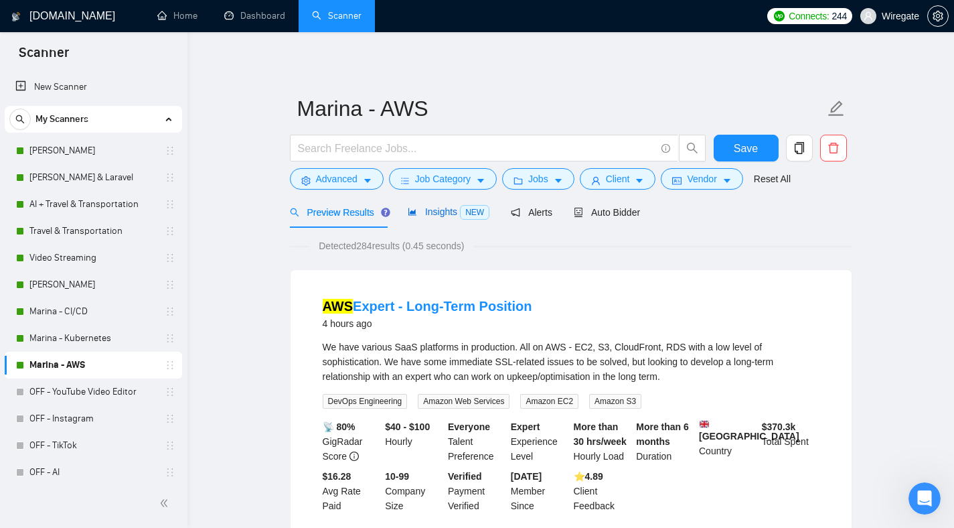
click at [465, 212] on span "NEW" at bounding box center [474, 212] width 29 height 15
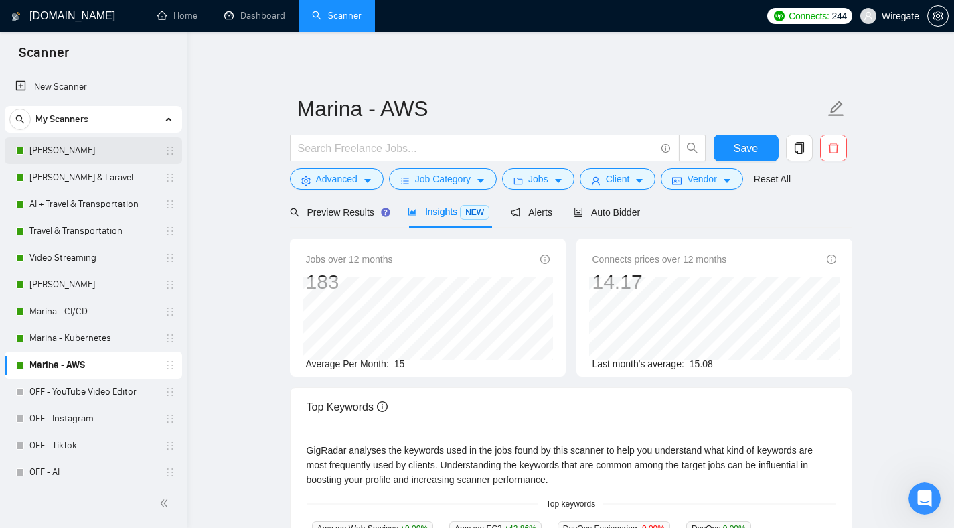
click at [86, 158] on link "[PERSON_NAME]" at bounding box center [92, 150] width 127 height 27
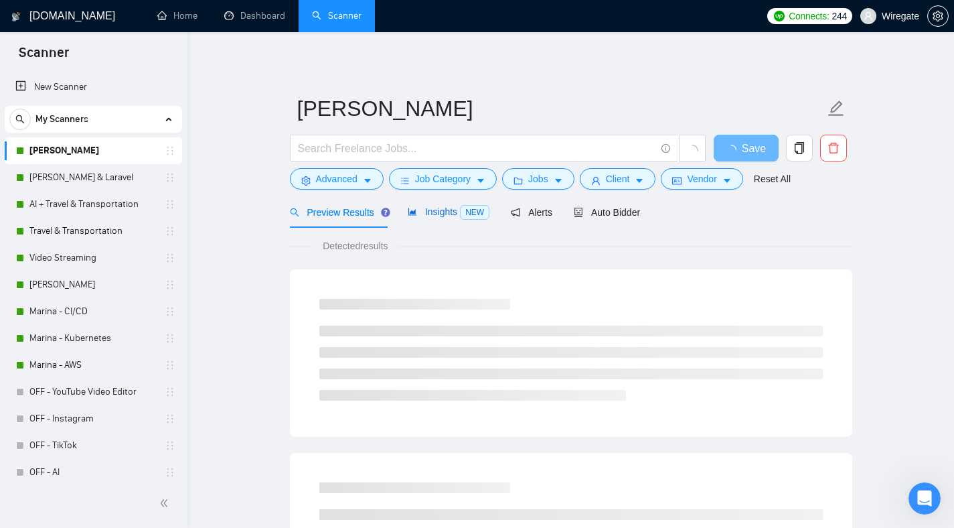
click at [440, 218] on div "Insights NEW" at bounding box center [449, 211] width 82 height 15
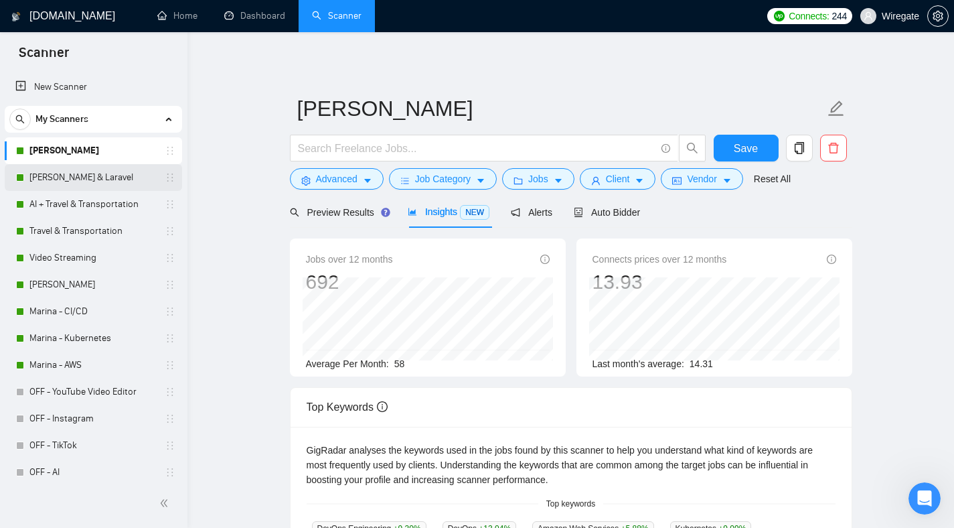
click at [99, 179] on link "[PERSON_NAME] & Laravel" at bounding box center [92, 177] width 127 height 27
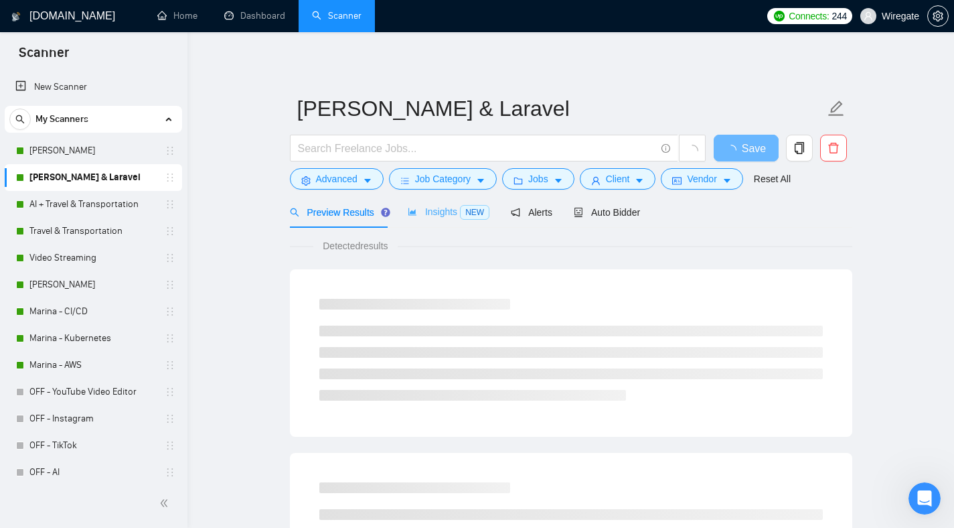
click at [443, 222] on div "Insights NEW" at bounding box center [449, 211] width 82 height 31
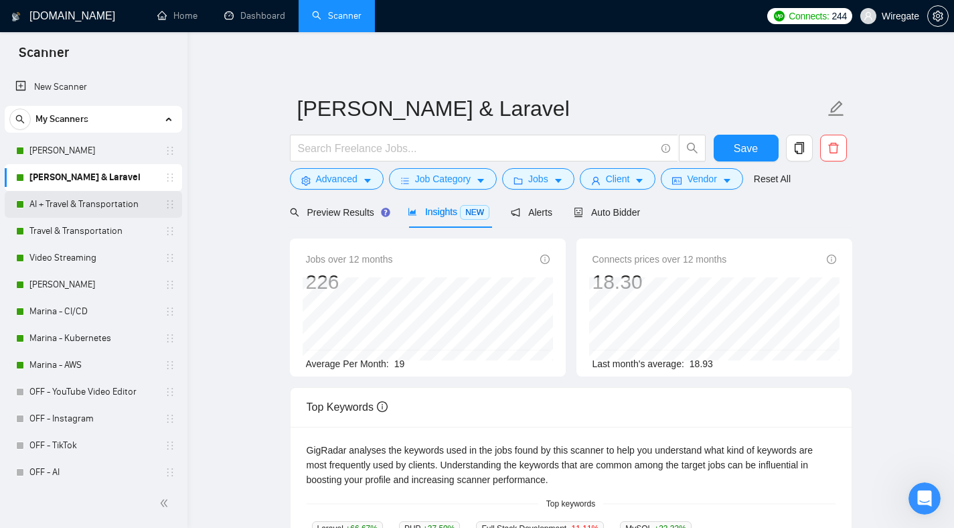
click at [35, 205] on link "AI + Travel & Transportation" at bounding box center [92, 204] width 127 height 27
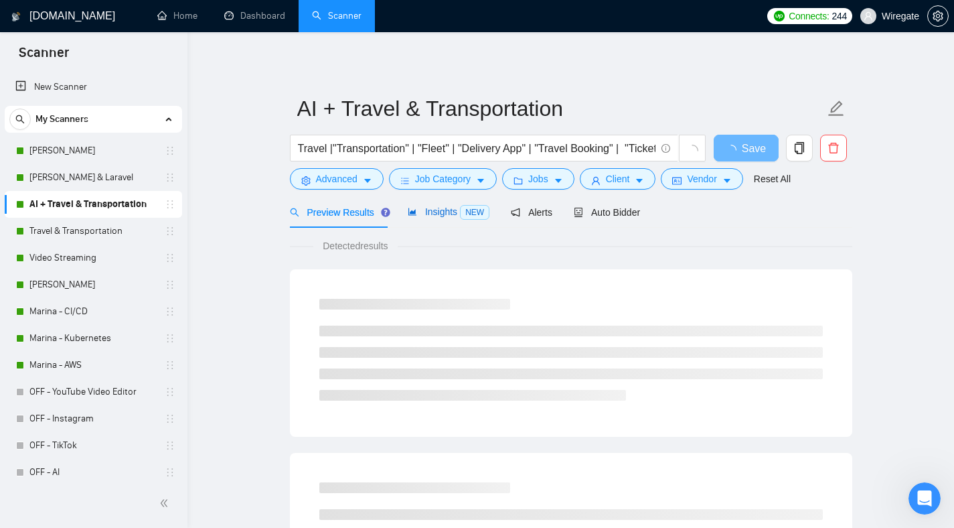
click at [418, 209] on span "Insights NEW" at bounding box center [449, 211] width 82 height 11
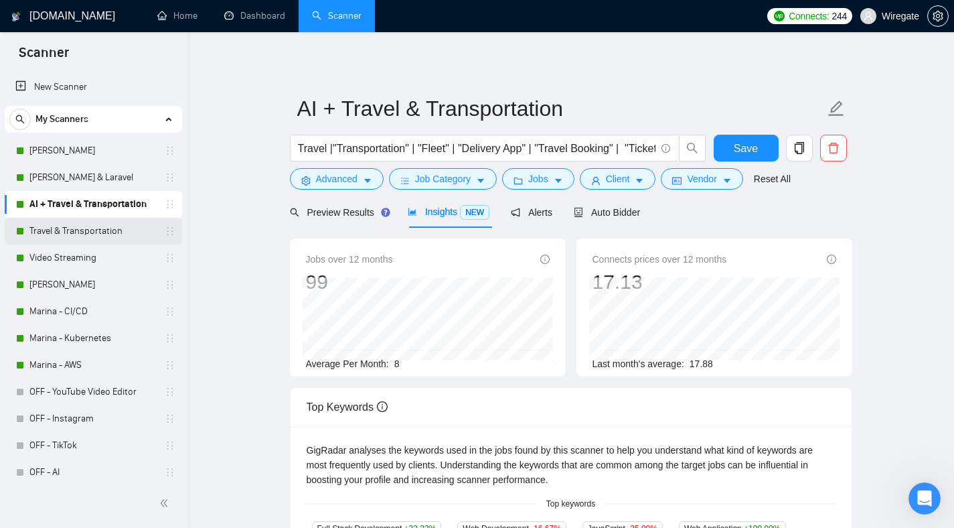
click at [48, 239] on link "Travel & Transportation" at bounding box center [92, 231] width 127 height 27
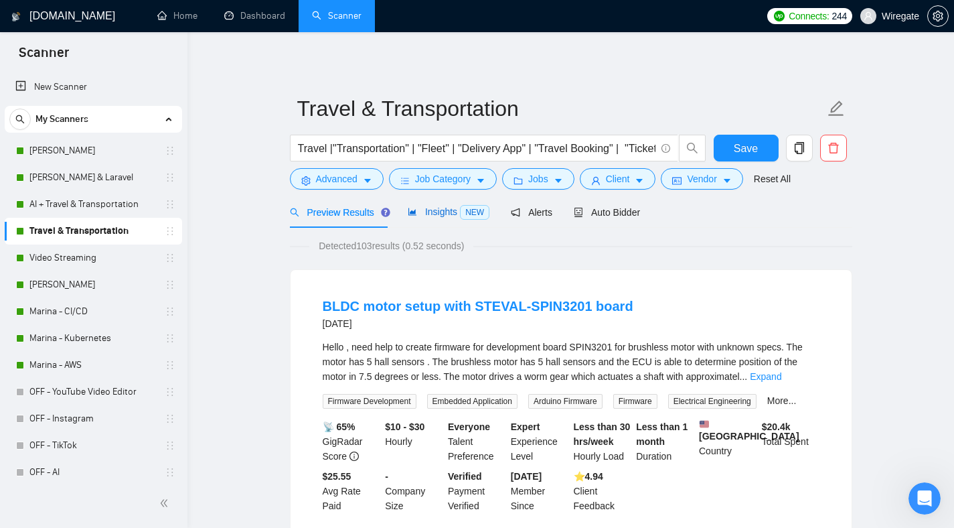
click at [453, 210] on span "Insights NEW" at bounding box center [449, 211] width 82 height 11
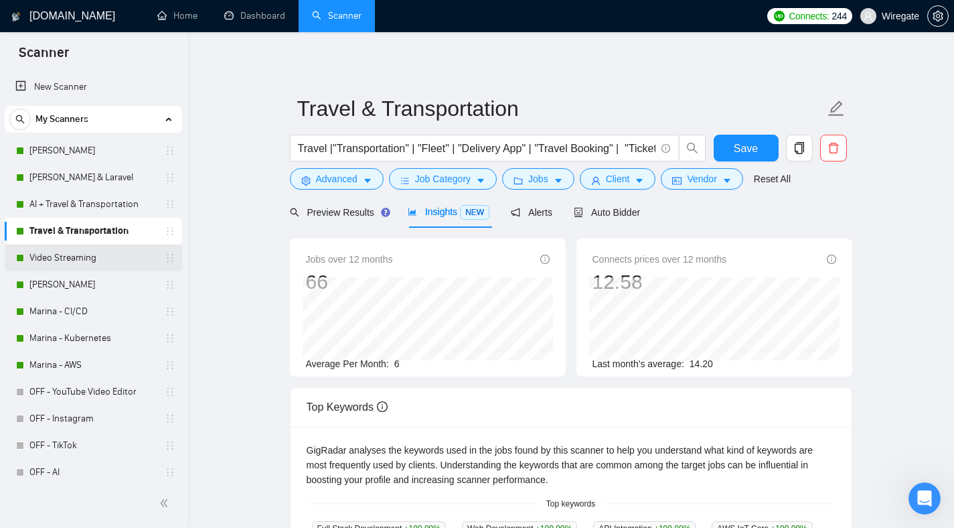
click at [107, 260] on link "Video Streaming" at bounding box center [92, 257] width 127 height 27
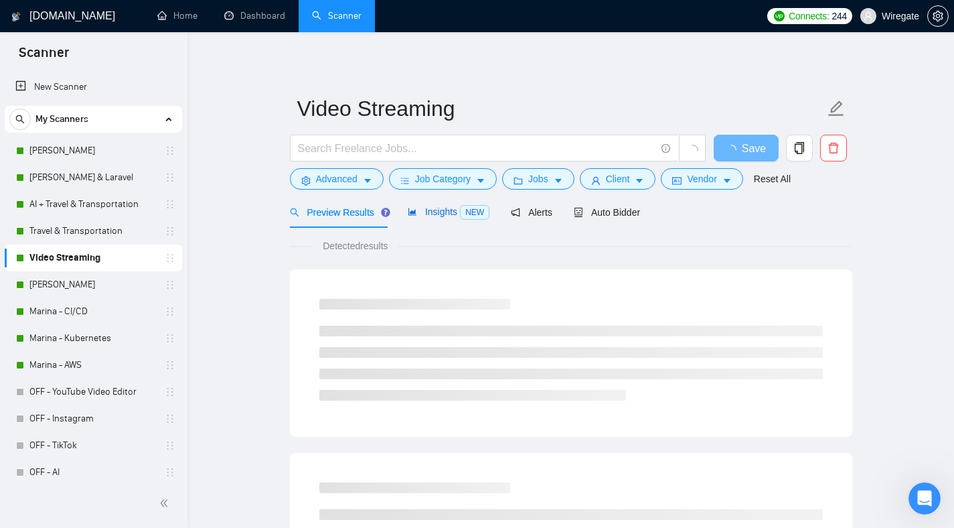
click at [457, 217] on span "Insights NEW" at bounding box center [449, 211] width 82 height 11
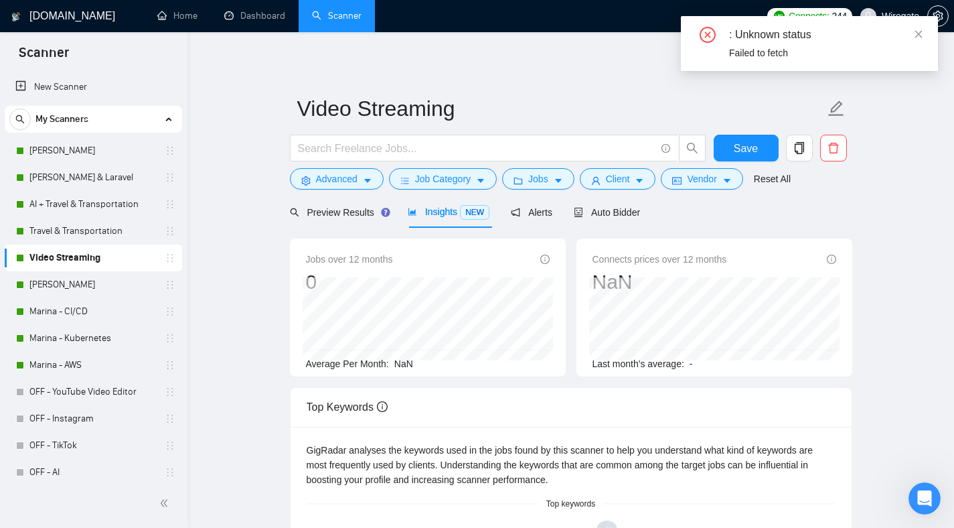
click at [236, 273] on main "Video Streaming Save Advanced Job Category Jobs Client Vendor Reset All Preview…" at bounding box center [571, 470] width 724 height 832
click at [599, 202] on div "Auto Bidder" at bounding box center [607, 211] width 66 height 31
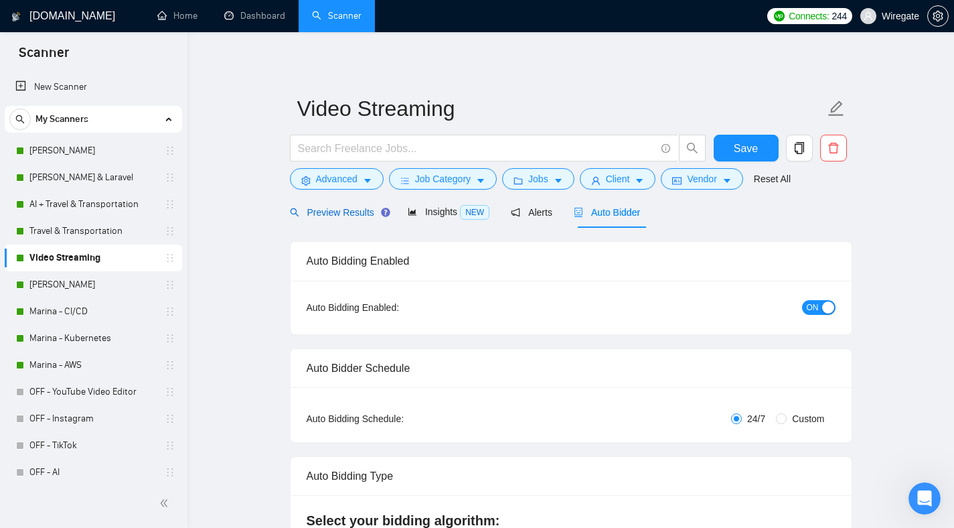
click at [362, 217] on span "Preview Results" at bounding box center [338, 212] width 96 height 11
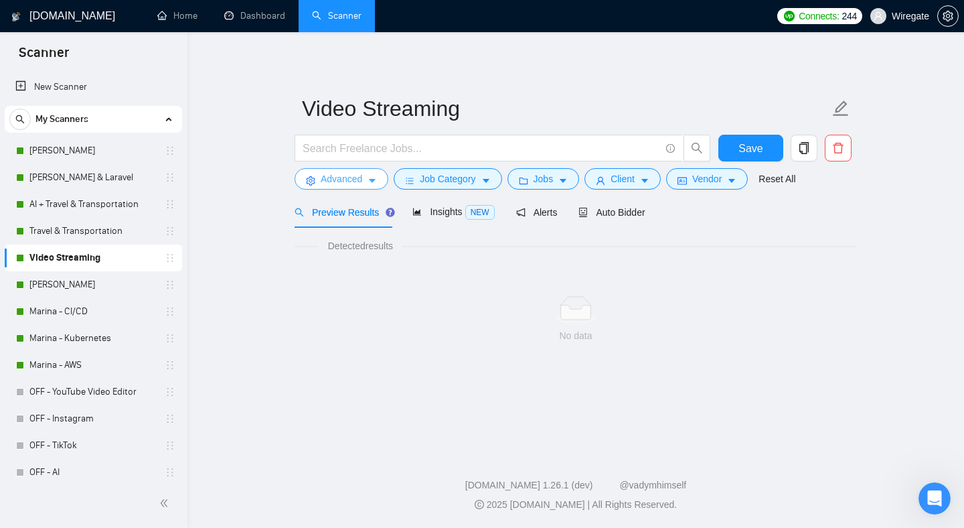
click at [362, 178] on span "Advanced" at bounding box center [342, 178] width 42 height 15
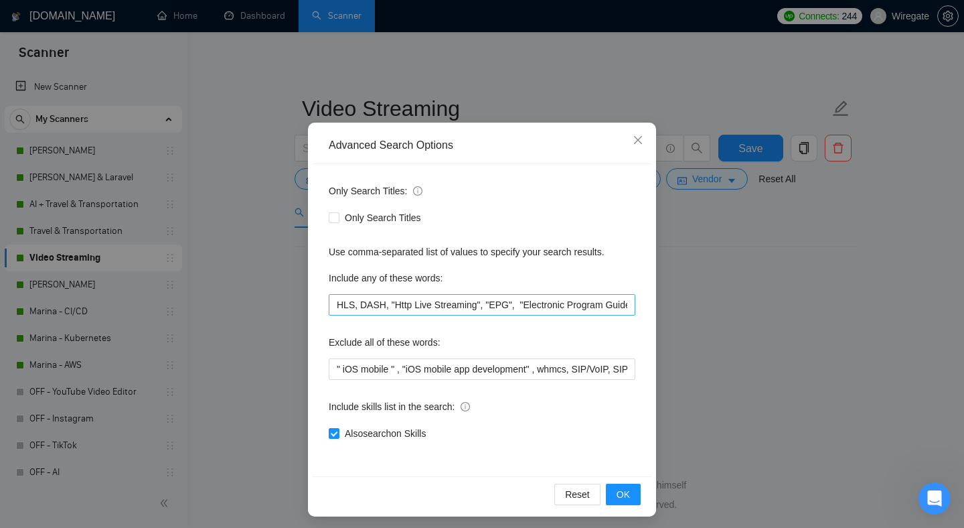
scroll to position [29, 0]
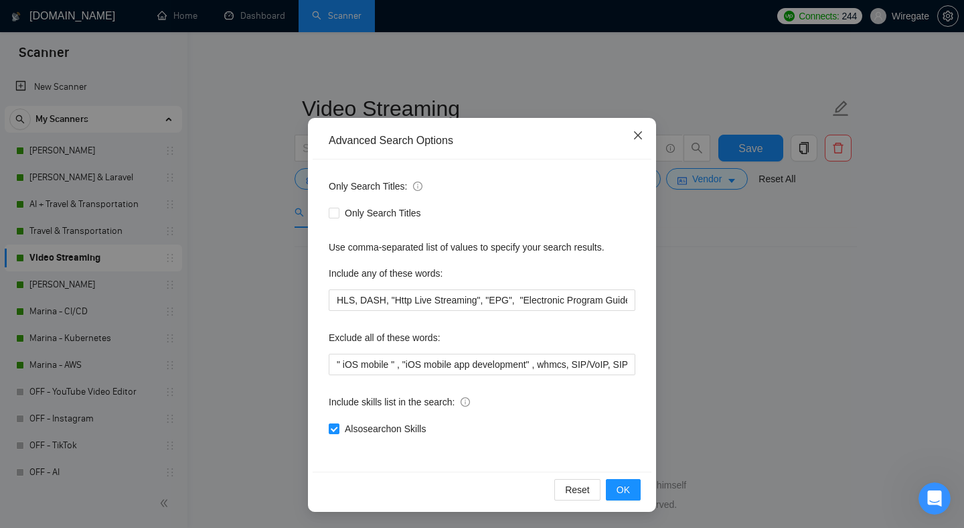
click at [633, 140] on icon "close" at bounding box center [638, 135] width 11 height 11
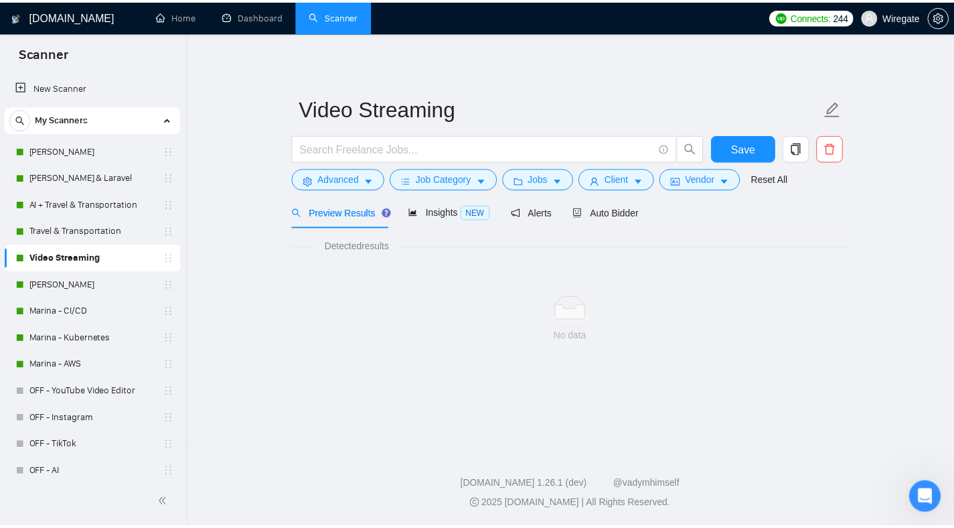
scroll to position [0, 0]
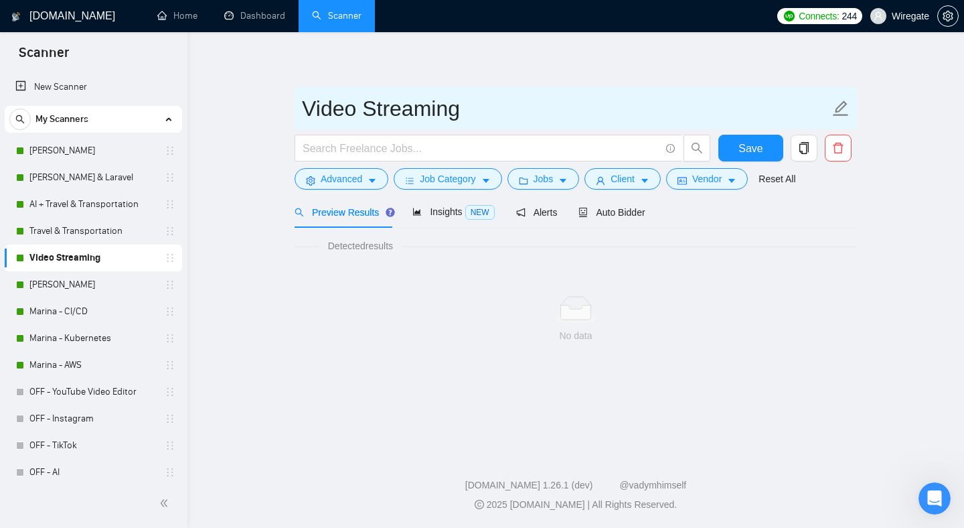
drag, startPoint x: 300, startPoint y: 109, endPoint x: 487, endPoint y: 110, distance: 187.5
click at [487, 110] on span "Video Streaming" at bounding box center [576, 108] width 562 height 42
click at [487, 110] on input "Video Streaming" at bounding box center [566, 108] width 528 height 33
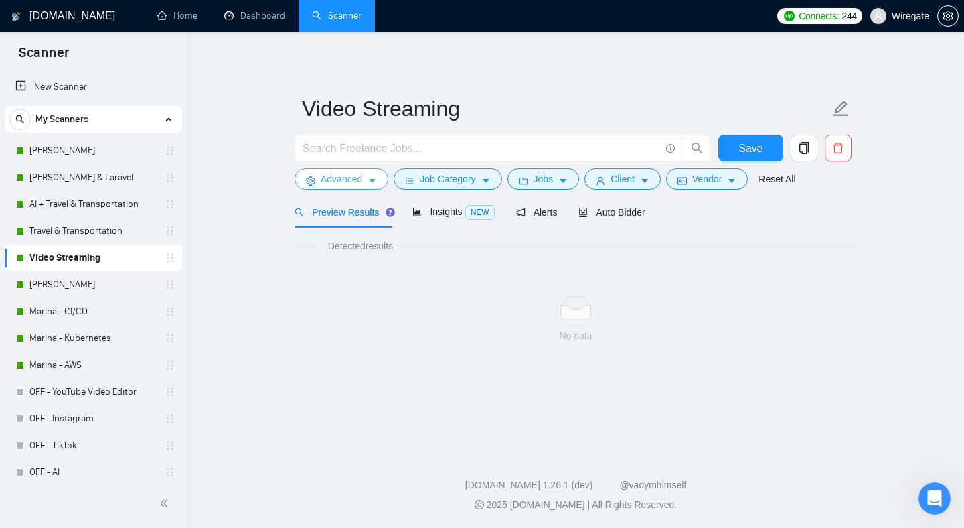
click at [356, 185] on span "Advanced" at bounding box center [342, 178] width 42 height 15
click at [440, 182] on span "Job Category" at bounding box center [448, 178] width 56 height 15
click at [80, 272] on link "[PERSON_NAME]" at bounding box center [92, 284] width 127 height 27
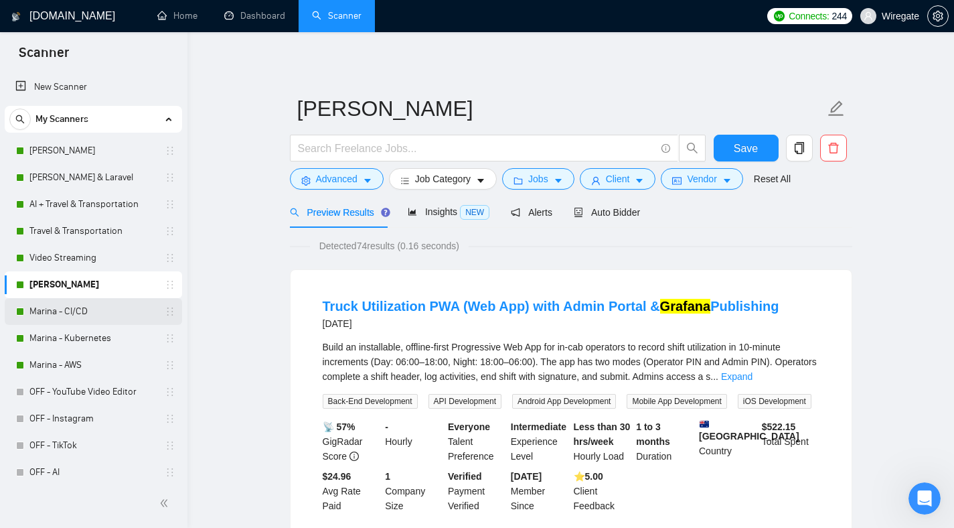
click at [86, 321] on link "Marina - CI/CD" at bounding box center [92, 311] width 127 height 27
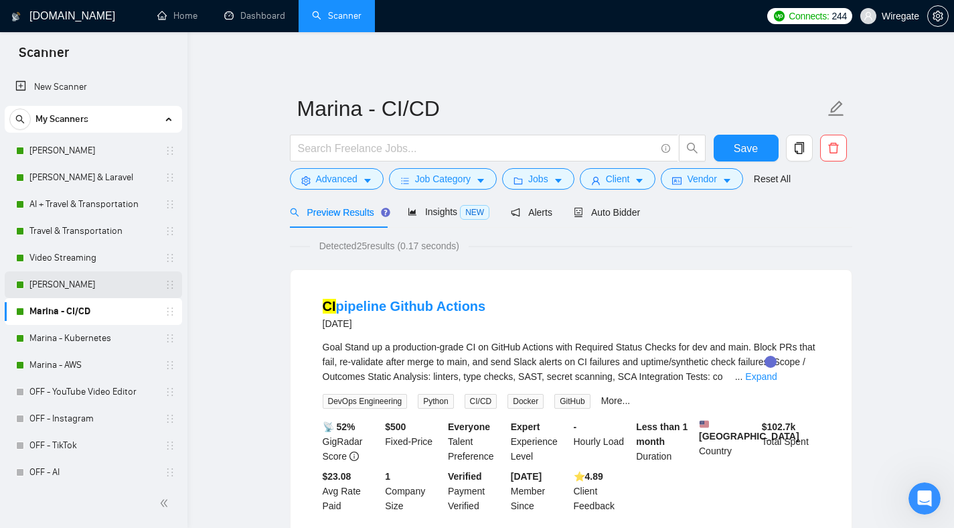
click at [86, 297] on link "[PERSON_NAME]" at bounding box center [92, 284] width 127 height 27
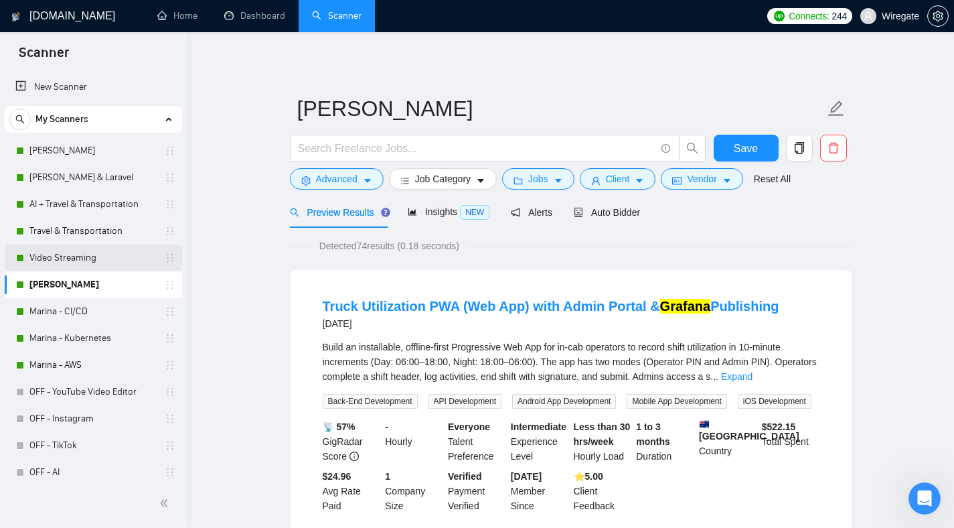
click at [72, 248] on link "Video Streaming" at bounding box center [92, 257] width 127 height 27
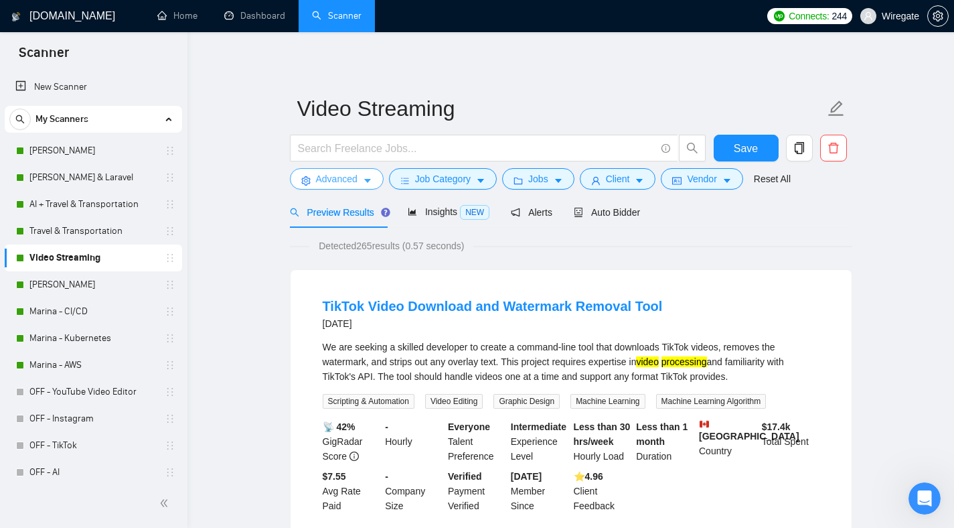
click at [369, 178] on icon "caret-down" at bounding box center [367, 180] width 9 height 9
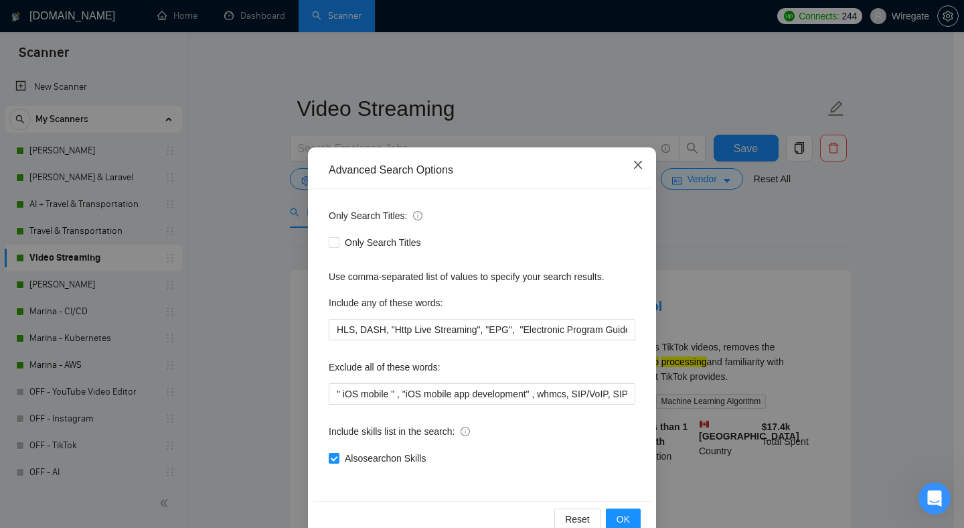
click at [631, 172] on span "Close" at bounding box center [638, 165] width 36 height 36
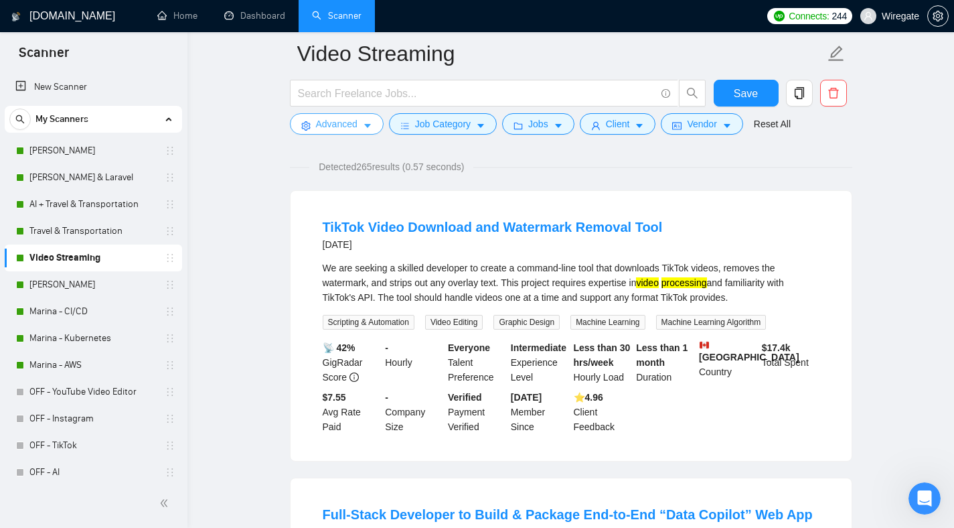
scroll to position [89, 0]
click at [84, 358] on link "Marina - AWS" at bounding box center [92, 364] width 127 height 27
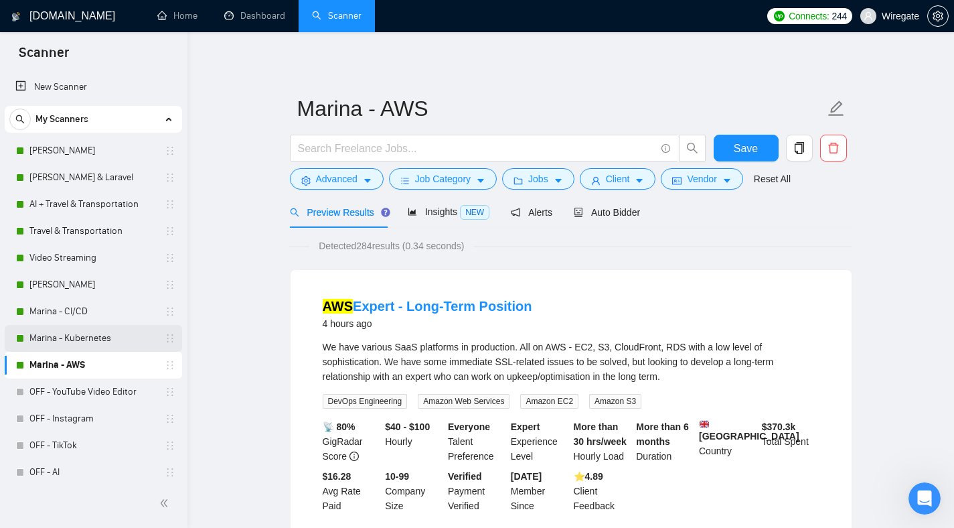
click at [87, 337] on link "Marina - Kubernetes" at bounding box center [92, 338] width 127 height 27
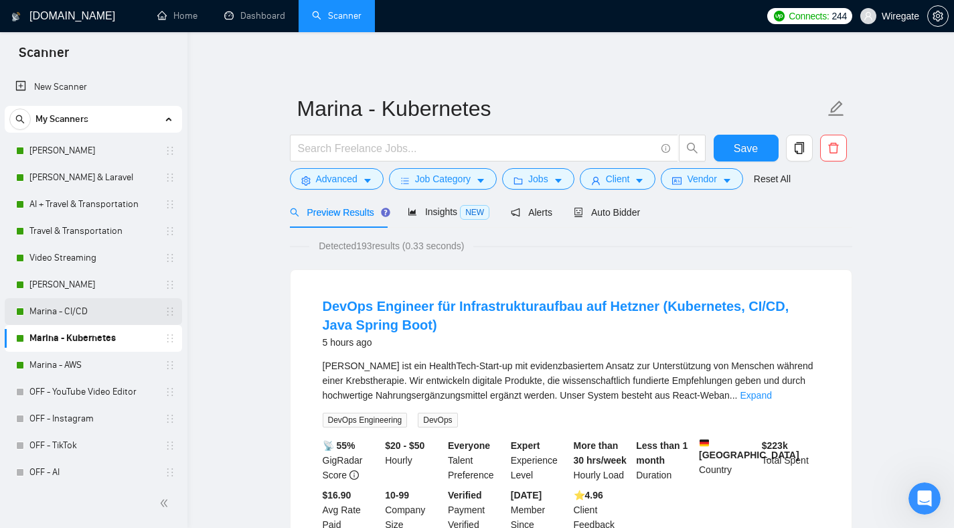
click at [82, 314] on link "Marina - CI/CD" at bounding box center [92, 311] width 127 height 27
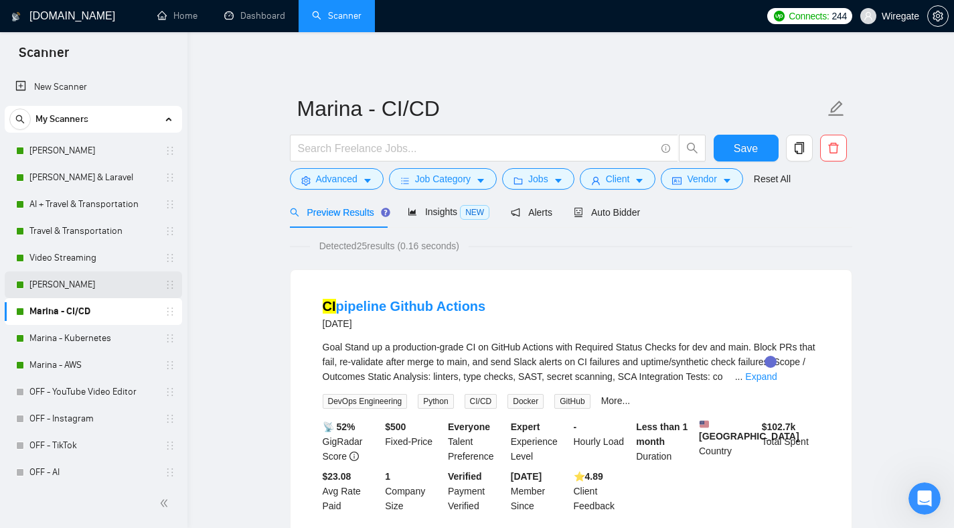
click at [80, 292] on link "[PERSON_NAME]" at bounding box center [92, 284] width 127 height 27
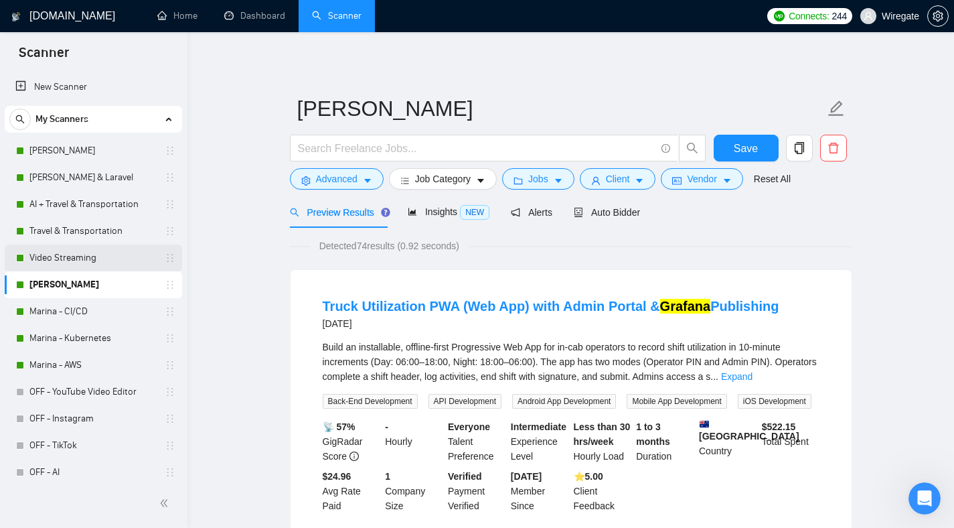
click at [78, 259] on link "Video Streaming" at bounding box center [92, 257] width 127 height 27
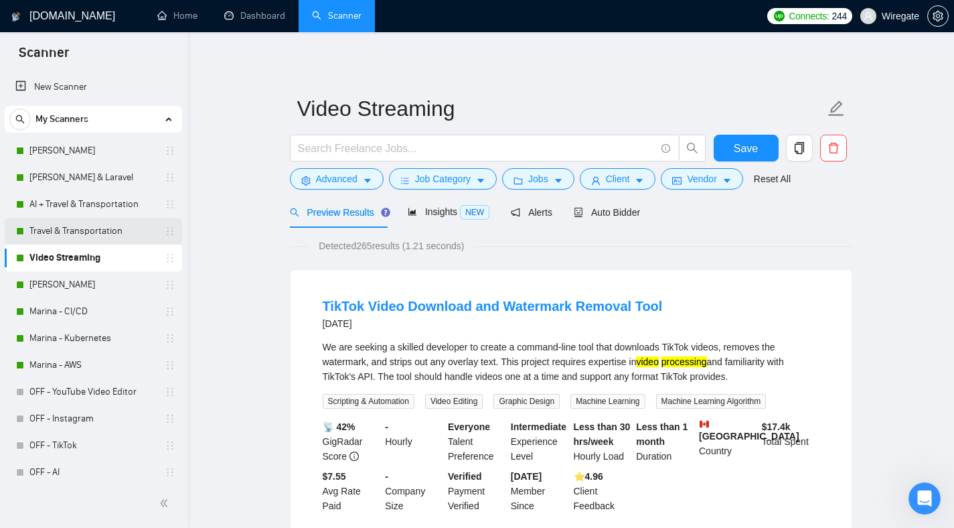
click at [66, 234] on link "Travel & Transportation" at bounding box center [92, 231] width 127 height 27
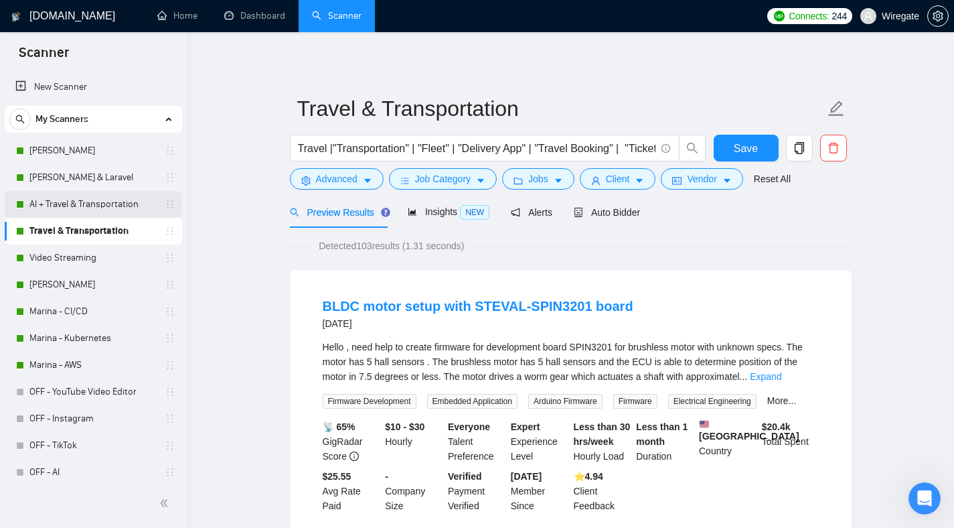
click at [80, 213] on link "AI + Travel & Transportation" at bounding box center [92, 204] width 127 height 27
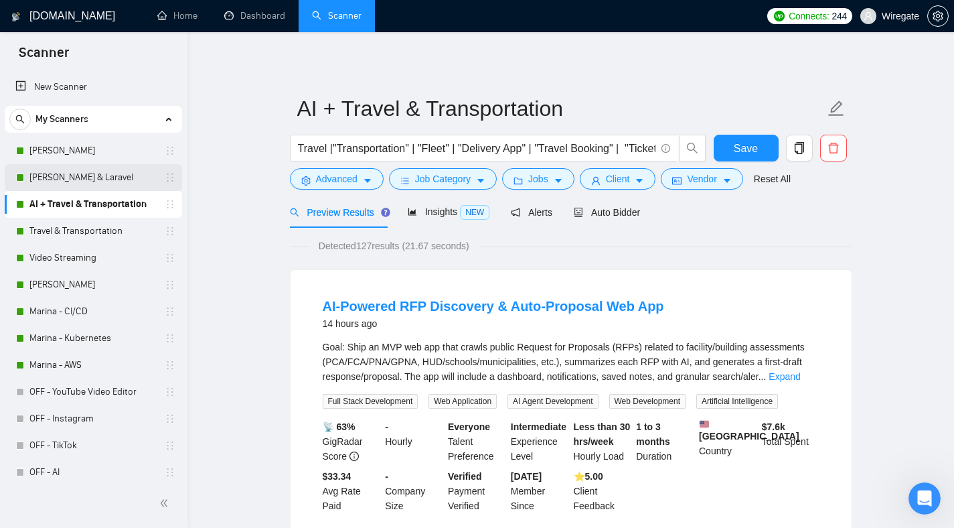
click at [111, 187] on link "[PERSON_NAME] & Laravel" at bounding box center [92, 177] width 127 height 27
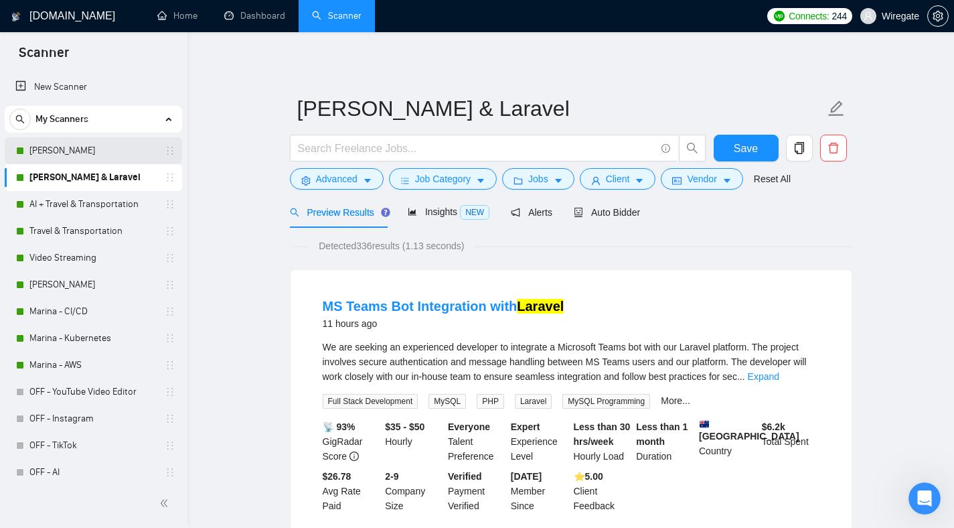
click at [107, 155] on link "[PERSON_NAME]" at bounding box center [92, 150] width 127 height 27
